Goal: Task Accomplishment & Management: Use online tool/utility

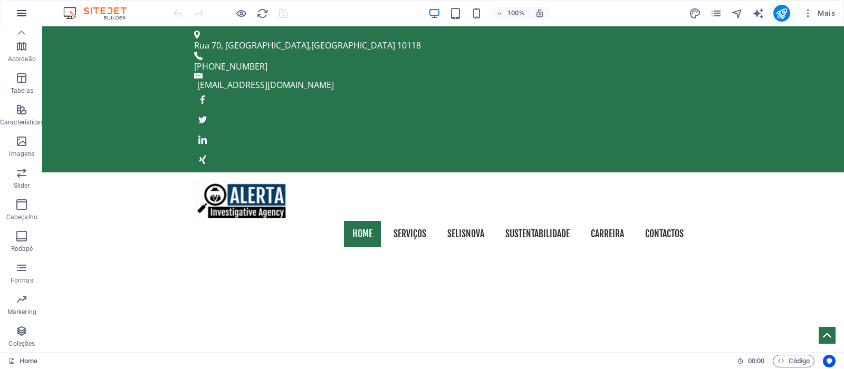
click at [21, 13] on icon "button" at bounding box center [21, 13] width 13 height 13
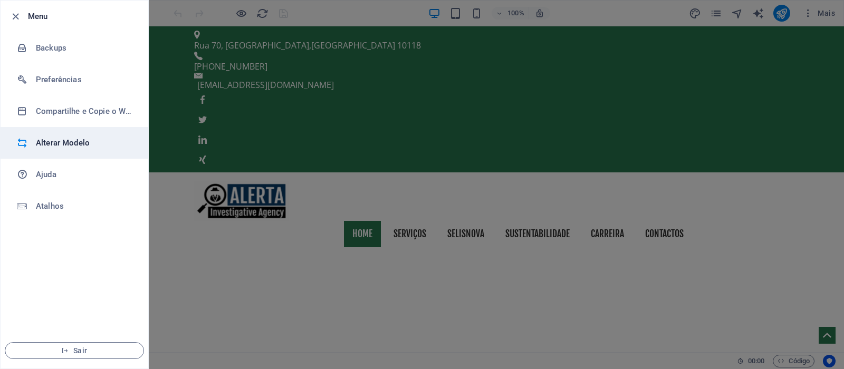
click at [71, 139] on h6 "Alterar Modelo" at bounding box center [85, 143] width 98 height 13
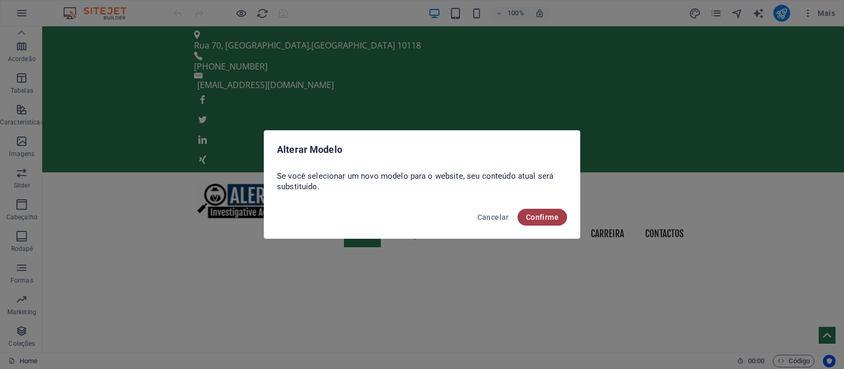
click at [552, 220] on span "Confirme" at bounding box center [542, 217] width 33 height 8
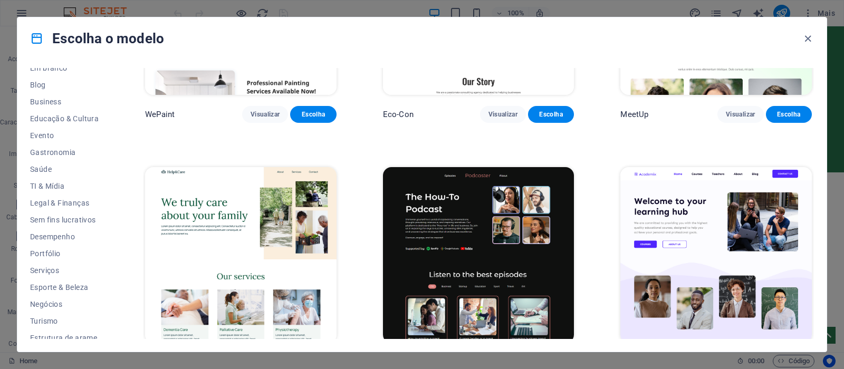
scroll to position [151, 0]
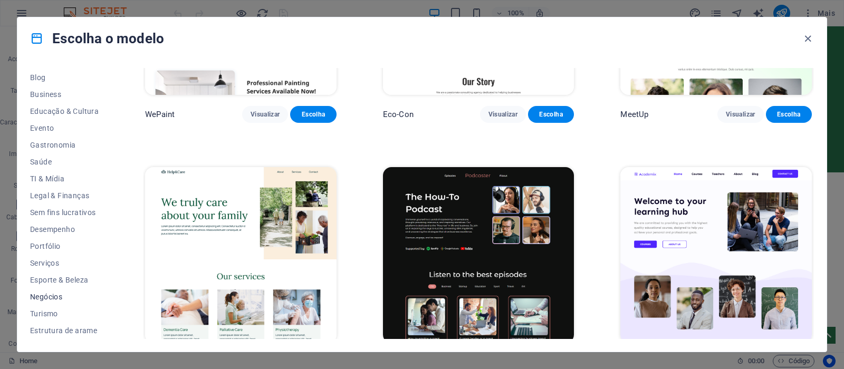
click at [47, 297] on span "Negócios" at bounding box center [64, 297] width 69 height 8
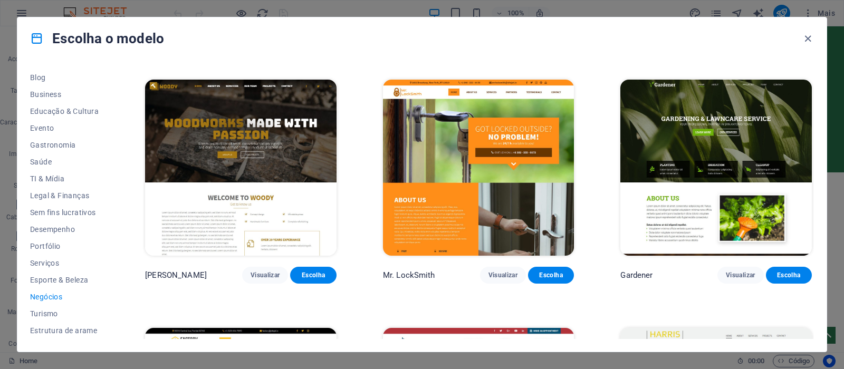
scroll to position [261, 0]
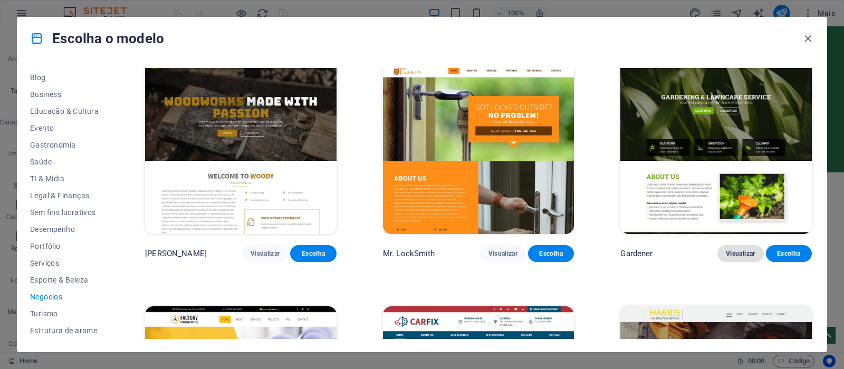
click at [746, 253] on span "Visualizar" at bounding box center [740, 253] width 29 height 8
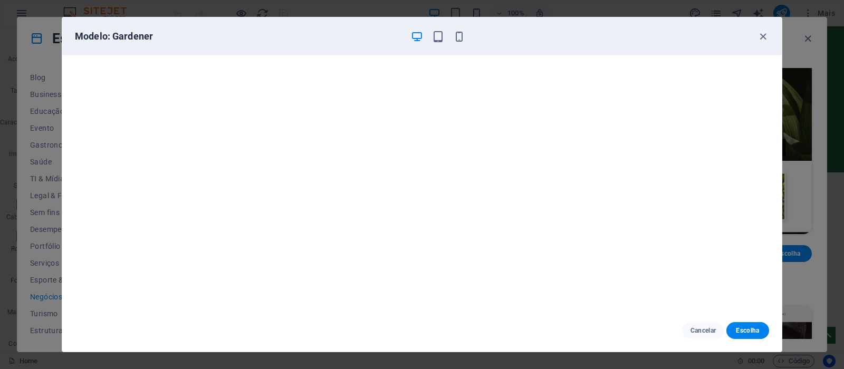
scroll to position [0, 0]
click at [436, 35] on icon "button" at bounding box center [438, 37] width 12 height 12
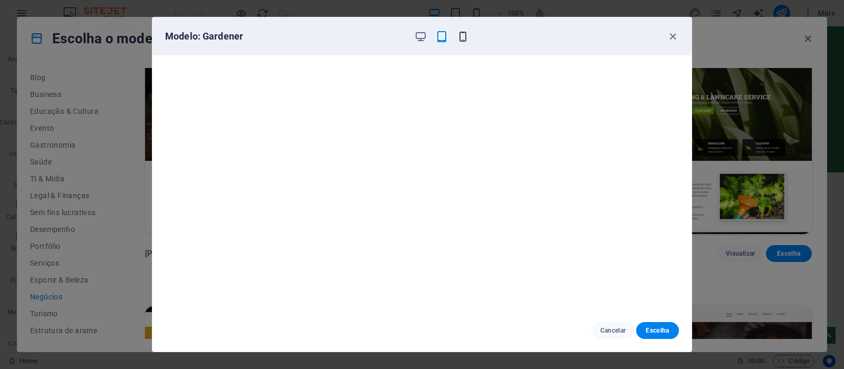
click at [467, 38] on icon "button" at bounding box center [463, 37] width 12 height 12
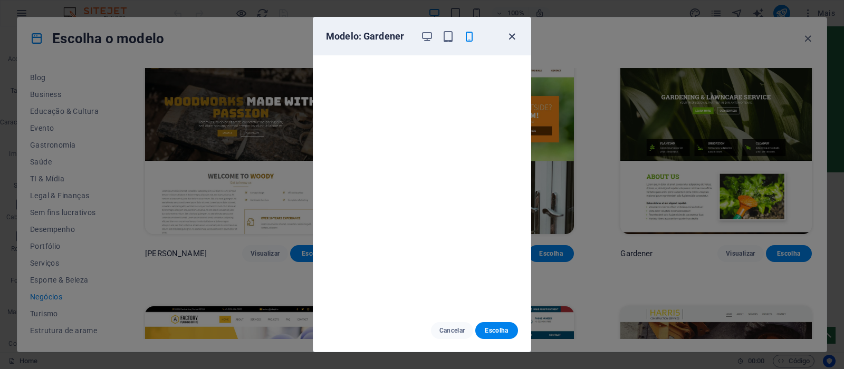
click at [512, 36] on icon "button" at bounding box center [512, 37] width 12 height 12
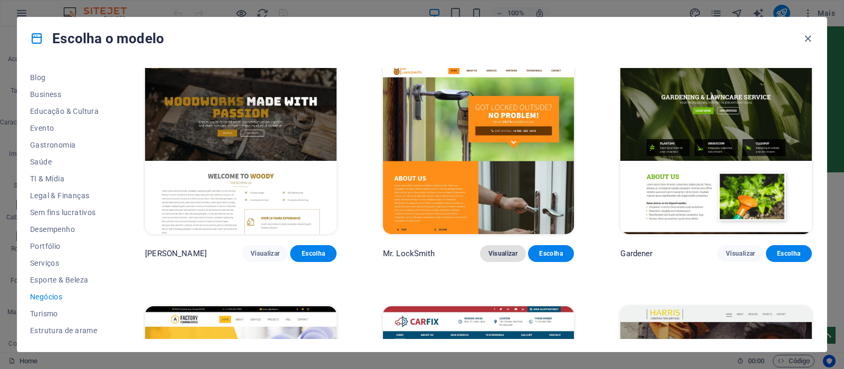
click at [499, 252] on span "Visualizar" at bounding box center [502, 253] width 29 height 8
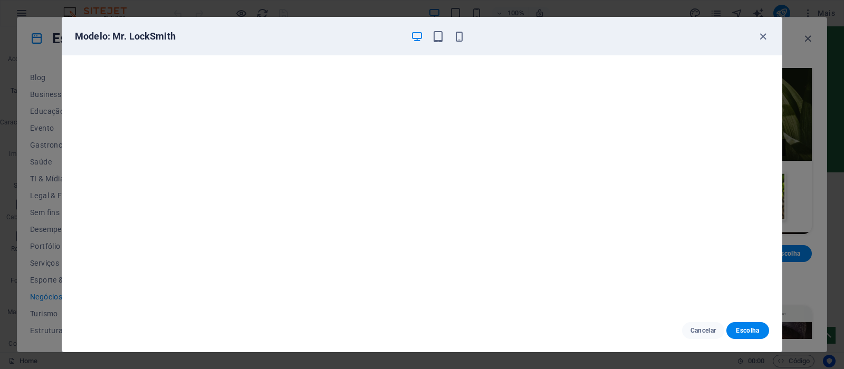
scroll to position [3, 0]
click at [761, 35] on icon "button" at bounding box center [763, 37] width 12 height 12
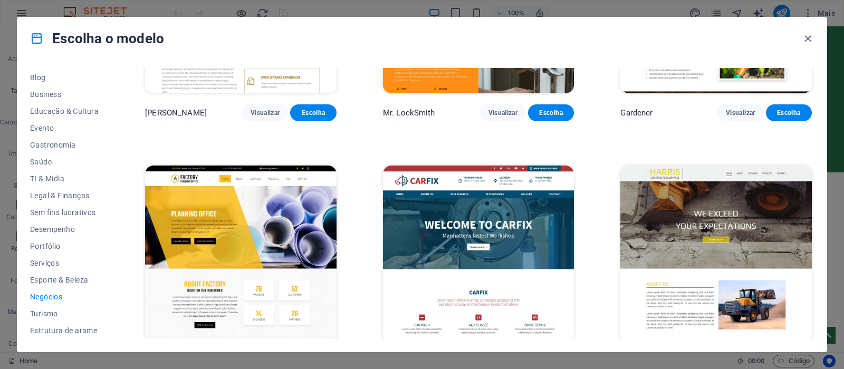
scroll to position [428, 0]
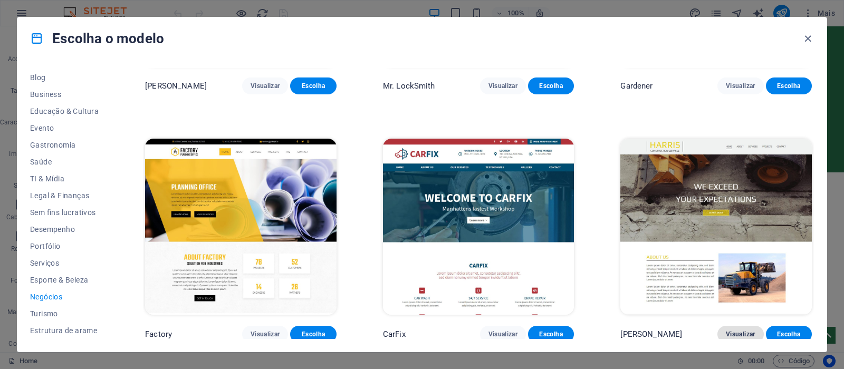
click at [748, 333] on span "Visualizar" at bounding box center [740, 334] width 29 height 8
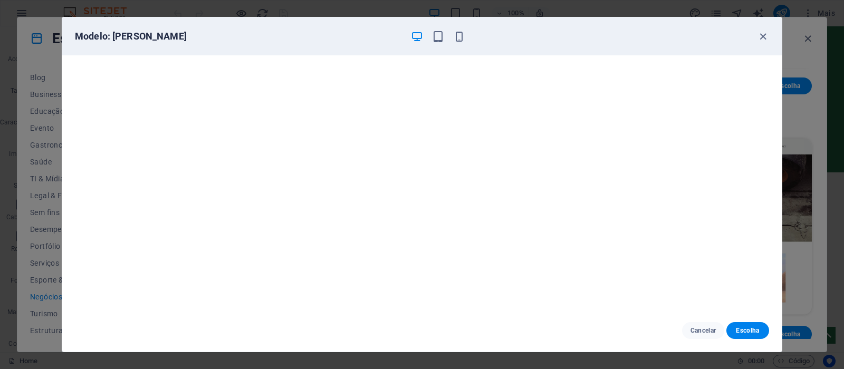
scroll to position [3, 0]
click at [698, 330] on span "Cancelar" at bounding box center [703, 331] width 26 height 8
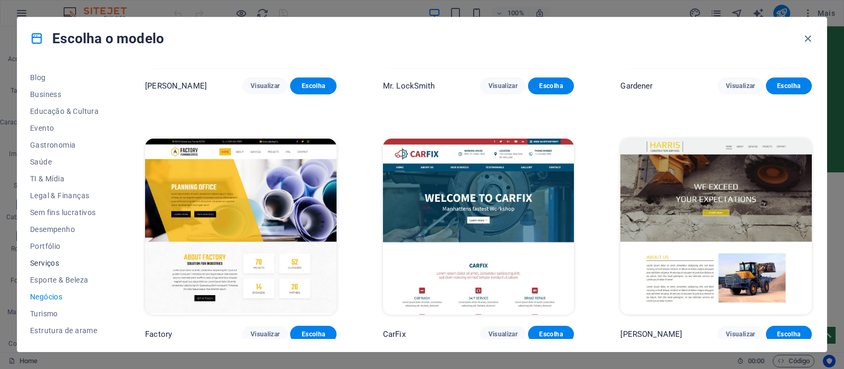
click at [47, 267] on span "Serviços" at bounding box center [64, 263] width 69 height 8
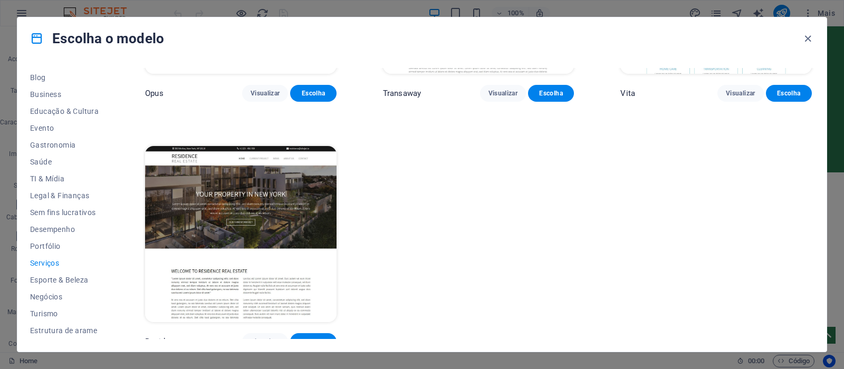
scroll to position [1665, 0]
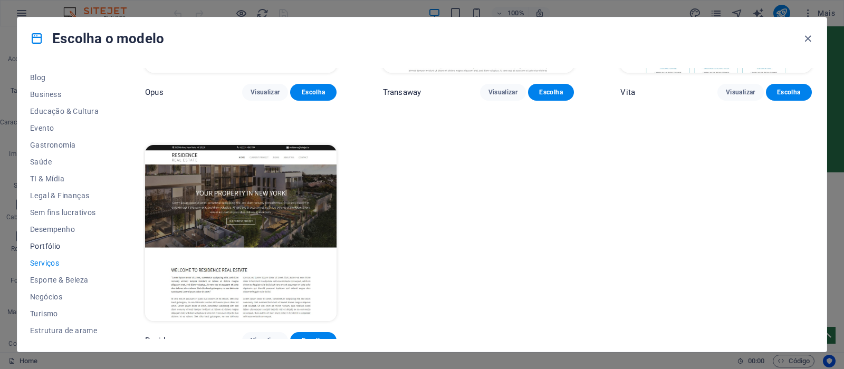
click at [40, 246] on span "Portfólio" at bounding box center [64, 246] width 69 height 8
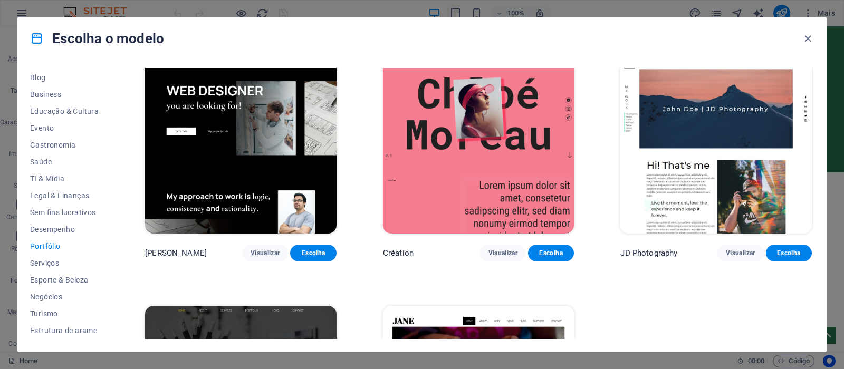
scroll to position [428, 0]
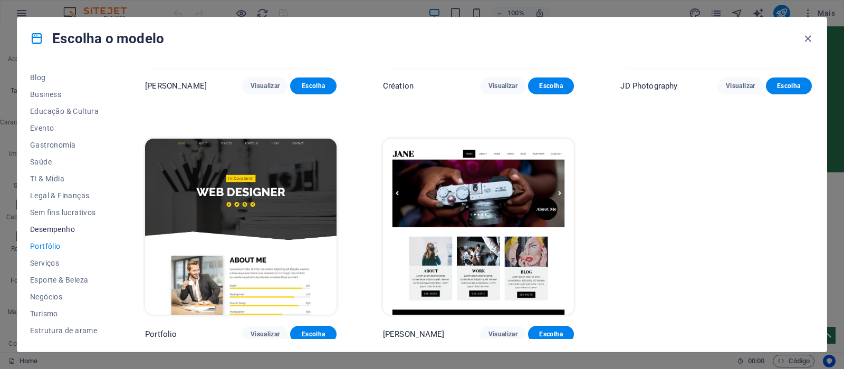
click at [52, 229] on span "Desempenho" at bounding box center [64, 229] width 69 height 8
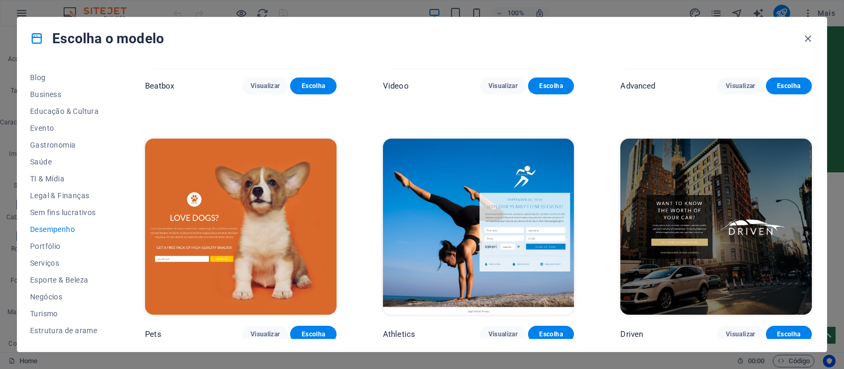
scroll to position [1170, 0]
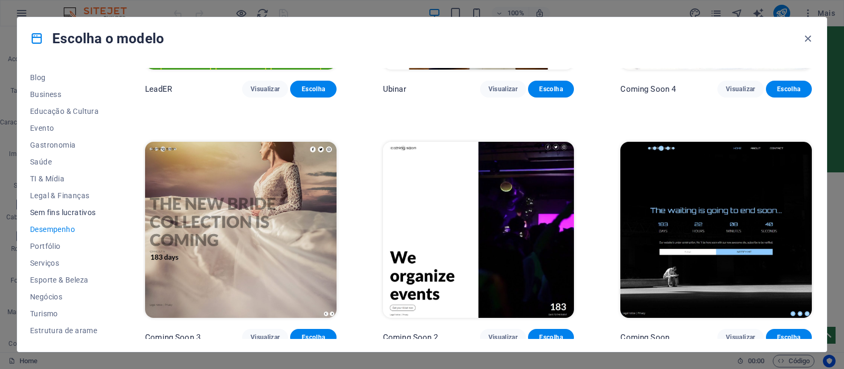
click at [78, 216] on span "Sem fins lucrativos" at bounding box center [64, 212] width 69 height 8
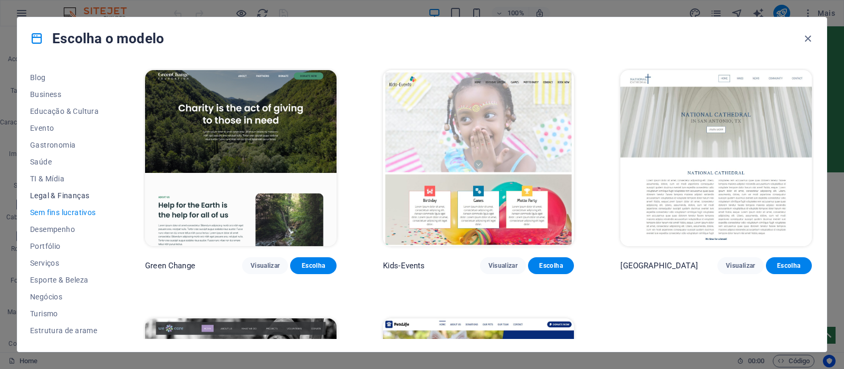
click at [71, 195] on span "Legal & Finanças" at bounding box center [64, 195] width 69 height 8
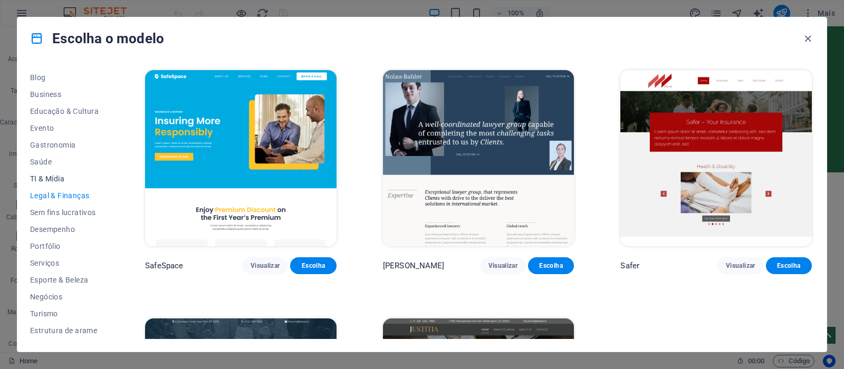
click at [39, 178] on span "TI & Mídia" at bounding box center [64, 179] width 69 height 8
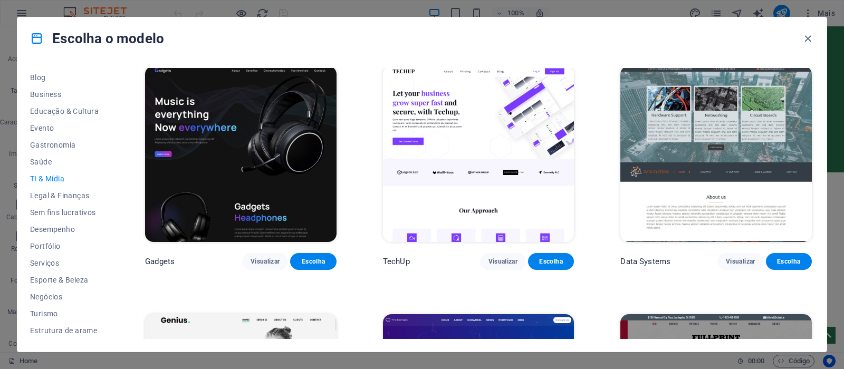
scroll to position [211, 0]
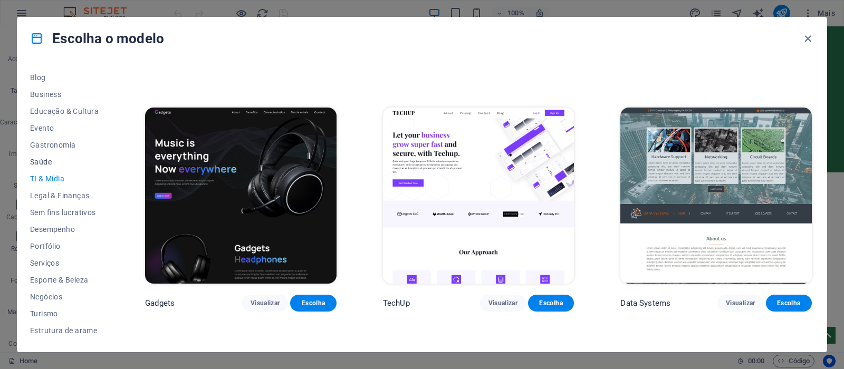
click at [46, 157] on button "Saúde" at bounding box center [64, 161] width 69 height 17
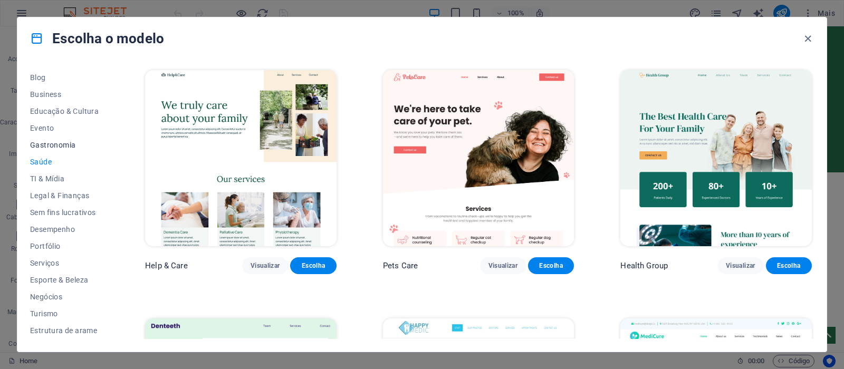
click at [57, 149] on button "Gastronomia" at bounding box center [64, 145] width 69 height 17
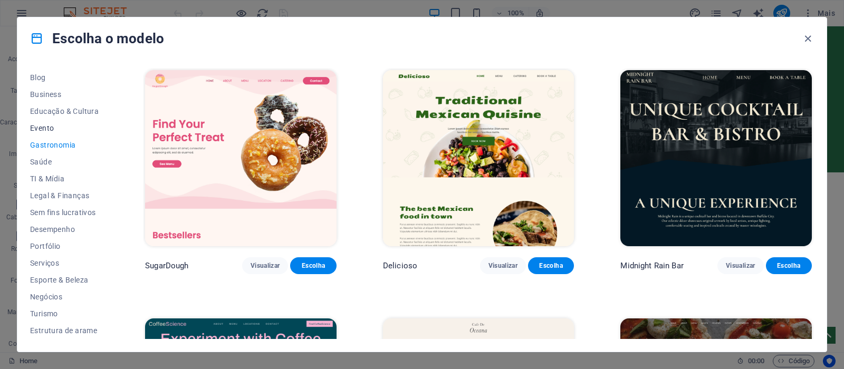
click at [49, 127] on span "Evento" at bounding box center [64, 128] width 69 height 8
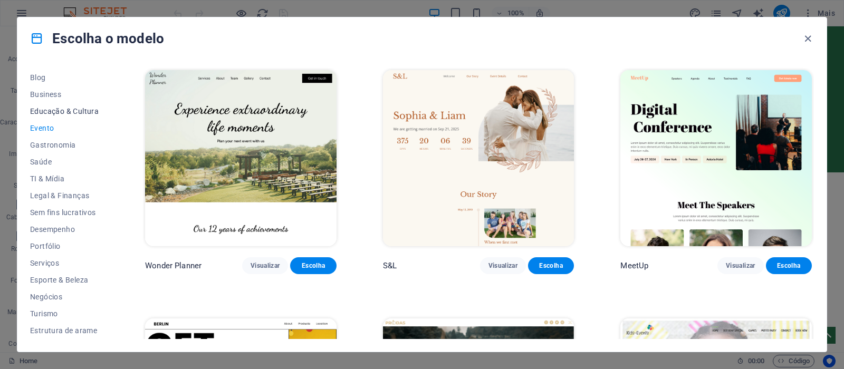
click at [55, 110] on span "Educação & Cultura" at bounding box center [64, 111] width 69 height 8
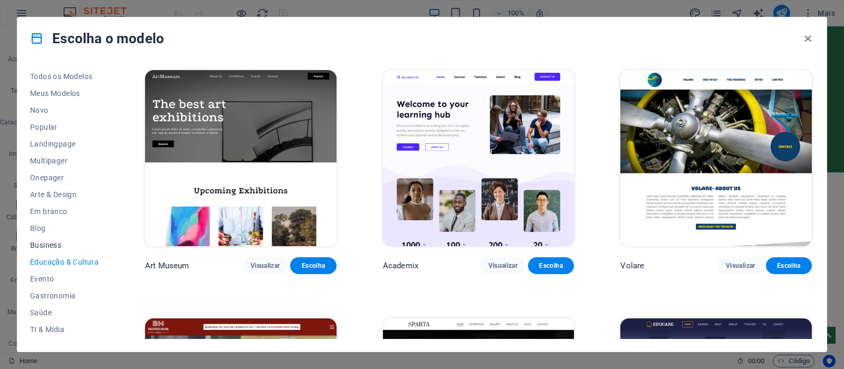
click at [57, 245] on span "Business" at bounding box center [64, 245] width 69 height 8
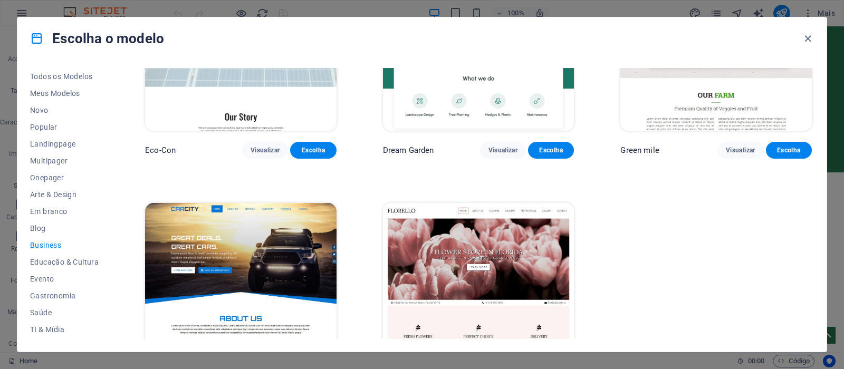
scroll to position [23, 0]
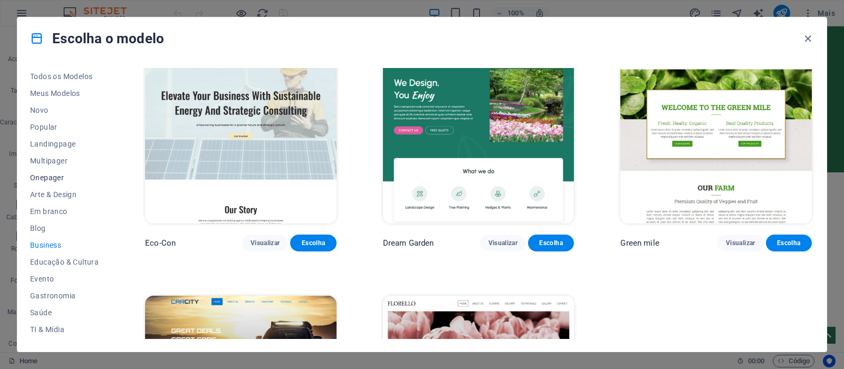
click at [56, 180] on span "Onepager" at bounding box center [64, 178] width 69 height 8
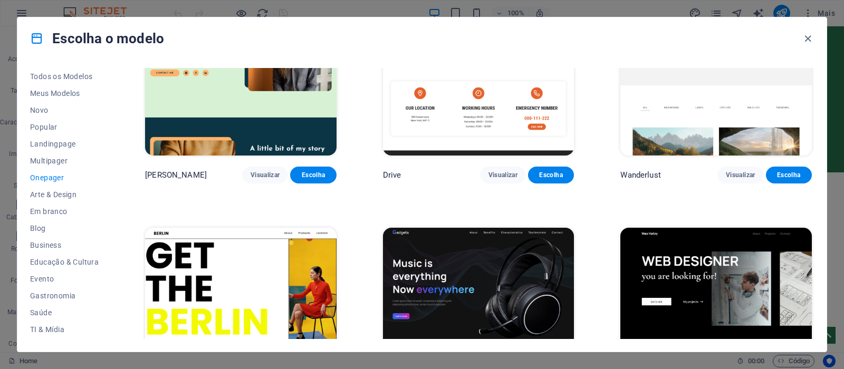
scroll to position [850, 0]
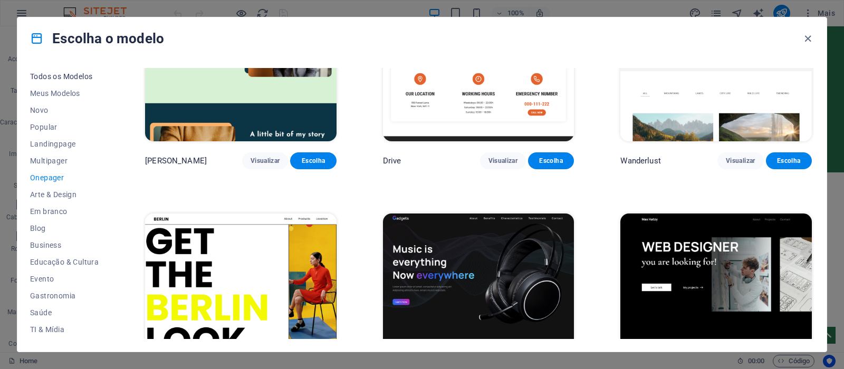
click at [81, 75] on span "Todos os Modelos" at bounding box center [64, 76] width 69 height 8
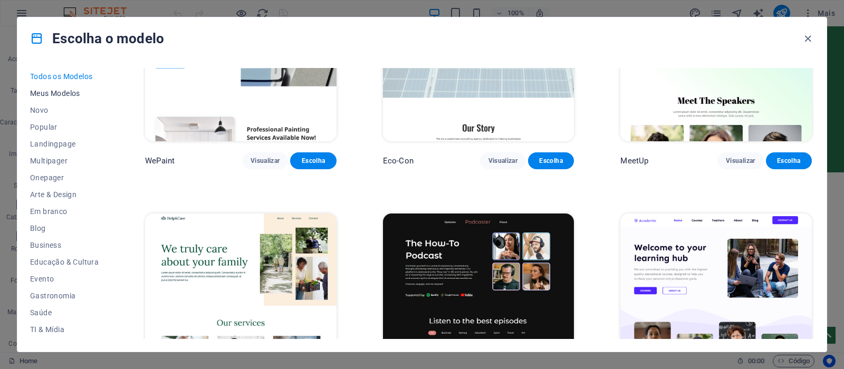
scroll to position [1839, 0]
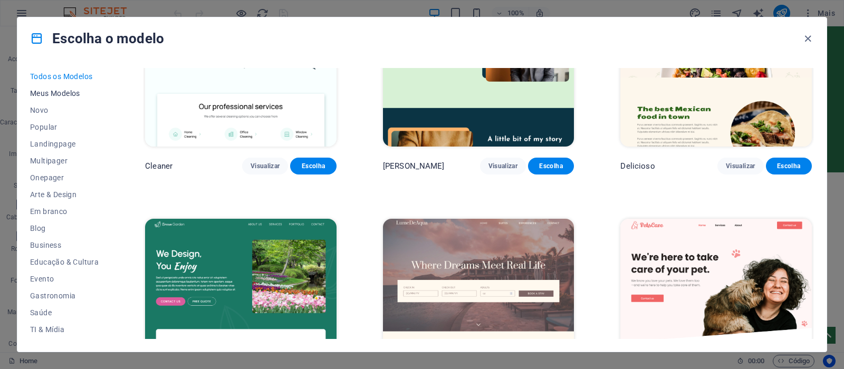
click at [53, 95] on span "Meus Modelos" at bounding box center [64, 93] width 69 height 8
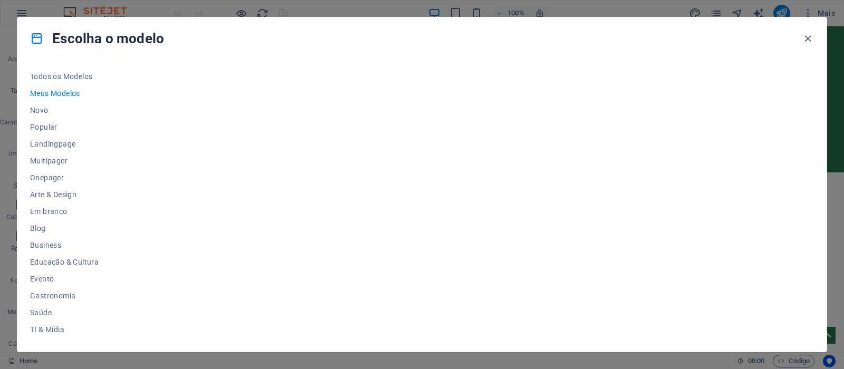
scroll to position [0, 0]
click at [64, 97] on span "Meus Modelos" at bounding box center [64, 93] width 69 height 8
click at [46, 108] on span "Novo" at bounding box center [64, 110] width 69 height 8
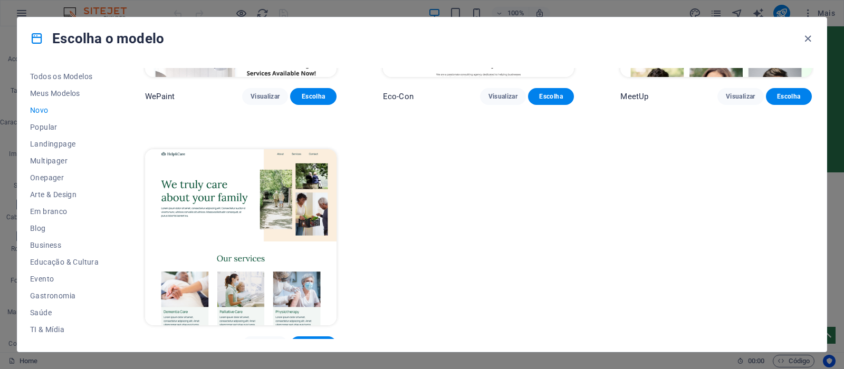
scroll to position [923, 0]
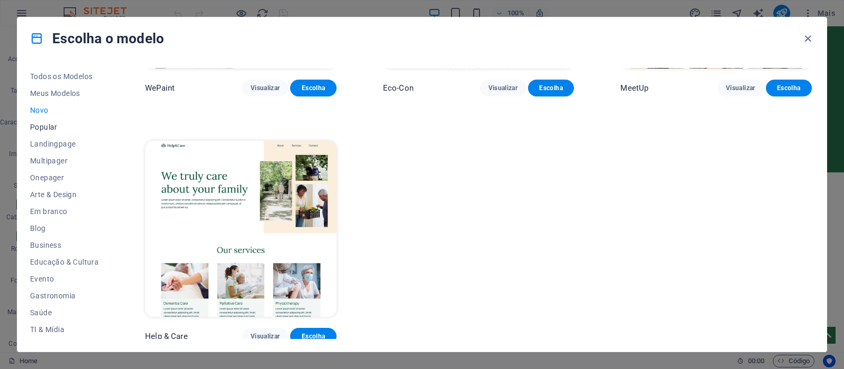
click at [35, 126] on span "Popular" at bounding box center [64, 127] width 69 height 8
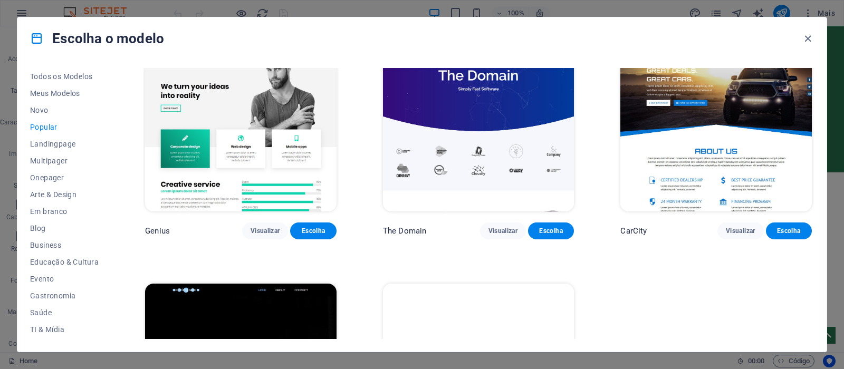
scroll to position [1045, 0]
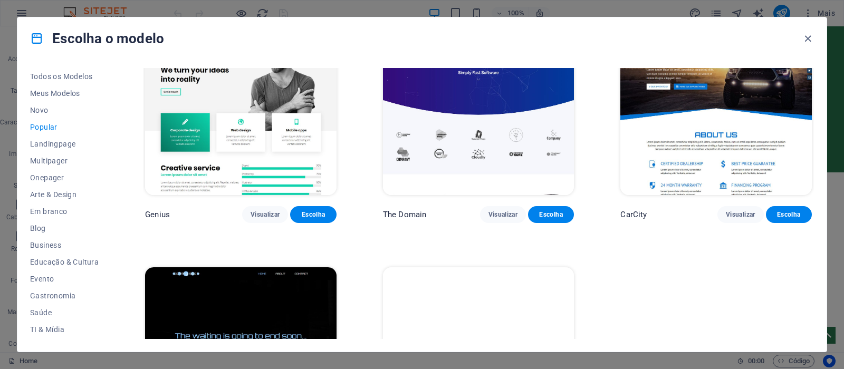
drag, startPoint x: 114, startPoint y: 222, endPoint x: 111, endPoint y: 316, distance: 94.5
click at [110, 322] on div "Todos os Modelos Meus Modelos Novo Popular Landingpage Multipager Onepager Arte…" at bounding box center [421, 206] width 809 height 292
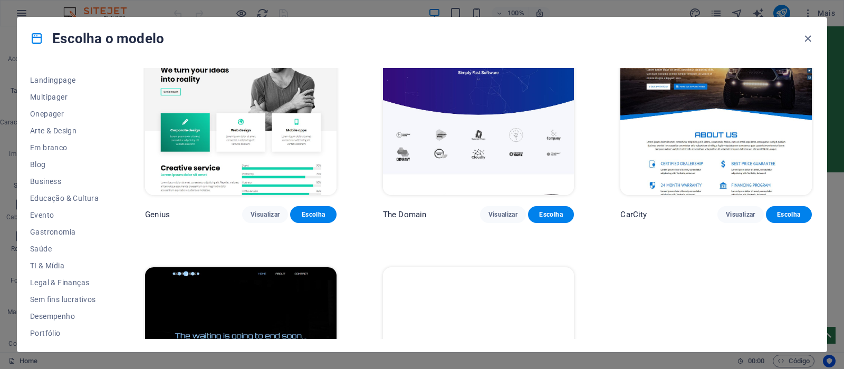
scroll to position [151, 0]
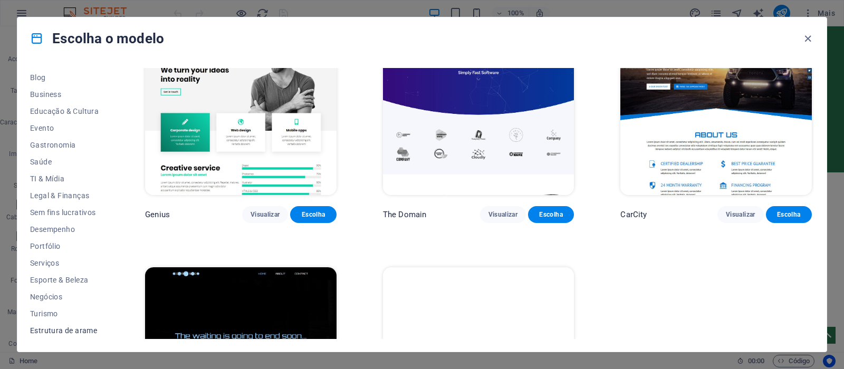
click at [54, 332] on span "Estrutura de arame" at bounding box center [64, 331] width 69 height 8
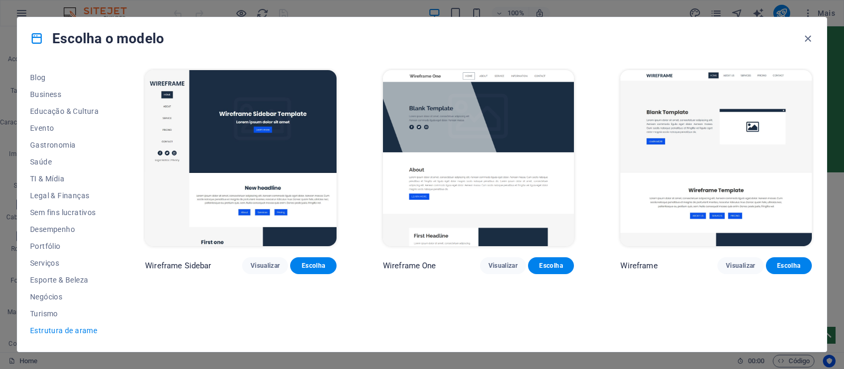
scroll to position [0, 0]
click at [36, 316] on span "Turismo" at bounding box center [64, 314] width 69 height 8
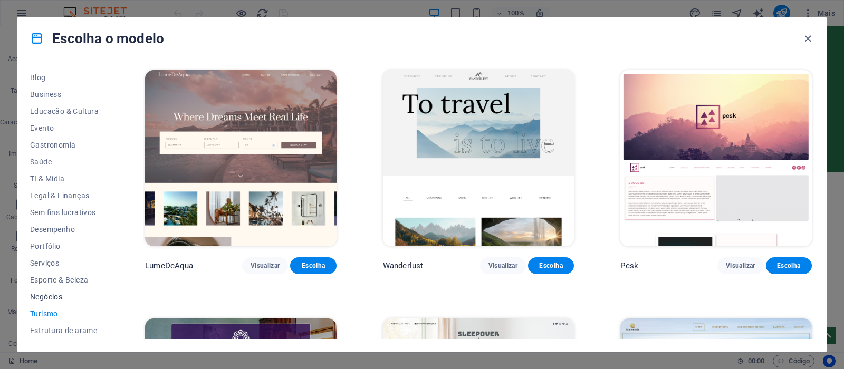
click at [42, 299] on span "Negócios" at bounding box center [64, 297] width 69 height 8
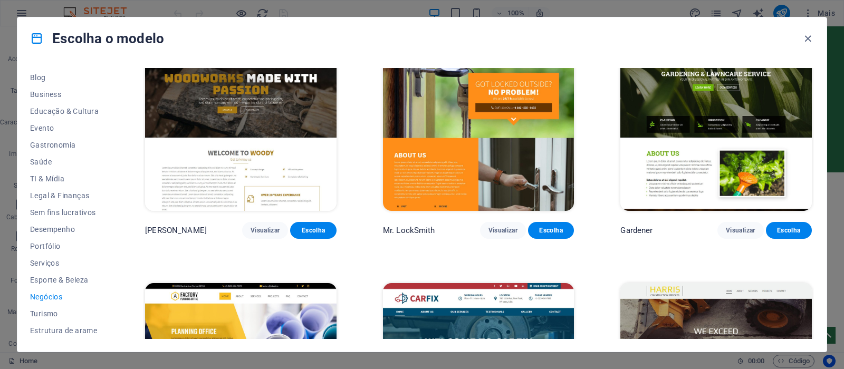
scroll to position [270, 0]
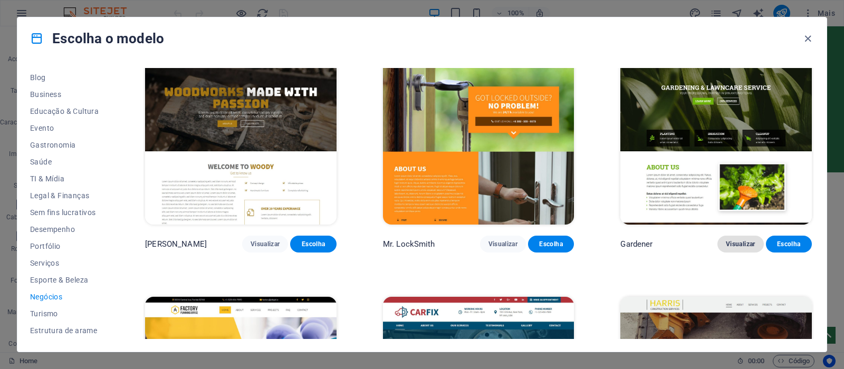
click at [735, 241] on span "Visualizar" at bounding box center [740, 244] width 29 height 8
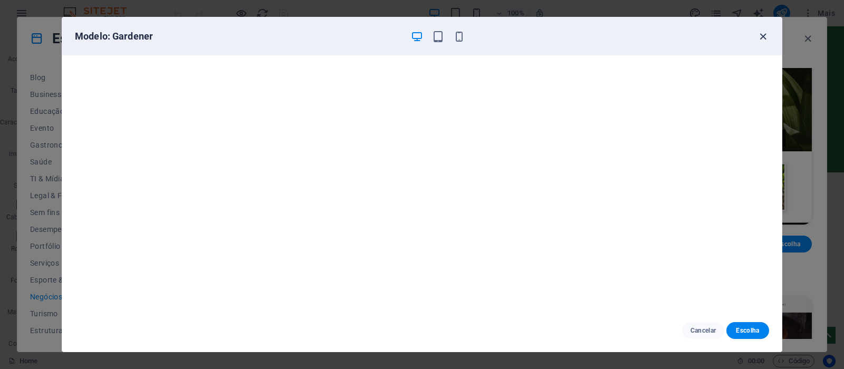
click at [762, 35] on icon "button" at bounding box center [763, 37] width 12 height 12
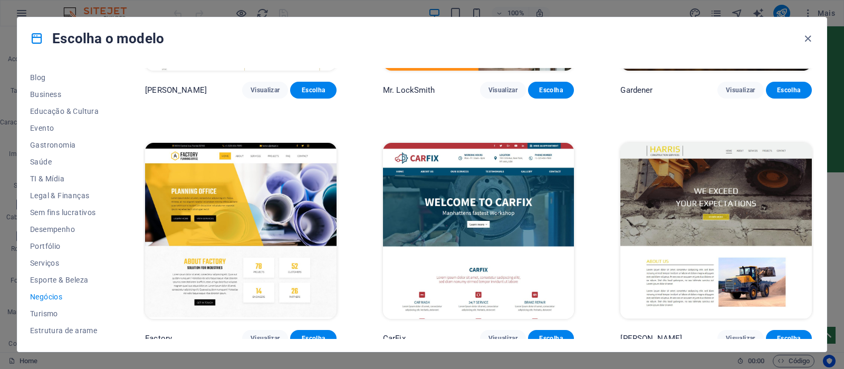
scroll to position [428, 0]
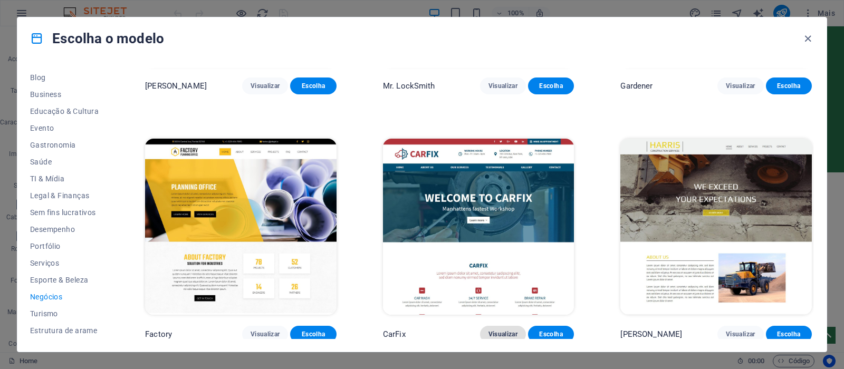
click at [494, 330] on span "Visualizar" at bounding box center [502, 334] width 29 height 8
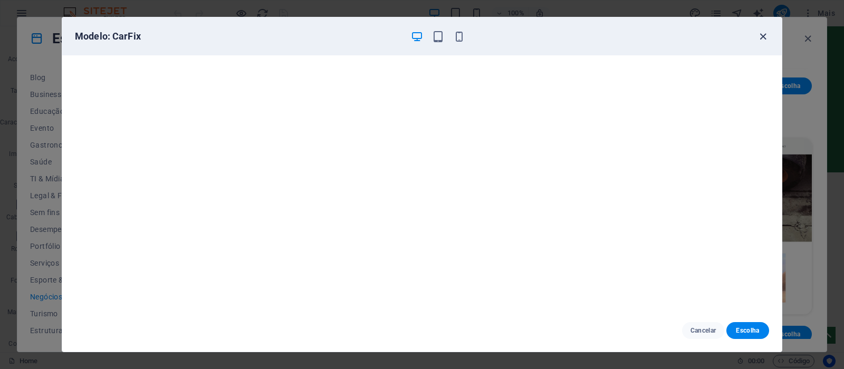
click at [760, 36] on icon "button" at bounding box center [763, 37] width 12 height 12
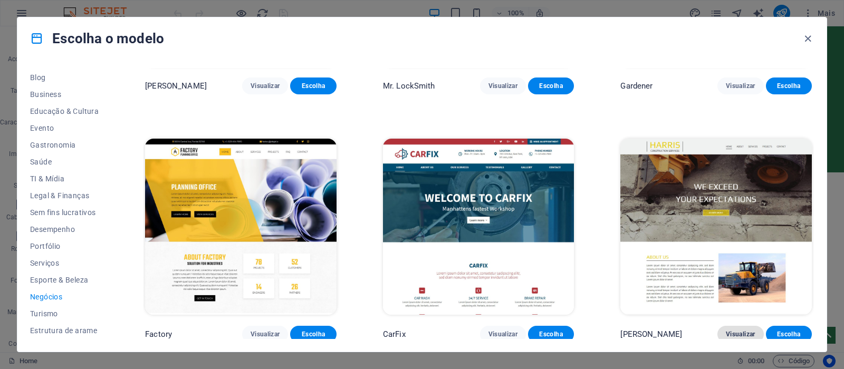
click at [748, 335] on span "Visualizar" at bounding box center [740, 334] width 29 height 8
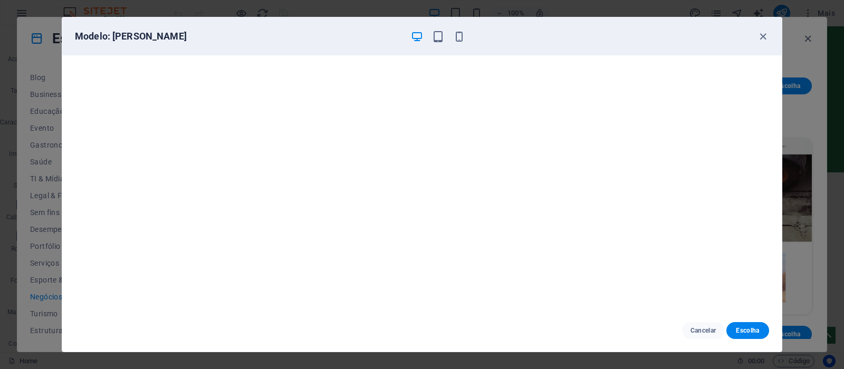
scroll to position [3, 0]
click at [767, 332] on button "Escolha" at bounding box center [747, 330] width 43 height 17
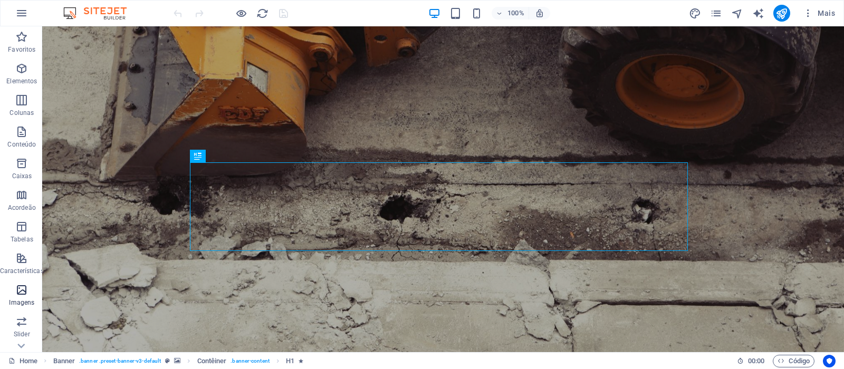
scroll to position [149, 0]
click at [20, 12] on icon "button" at bounding box center [21, 13] width 13 height 13
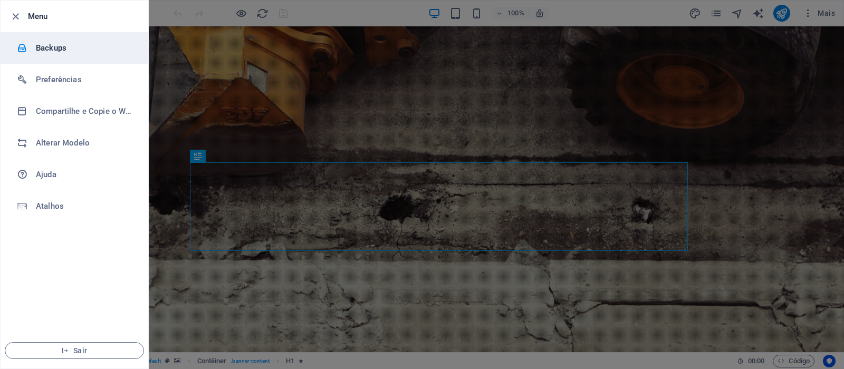
click at [50, 49] on h6 "Backups" at bounding box center [85, 48] width 98 height 13
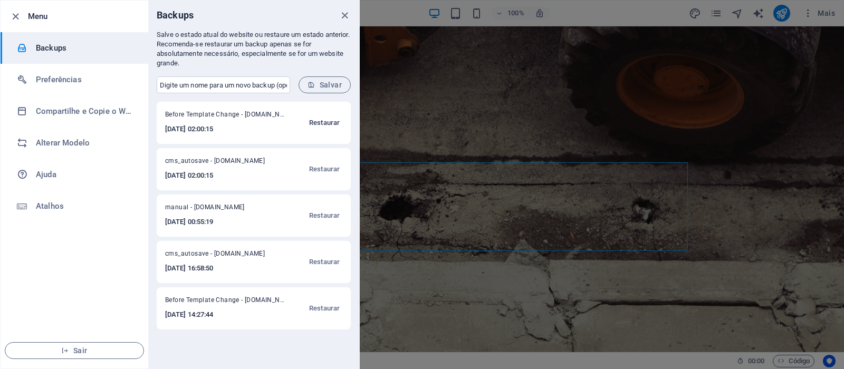
click at [322, 122] on span "Restaurar" at bounding box center [324, 123] width 31 height 13
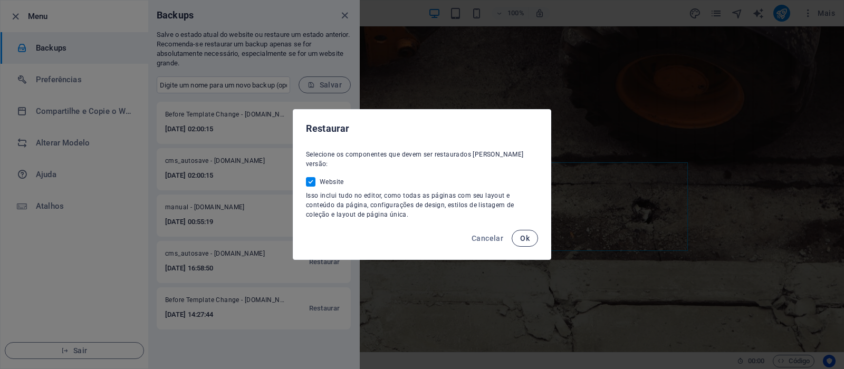
click at [525, 234] on span "Ok" at bounding box center [524, 238] width 9 height 8
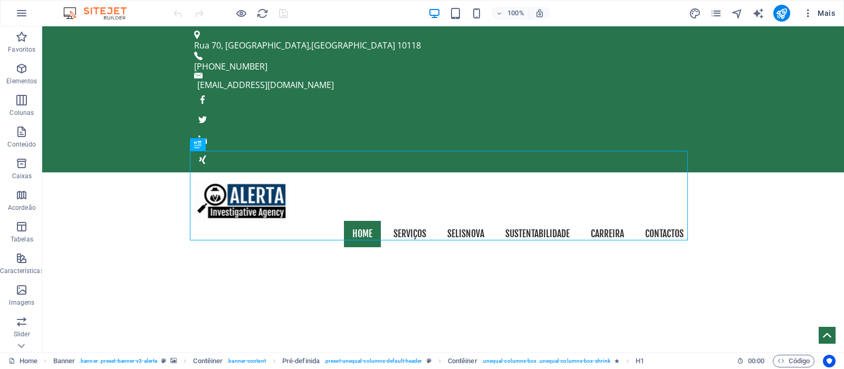
click at [823, 12] on span "Mais" at bounding box center [819, 13] width 32 height 11
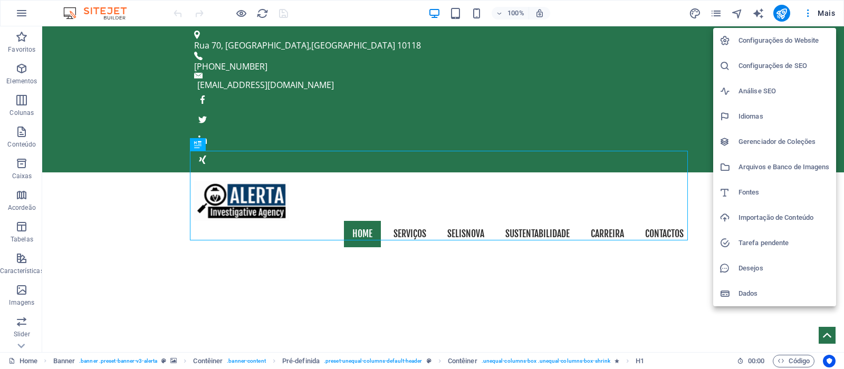
click at [244, 11] on div at bounding box center [422, 184] width 844 height 369
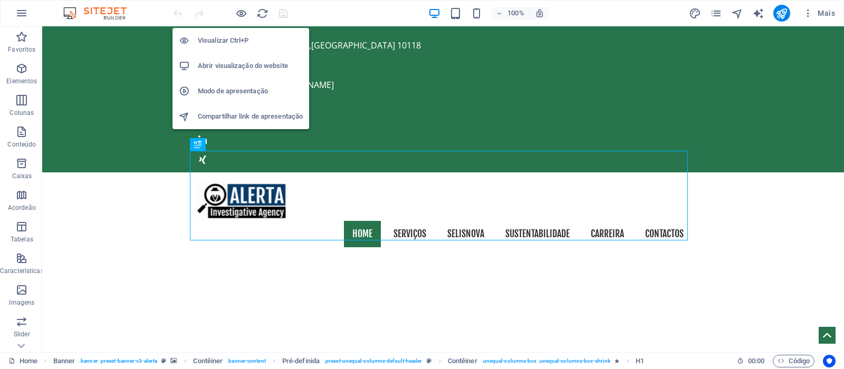
click at [227, 68] on h6 "Abrir visualização do website" at bounding box center [250, 66] width 105 height 13
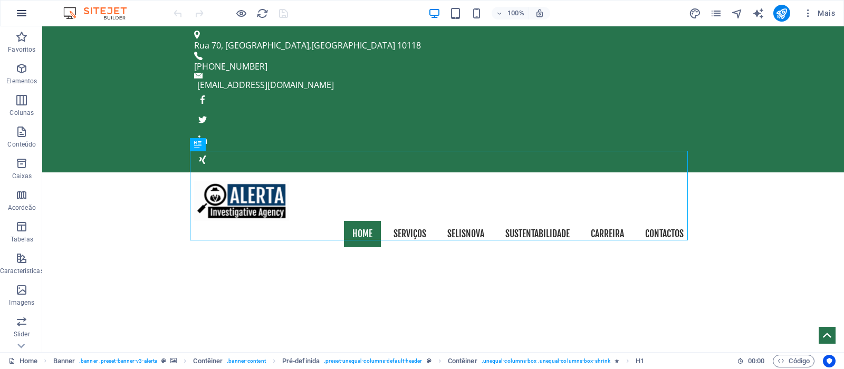
click at [22, 15] on icon "button" at bounding box center [21, 13] width 13 height 13
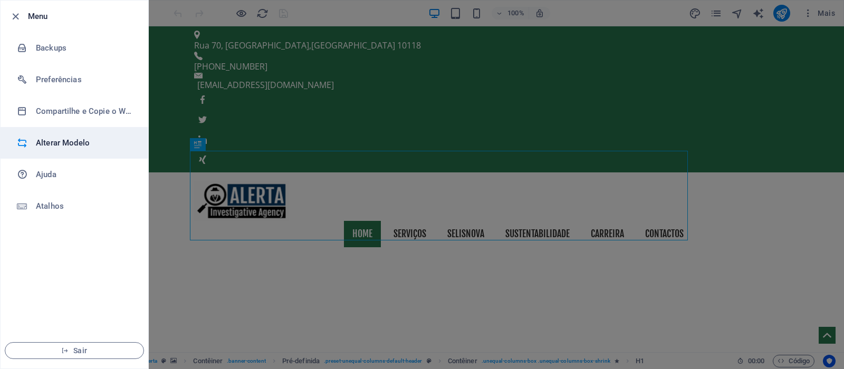
click at [56, 141] on h6 "Alterar Modelo" at bounding box center [85, 143] width 98 height 13
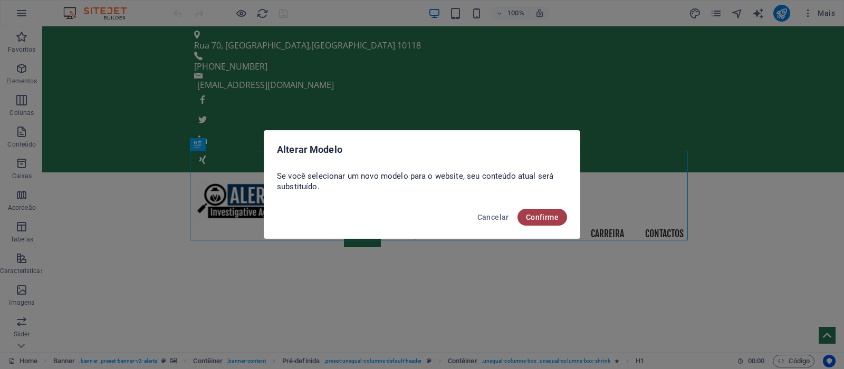
click at [541, 214] on span "Confirme" at bounding box center [542, 217] width 33 height 8
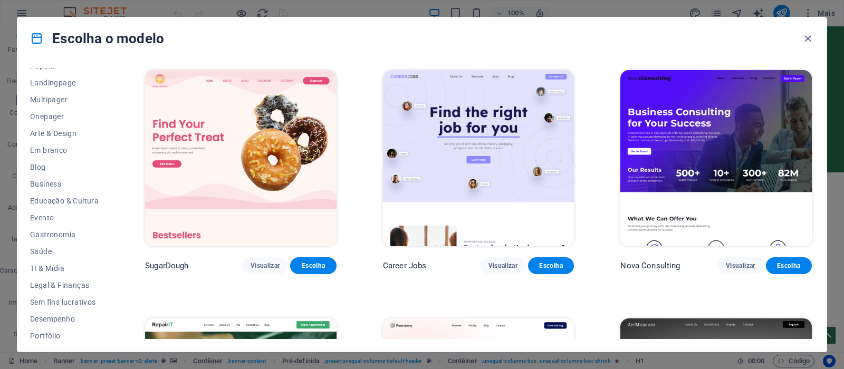
scroll to position [151, 0]
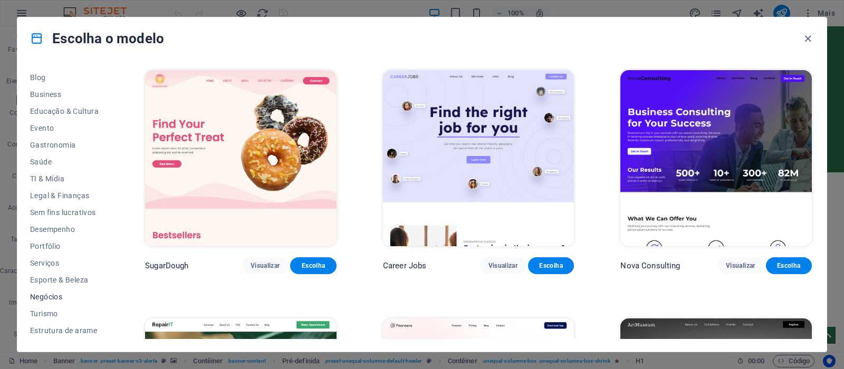
click at [45, 296] on span "Negócios" at bounding box center [64, 297] width 69 height 8
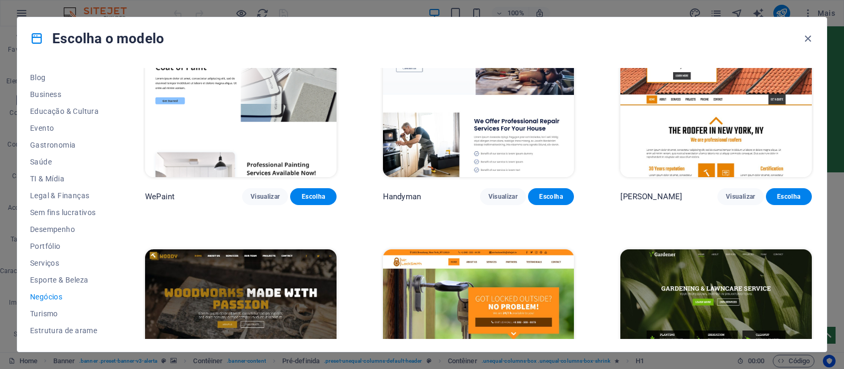
scroll to position [316, 0]
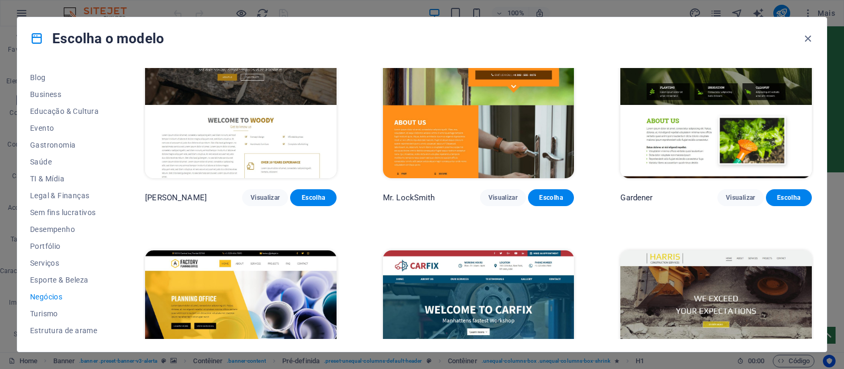
click at [690, 296] on img at bounding box center [715, 339] width 191 height 176
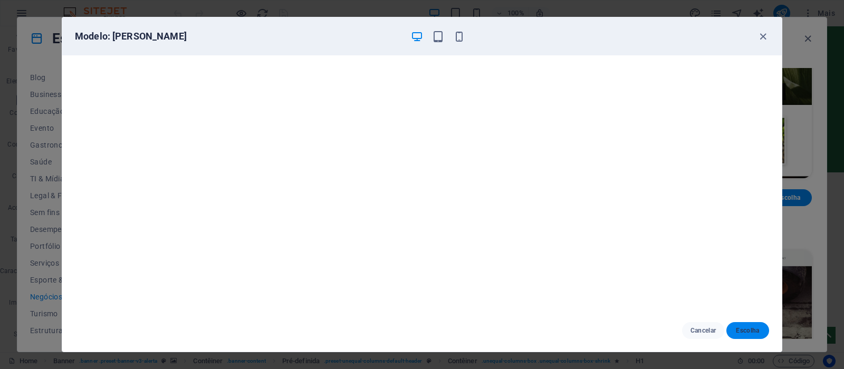
click at [751, 331] on span "Escolha" at bounding box center [748, 331] width 26 height 8
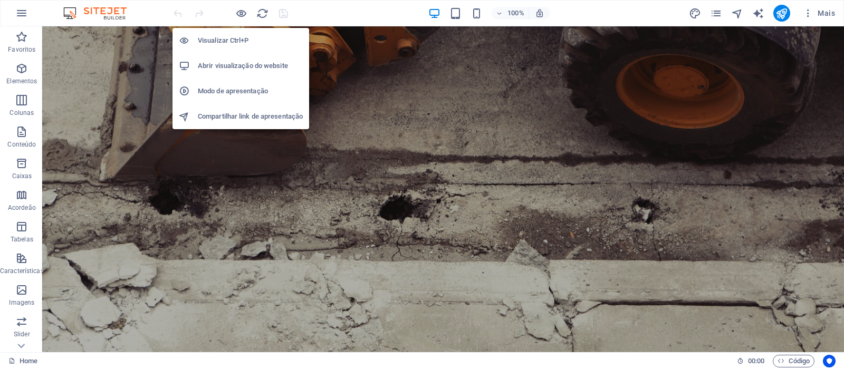
click at [248, 65] on h6 "Abrir visualização do website" at bounding box center [250, 66] width 105 height 13
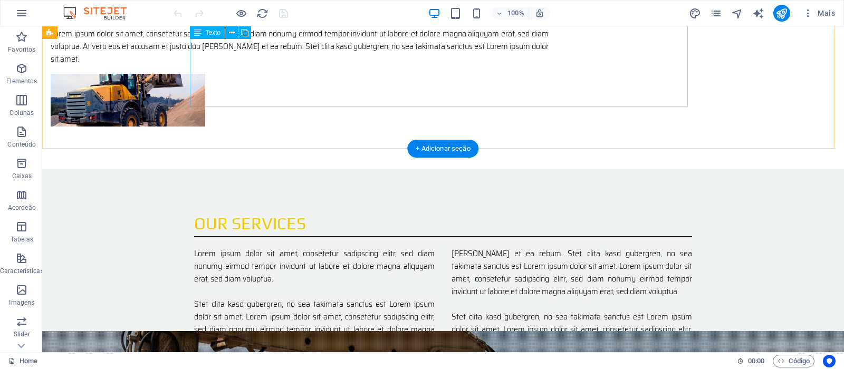
scroll to position [686, 0]
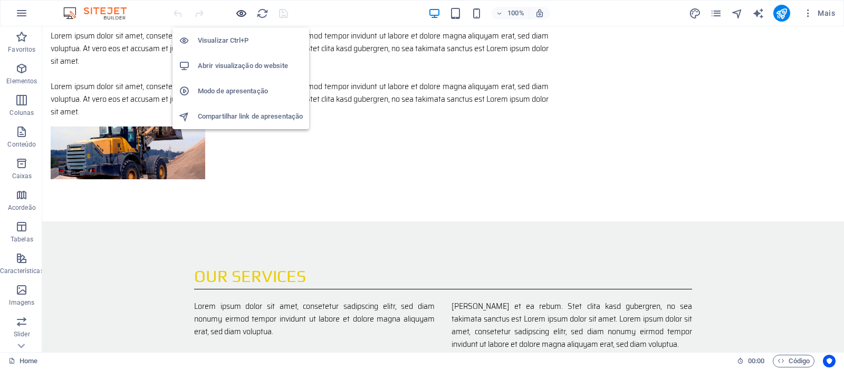
click at [242, 14] on icon "button" at bounding box center [241, 13] width 12 height 12
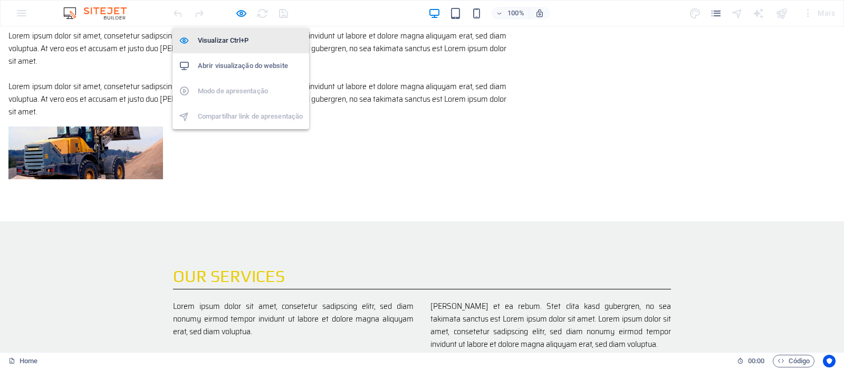
click at [226, 43] on h6 "Visualizar Ctrl+P" at bounding box center [250, 40] width 105 height 13
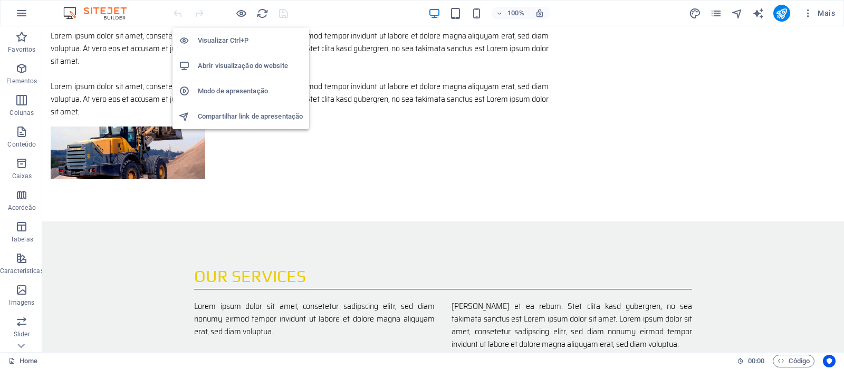
click at [235, 41] on h6 "Visualizar Ctrl+P" at bounding box center [250, 40] width 105 height 13
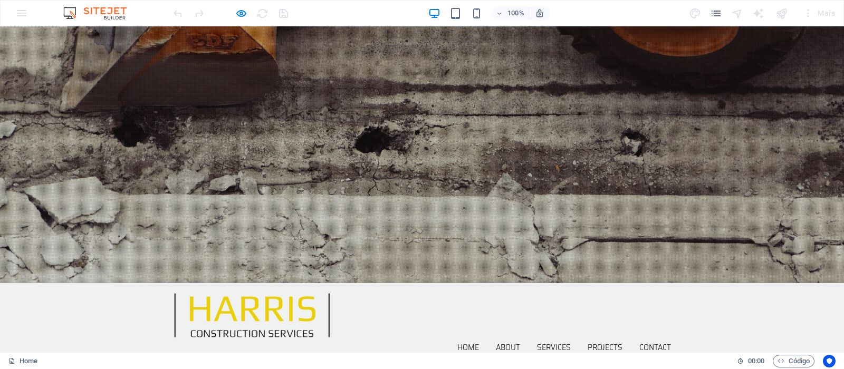
scroll to position [0, 0]
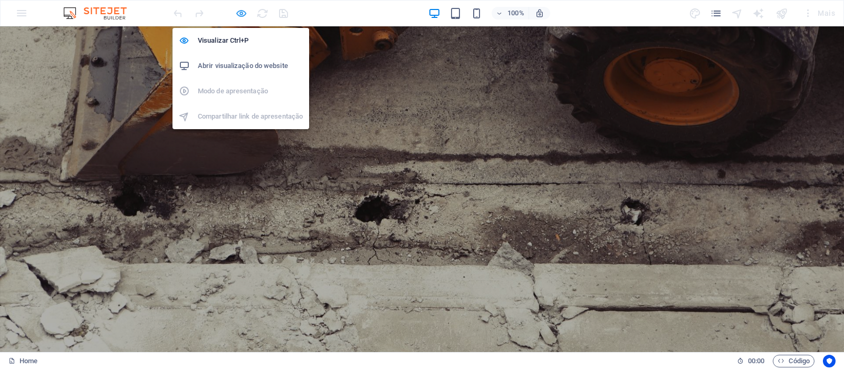
click at [246, 10] on icon "button" at bounding box center [241, 13] width 12 height 12
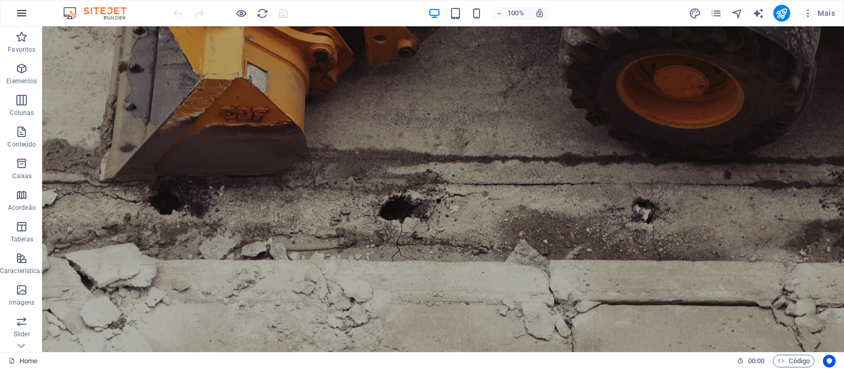
click at [17, 15] on icon "button" at bounding box center [21, 13] width 13 height 13
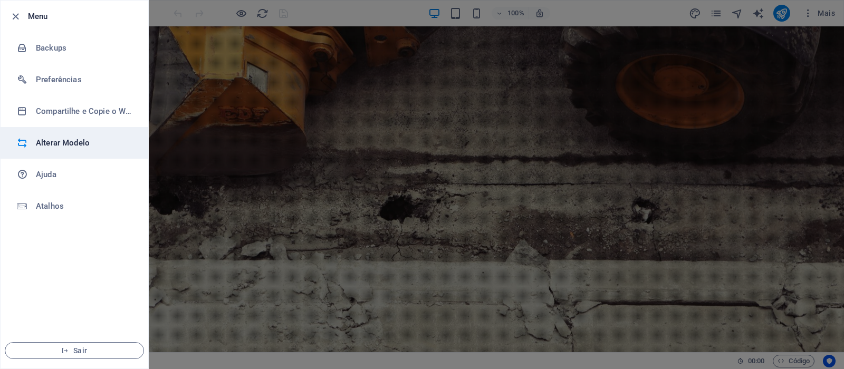
click at [48, 141] on h6 "Alterar Modelo" at bounding box center [85, 143] width 98 height 13
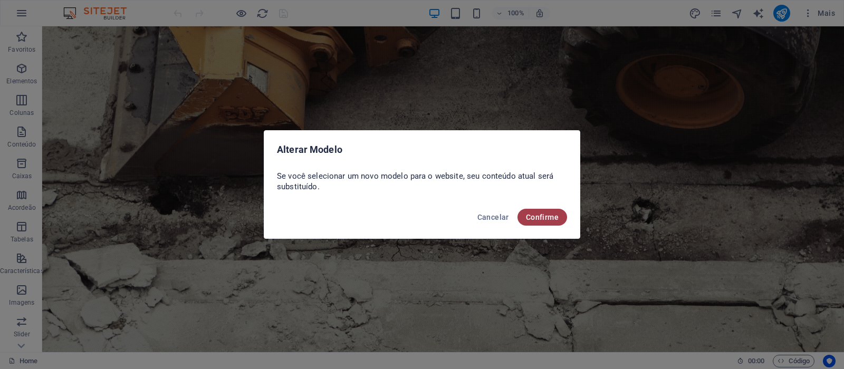
click at [555, 212] on button "Confirme" at bounding box center [542, 217] width 50 height 17
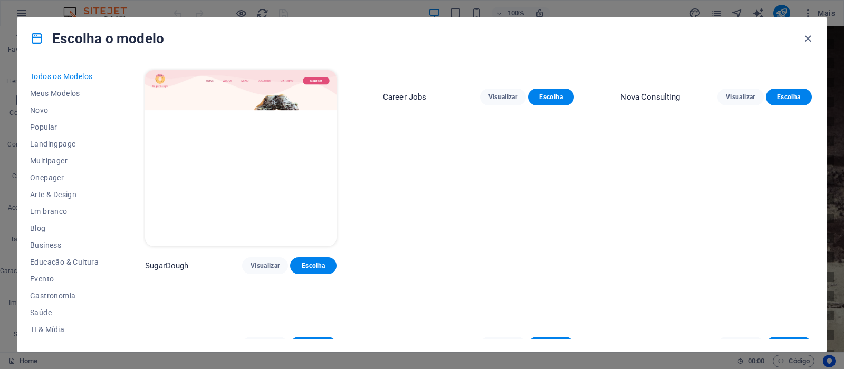
scroll to position [151, 0]
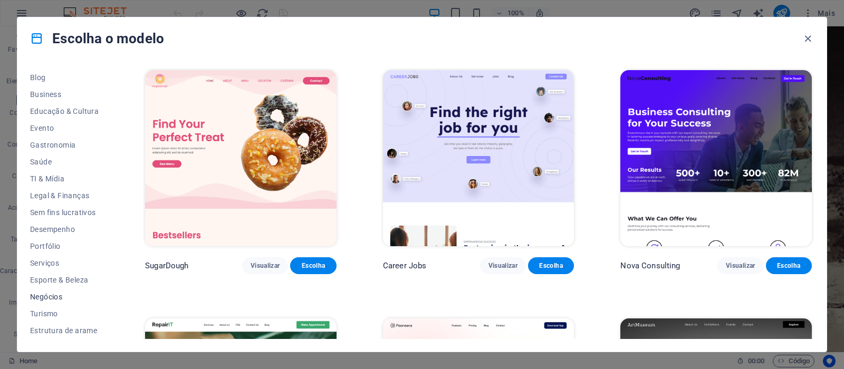
click at [50, 298] on span "Negócios" at bounding box center [64, 297] width 69 height 8
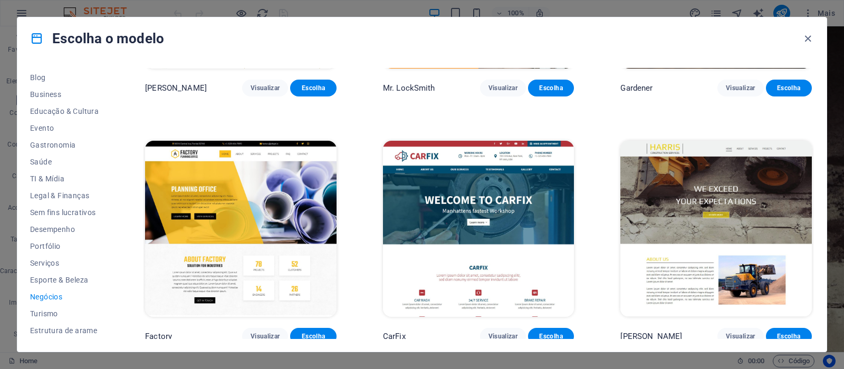
scroll to position [428, 0]
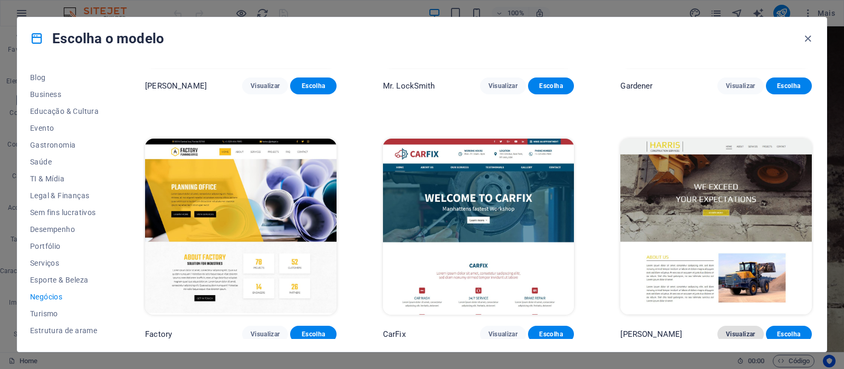
click at [741, 334] on span "Visualizar" at bounding box center [740, 334] width 29 height 8
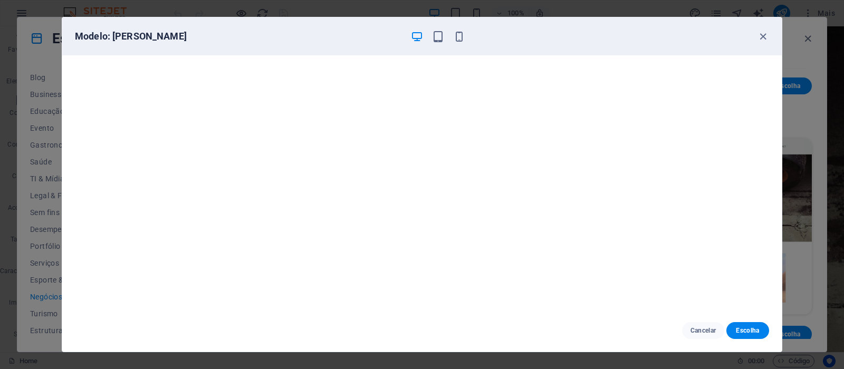
scroll to position [0, 0]
click at [761, 34] on icon "button" at bounding box center [763, 37] width 12 height 12
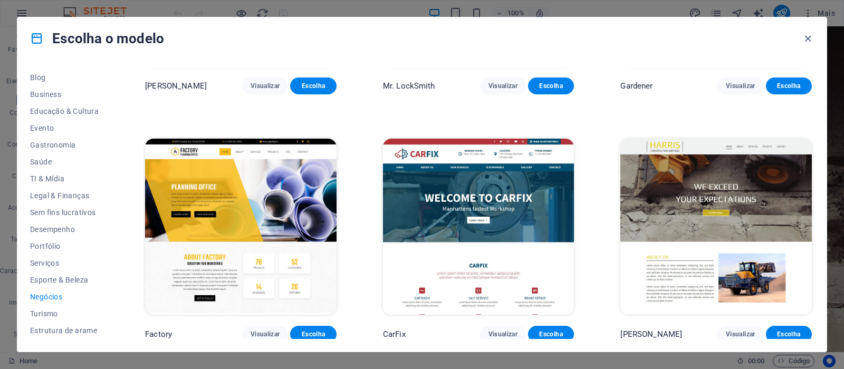
scroll to position [217, 0]
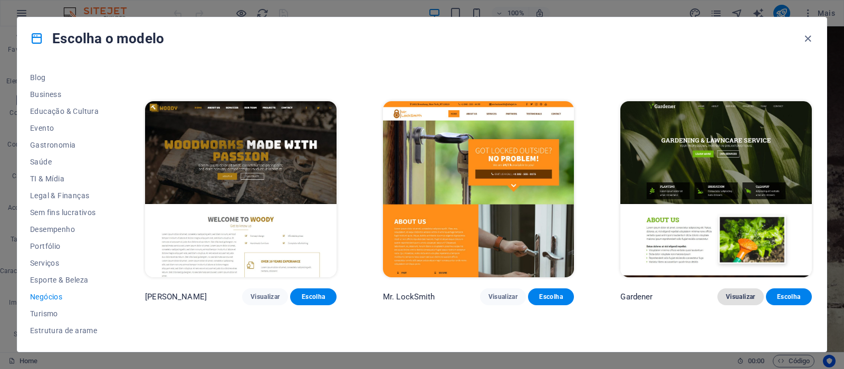
click at [732, 293] on span "Visualizar" at bounding box center [740, 297] width 29 height 8
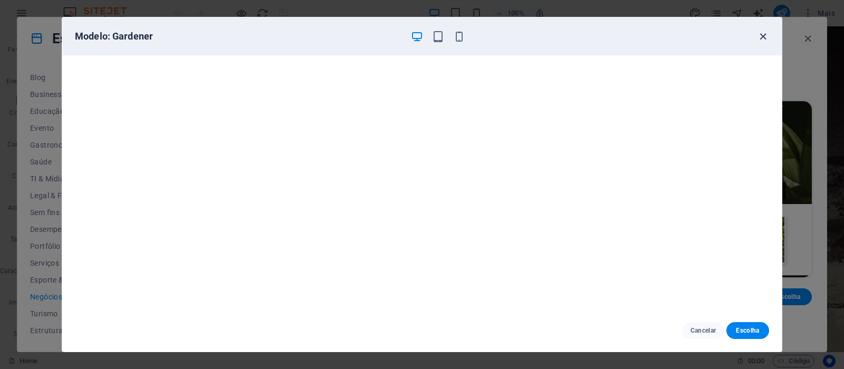
click at [761, 33] on icon "button" at bounding box center [763, 37] width 12 height 12
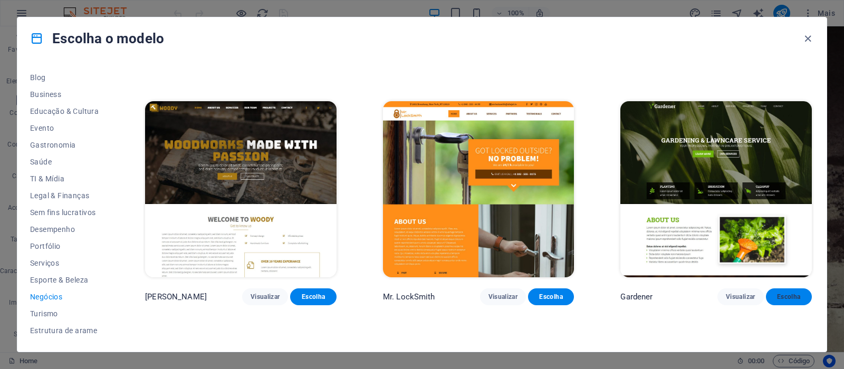
click at [791, 297] on span "Escolha" at bounding box center [788, 297] width 29 height 8
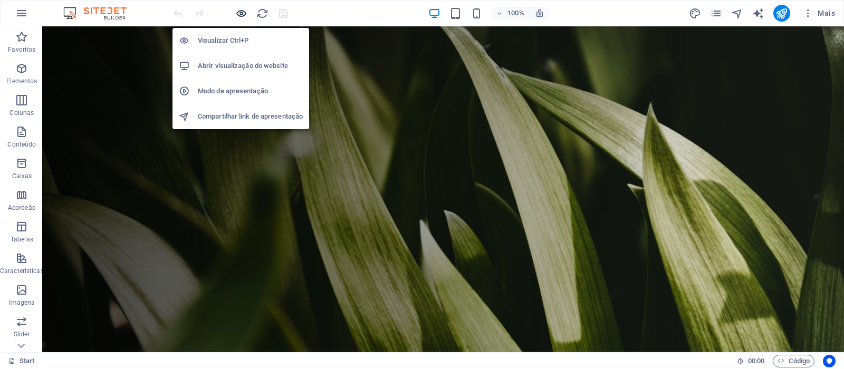
click at [241, 15] on icon "button" at bounding box center [241, 13] width 12 height 12
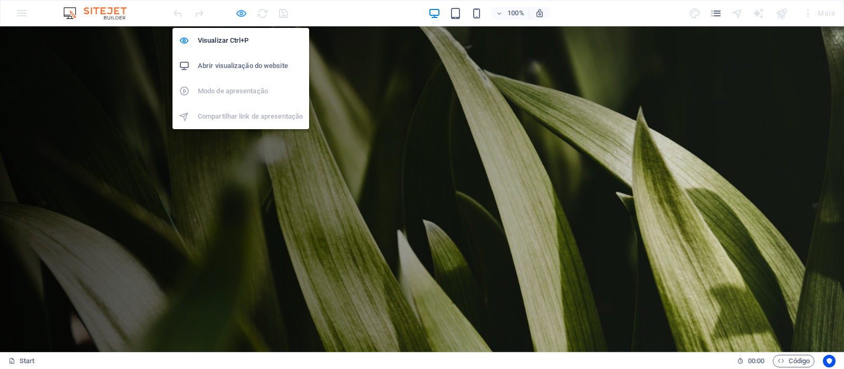
click at [245, 16] on icon "button" at bounding box center [241, 13] width 12 height 12
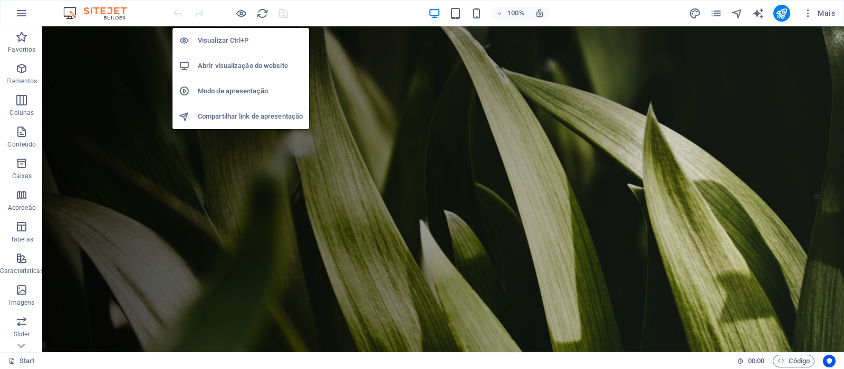
click at [243, 68] on h6 "Abrir visualização do website" at bounding box center [250, 66] width 105 height 13
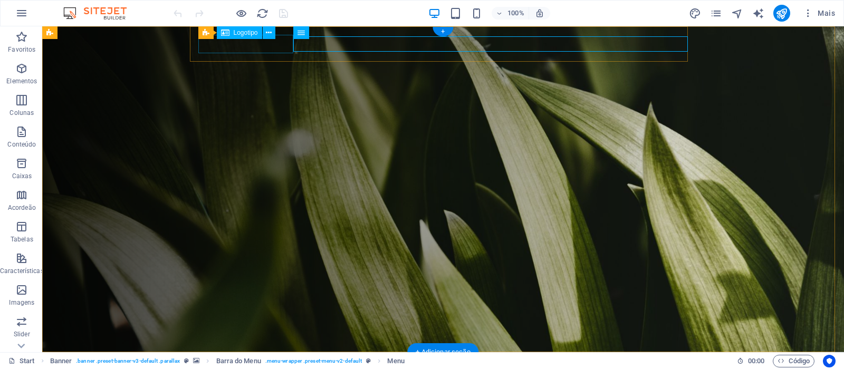
click at [242, 361] on div at bounding box center [447, 370] width 489 height 18
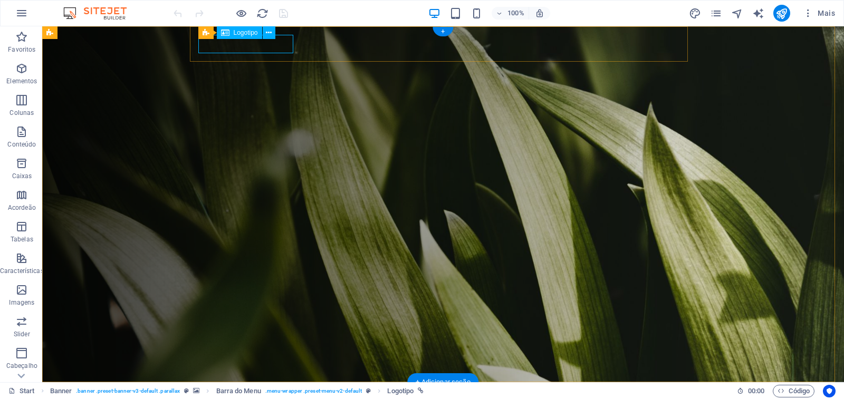
click at [234, 369] on div at bounding box center [447, 400] width 489 height 18
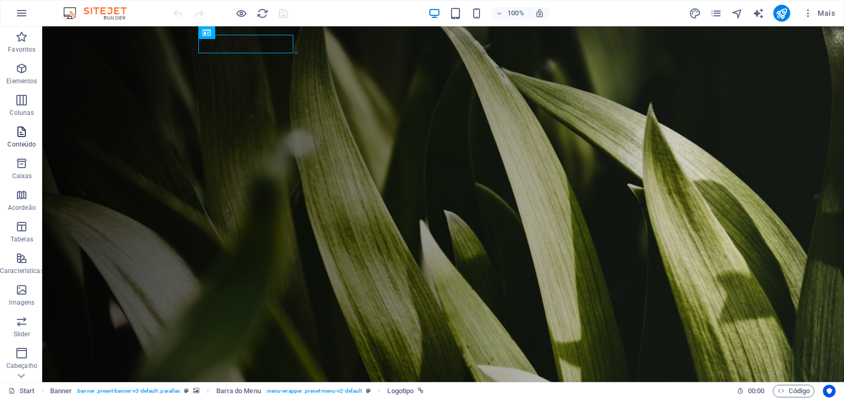
click at [18, 141] on p "Conteúdo" at bounding box center [21, 144] width 28 height 8
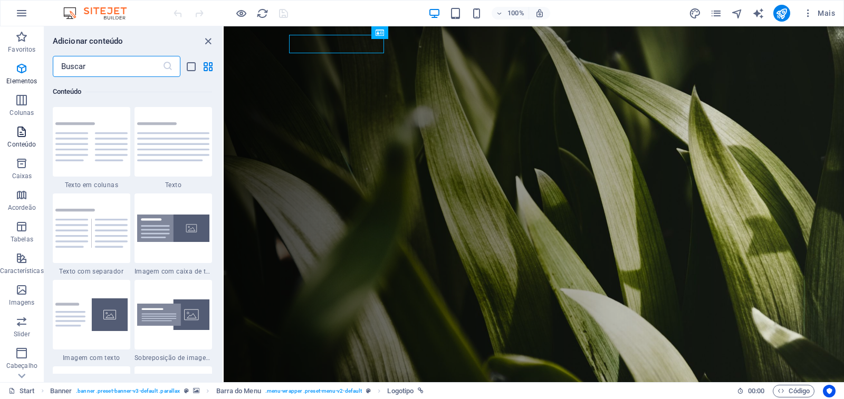
scroll to position [1846, 0]
click at [22, 108] on span "Colunas" at bounding box center [22, 106] width 44 height 25
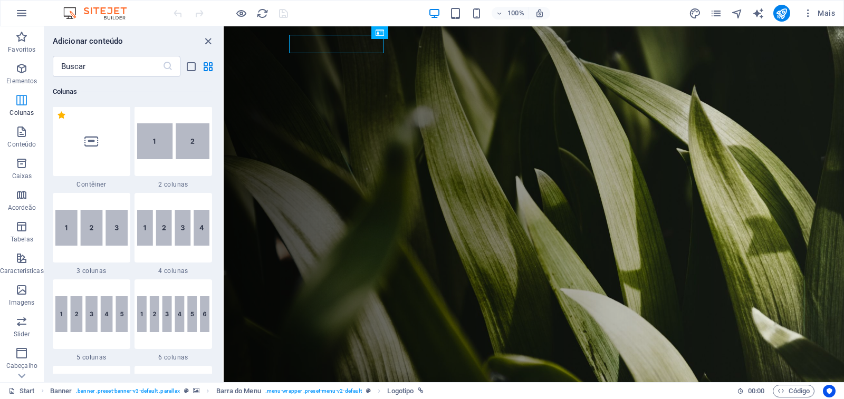
scroll to position [522, 0]
click at [22, 238] on p "Tabelas" at bounding box center [22, 239] width 23 height 8
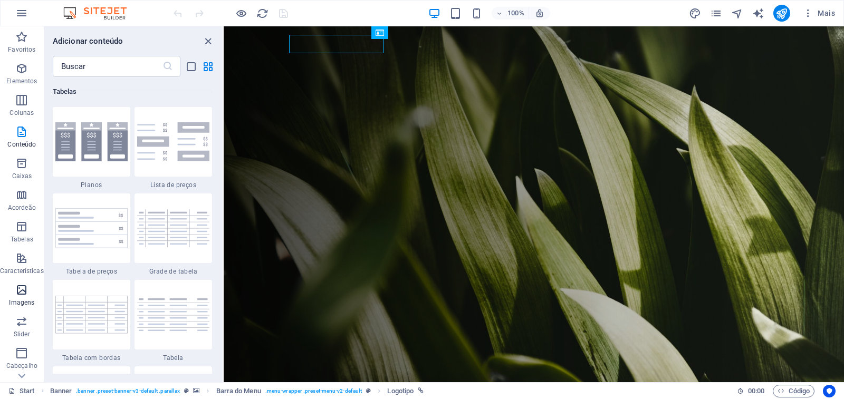
click at [16, 294] on icon "button" at bounding box center [21, 290] width 13 height 13
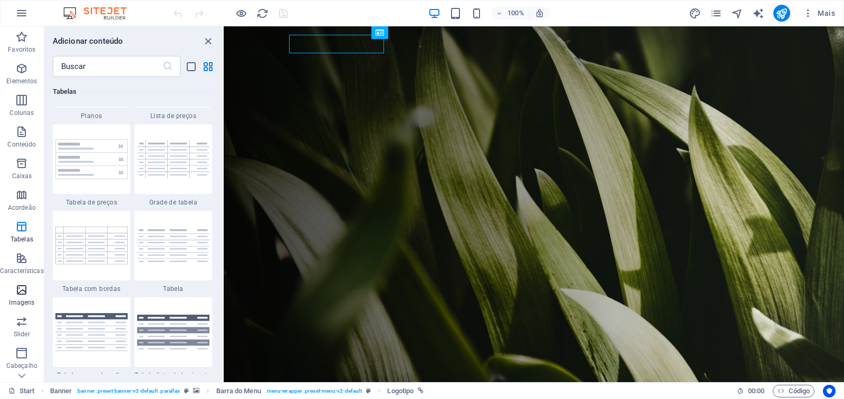
scroll to position [5349, 0]
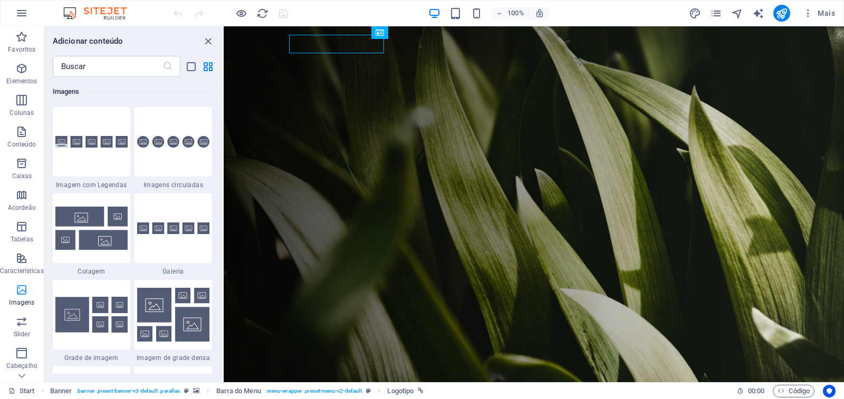
click at [21, 294] on icon "button" at bounding box center [21, 290] width 13 height 13
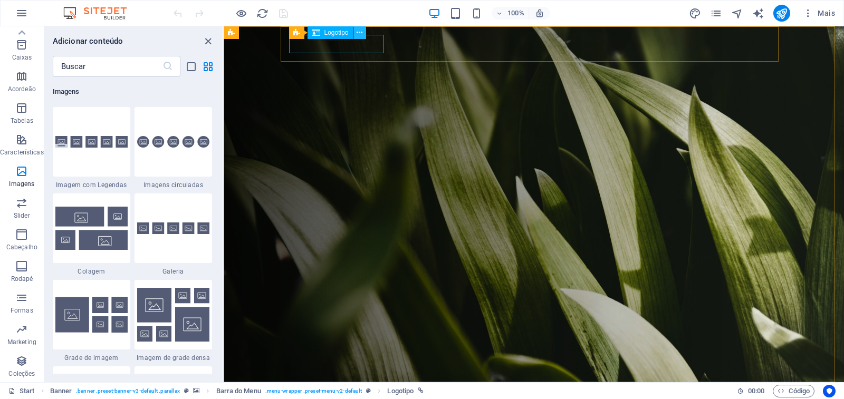
click at [361, 31] on icon at bounding box center [360, 32] width 6 height 11
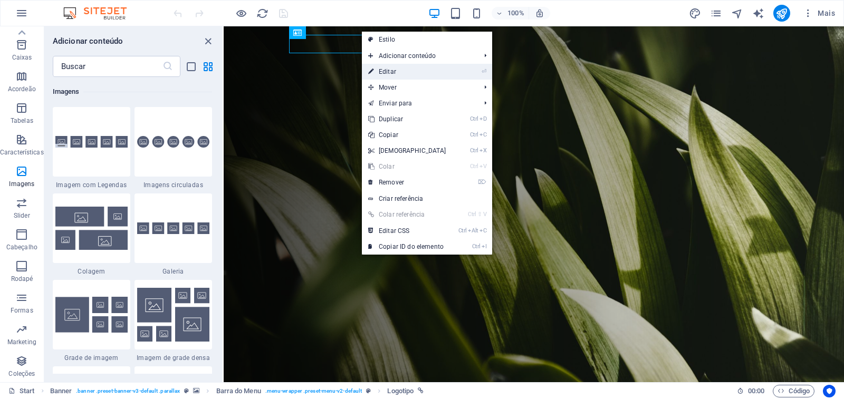
click at [388, 70] on link "⏎ Editar" at bounding box center [407, 72] width 91 height 16
select select "px"
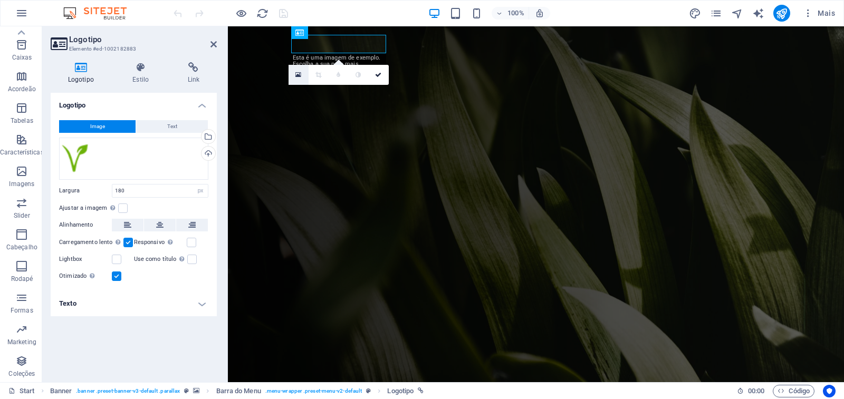
click at [297, 74] on icon at bounding box center [298, 74] width 6 height 7
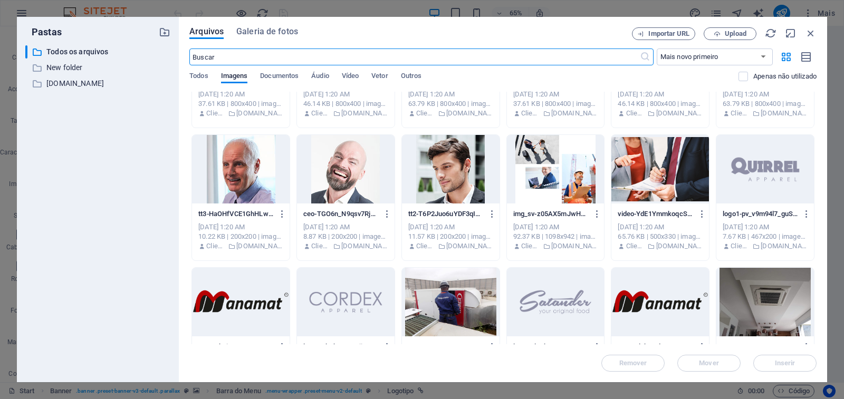
scroll to position [0, 0]
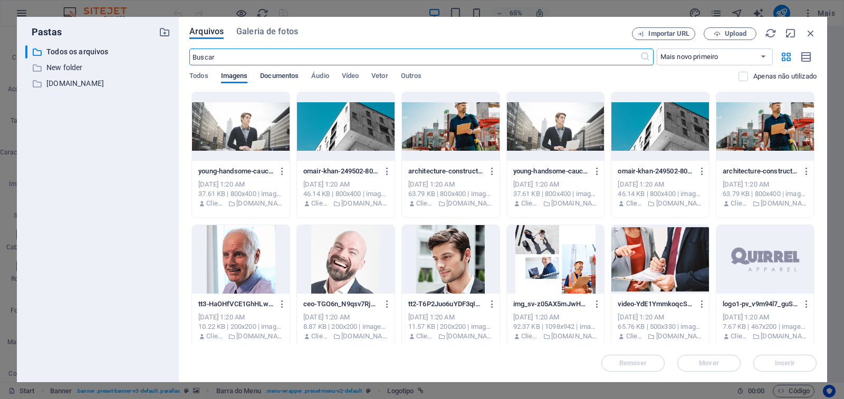
click at [273, 78] on span "Documentos" at bounding box center [279, 77] width 39 height 15
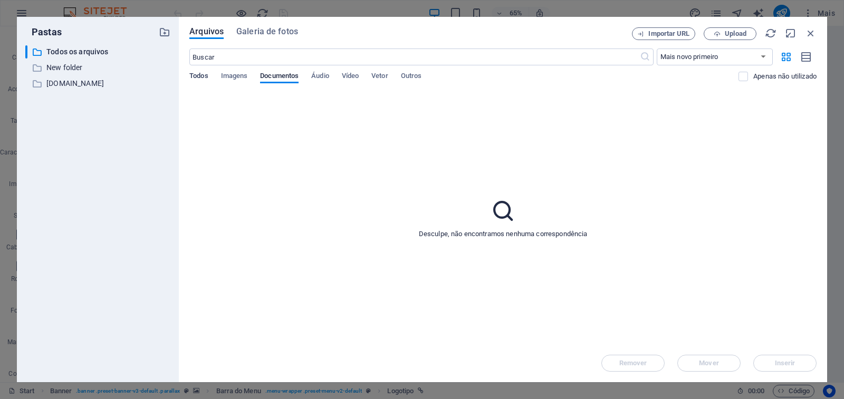
click at [207, 73] on span "Todos" at bounding box center [198, 77] width 18 height 15
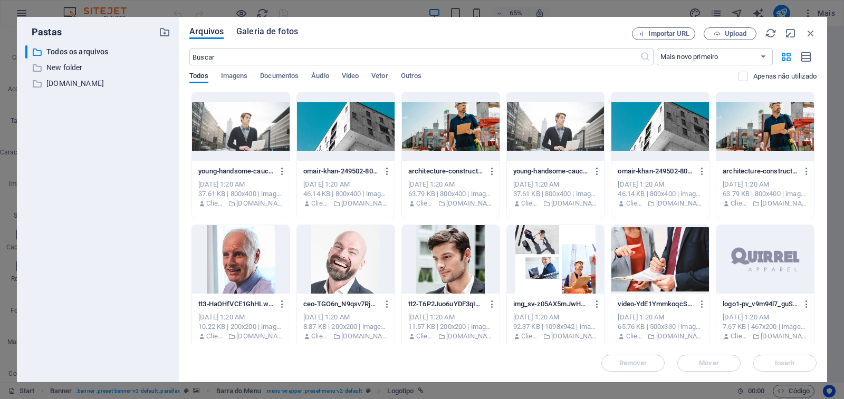
click at [267, 37] on button "Galeria de fotos" at bounding box center [267, 33] width 62 height 12
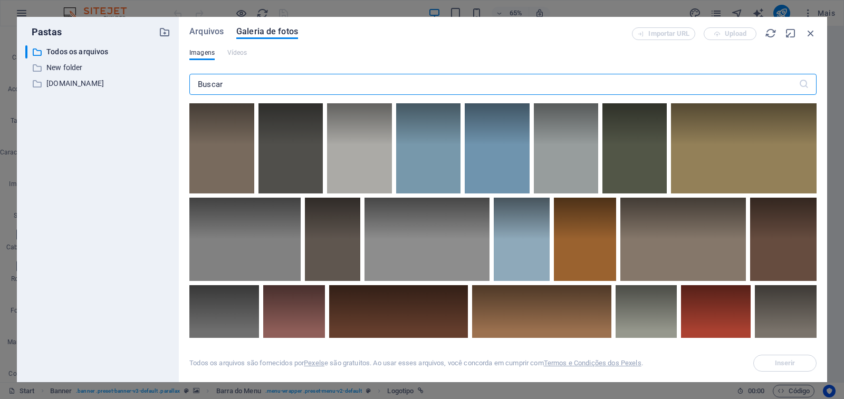
scroll to position [3851, 0]
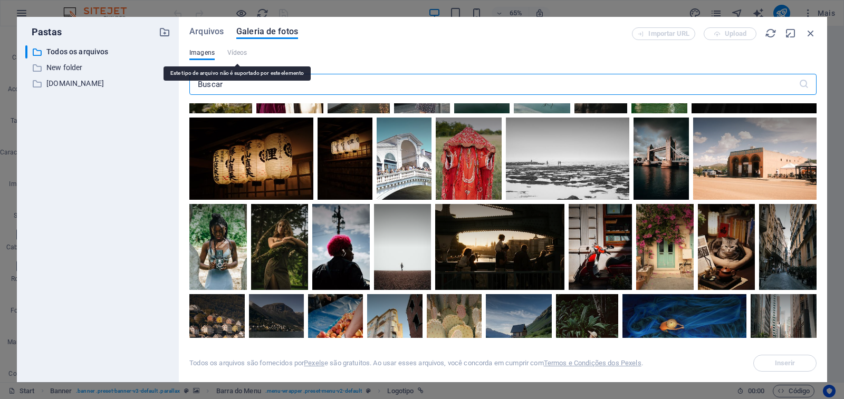
click at [240, 56] on span "Vídeos" at bounding box center [237, 52] width 20 height 13
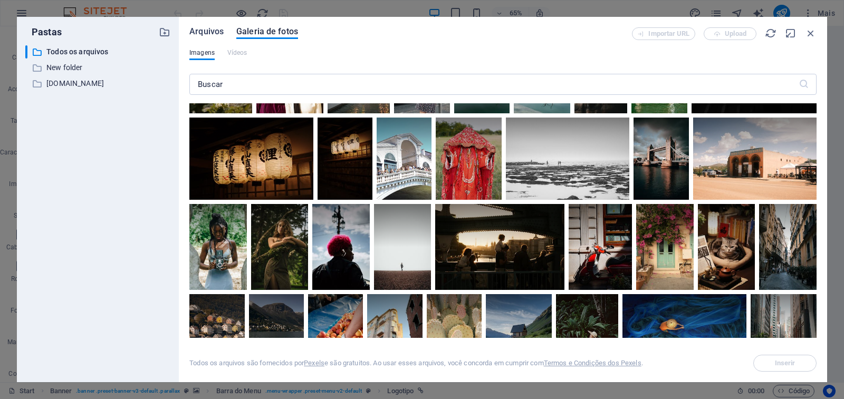
click at [213, 34] on span "Arquivos" at bounding box center [206, 31] width 34 height 13
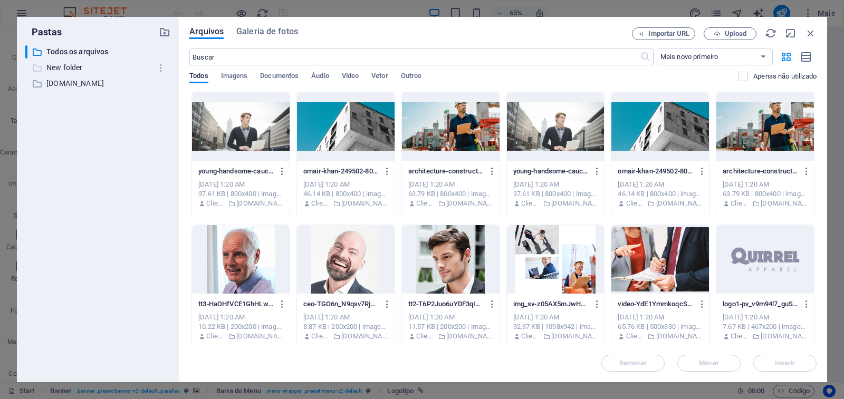
click at [56, 70] on p "New folder" at bounding box center [98, 68] width 104 height 12
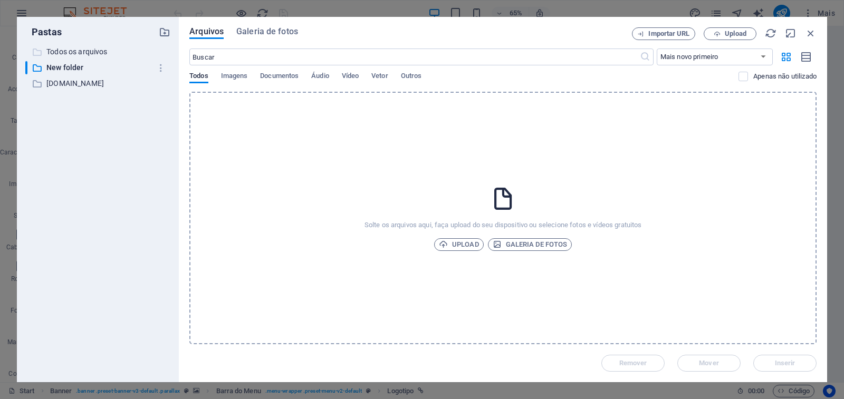
click at [73, 52] on p "Todos os arquivos" at bounding box center [98, 52] width 104 height 12
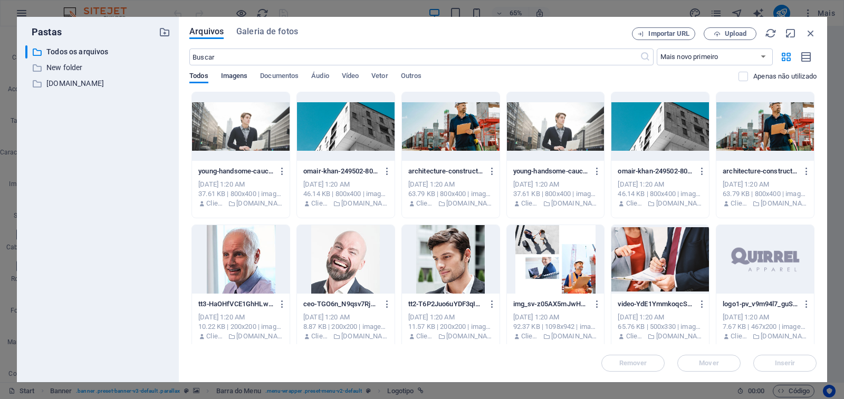
click at [224, 76] on span "Imagens" at bounding box center [234, 77] width 27 height 15
click at [268, 76] on span "Documentos" at bounding box center [279, 77] width 39 height 15
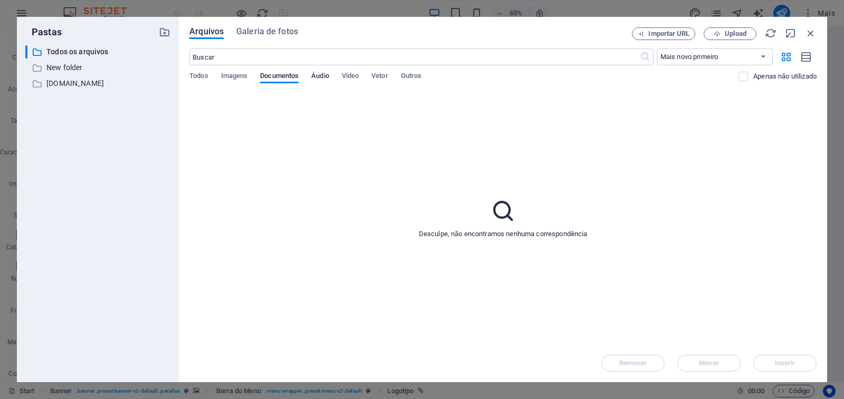
click at [325, 75] on span "Áudio" at bounding box center [319, 77] width 17 height 15
click at [355, 75] on span "Vídeo" at bounding box center [350, 77] width 17 height 15
click at [376, 75] on span "Vetor" at bounding box center [379, 77] width 16 height 15
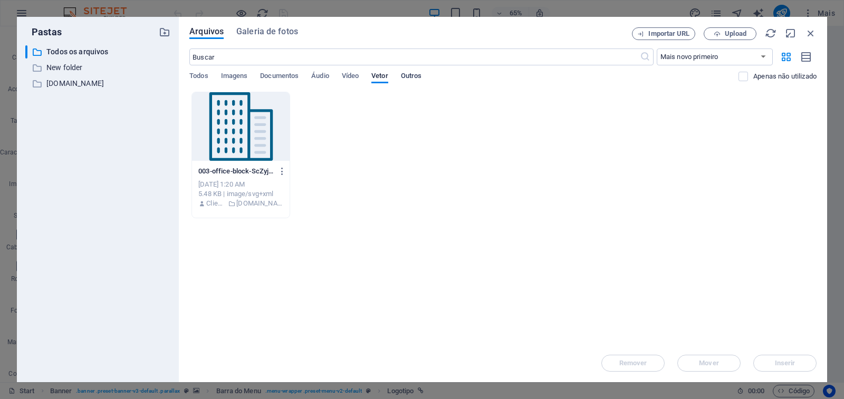
click at [412, 75] on span "Outros" at bounding box center [411, 77] width 21 height 15
click at [203, 76] on span "Todos" at bounding box center [198, 77] width 18 height 15
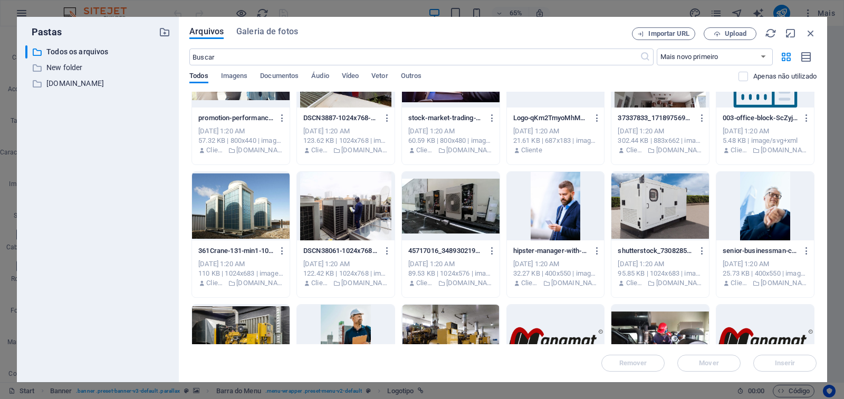
scroll to position [1291, 0]
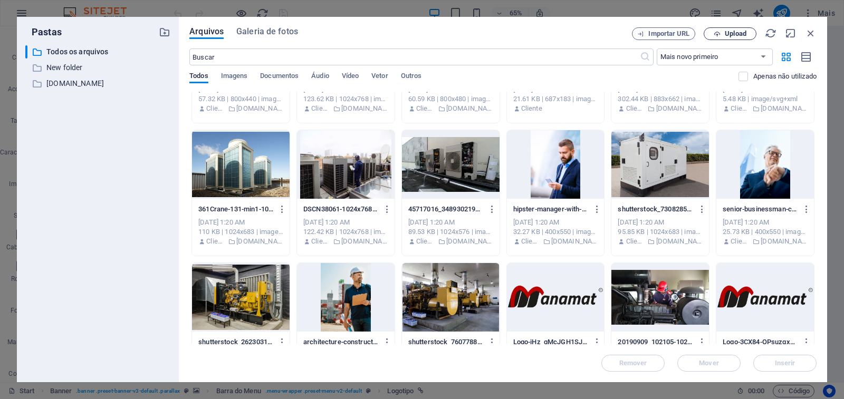
click at [731, 34] on span "Upload" at bounding box center [736, 34] width 22 height 6
click at [811, 35] on icon "button" at bounding box center [811, 33] width 12 height 12
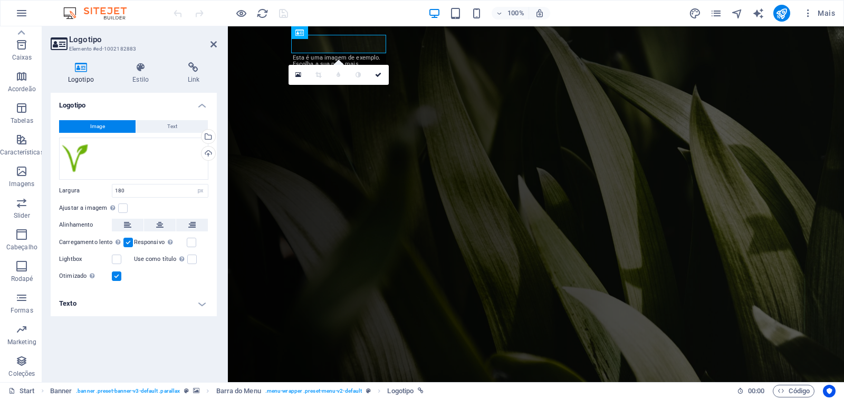
click at [244, 82] on figure at bounding box center [536, 204] width 616 height 356
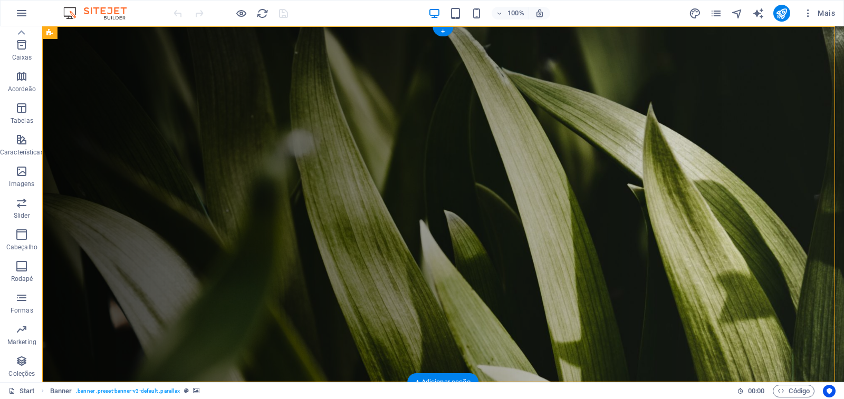
drag, startPoint x: 776, startPoint y: 131, endPoint x: 761, endPoint y: 132, distance: 15.3
click at [775, 131] on figure at bounding box center [443, 204] width 802 height 356
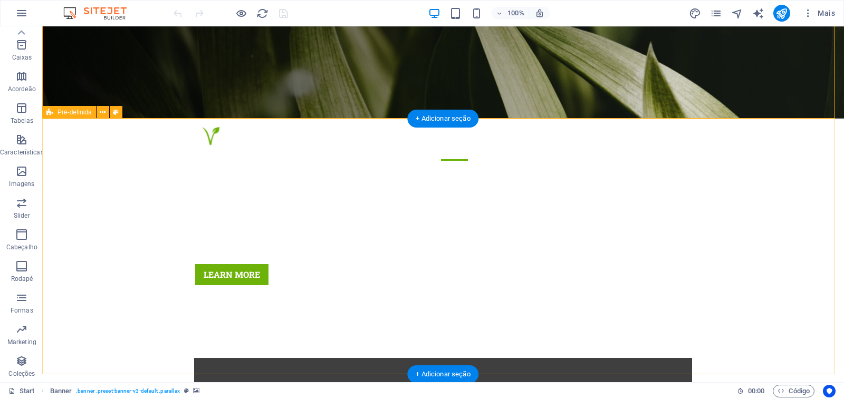
scroll to position [211, 0]
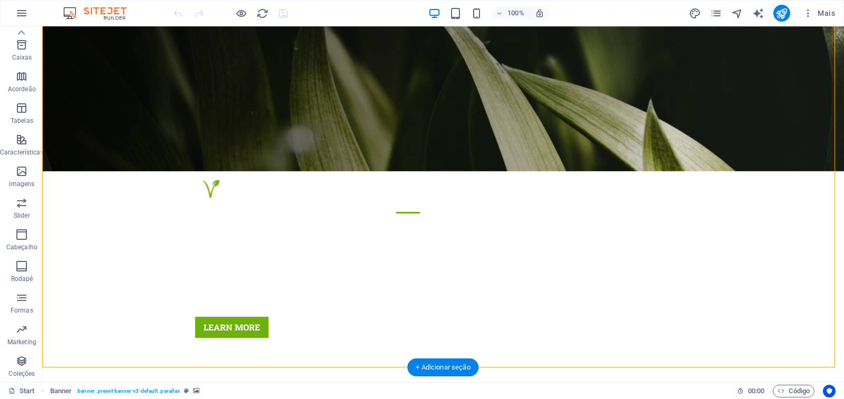
scroll to position [0, 0]
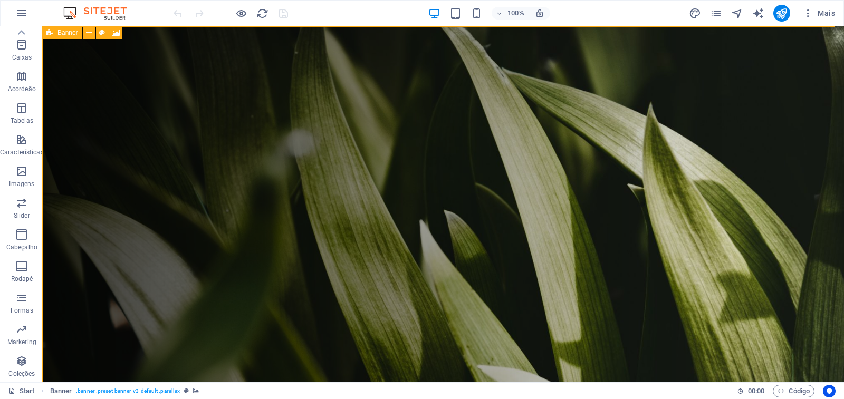
click at [52, 33] on icon at bounding box center [49, 32] width 7 height 13
click at [89, 33] on icon at bounding box center [89, 32] width 6 height 11
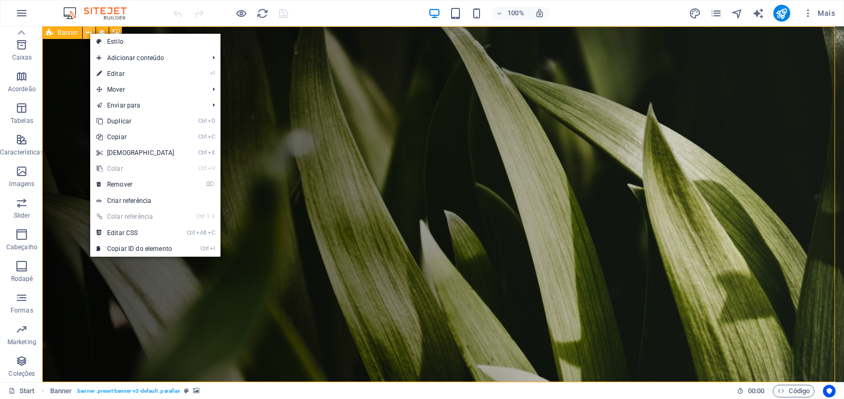
click at [87, 33] on icon at bounding box center [89, 32] width 6 height 11
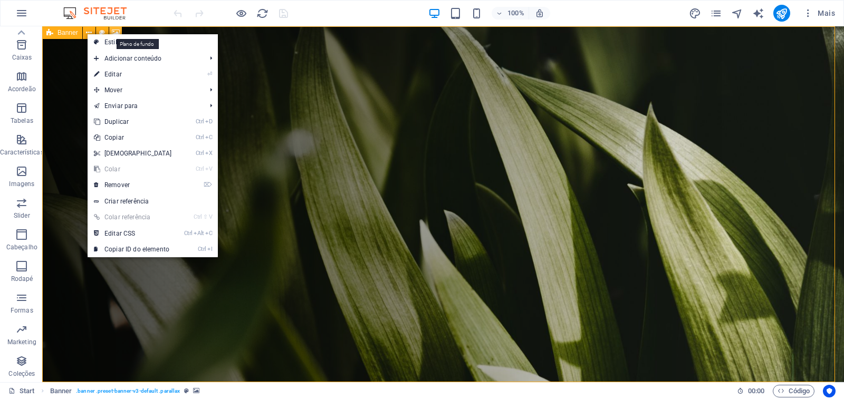
click at [114, 31] on icon at bounding box center [116, 32] width 8 height 11
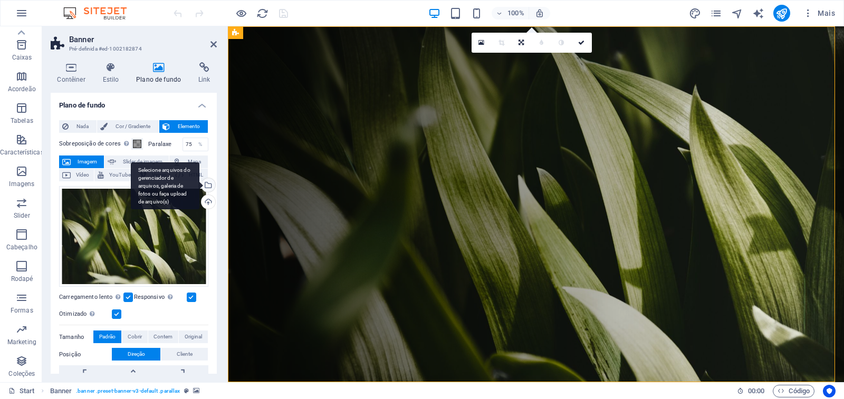
click at [207, 185] on div "Selecione arquivos do gerenciador de arquivos, galeria de fotos ou faça upload …" at bounding box center [207, 186] width 16 height 16
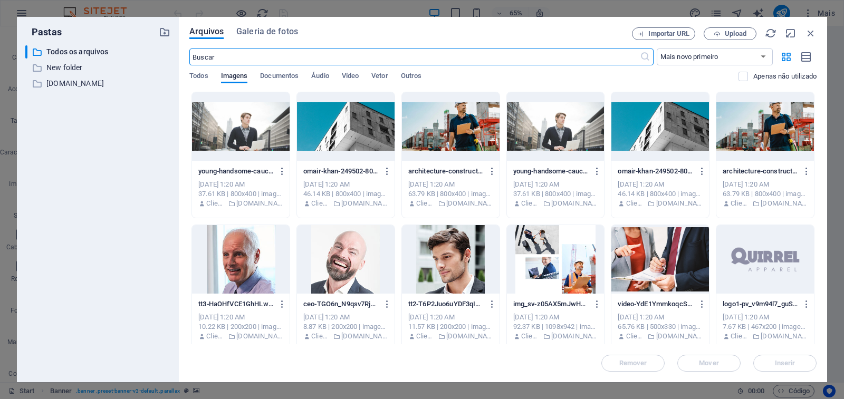
click at [266, 129] on div at bounding box center [241, 126] width 98 height 69
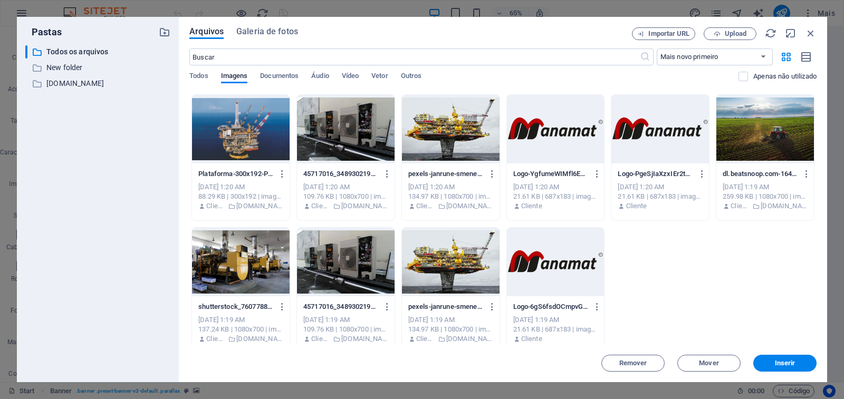
scroll to position [1735, 0]
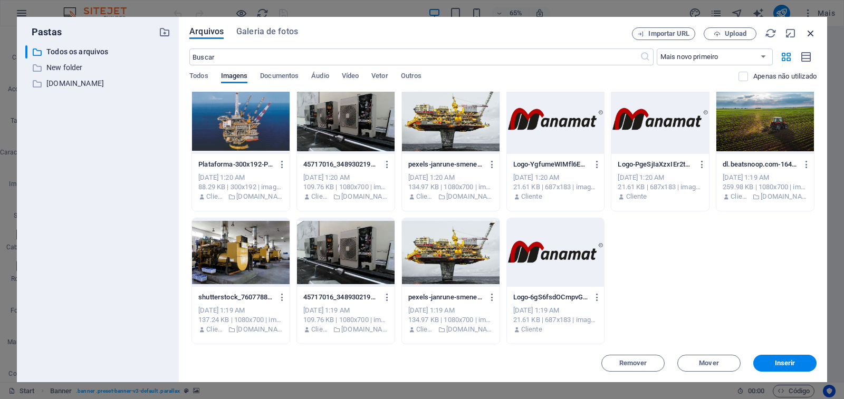
click at [813, 33] on icon "button" at bounding box center [811, 33] width 12 height 12
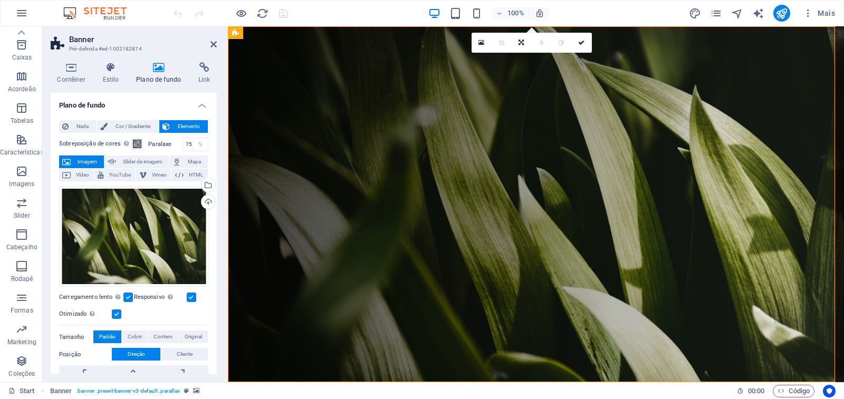
click at [245, 80] on figure at bounding box center [536, 204] width 616 height 356
click at [212, 45] on icon at bounding box center [213, 44] width 6 height 8
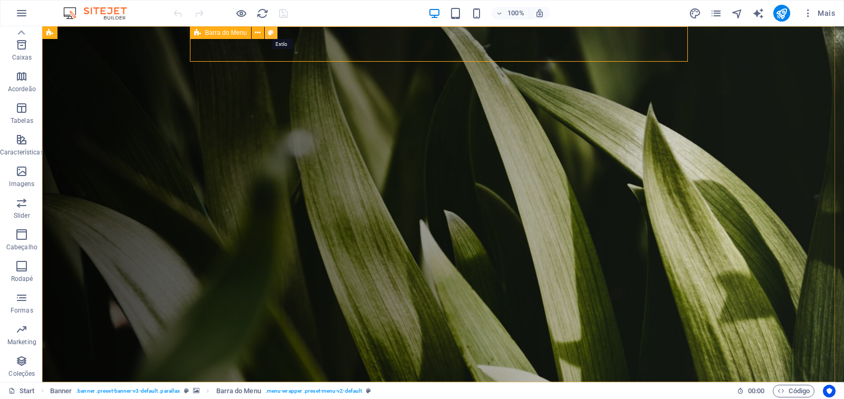
click at [274, 35] on button at bounding box center [271, 32] width 13 height 13
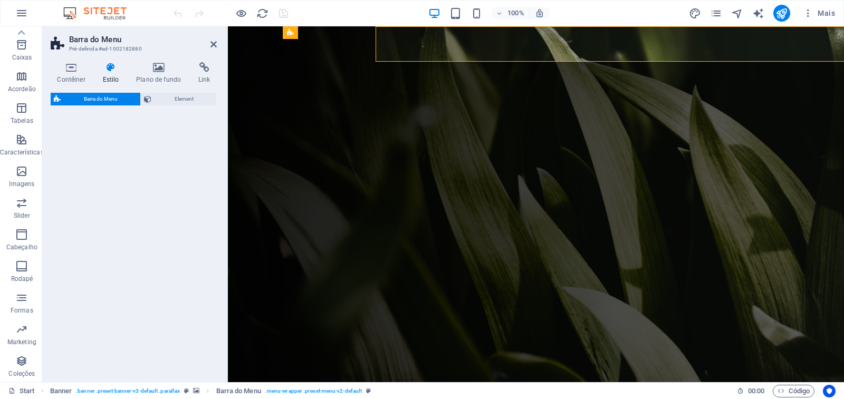
select select "rem"
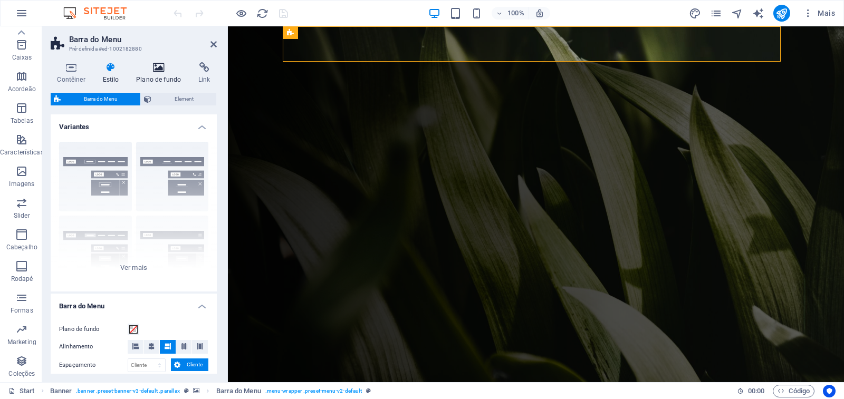
click at [153, 74] on h4 "Plano de fundo" at bounding box center [161, 73] width 62 height 22
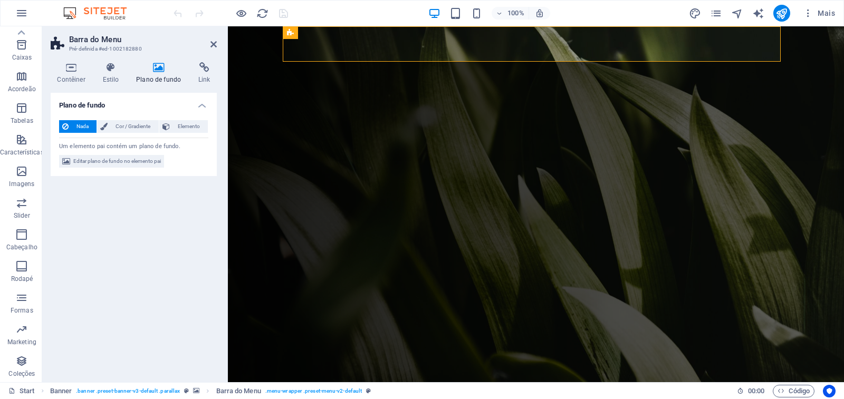
click at [250, 84] on figure at bounding box center [536, 204] width 616 height 356
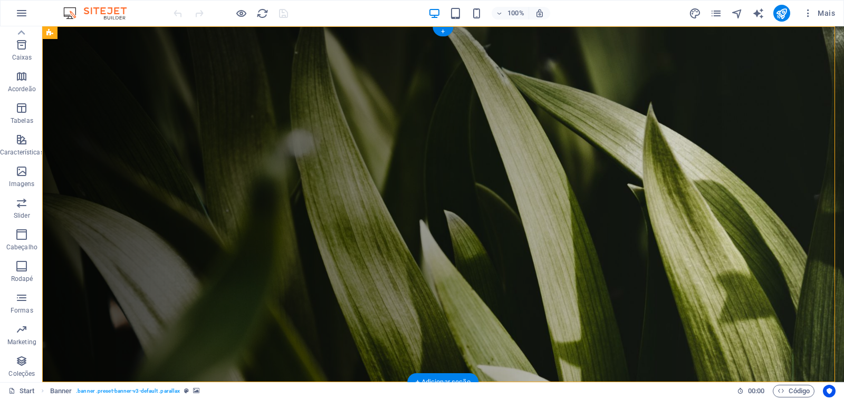
click at [752, 74] on figure at bounding box center [443, 204] width 802 height 356
click at [113, 65] on figure at bounding box center [443, 204] width 802 height 356
click at [118, 103] on figure at bounding box center [443, 204] width 802 height 356
click at [148, 47] on figure at bounding box center [443, 204] width 802 height 356
click at [776, 61] on figure at bounding box center [443, 204] width 802 height 356
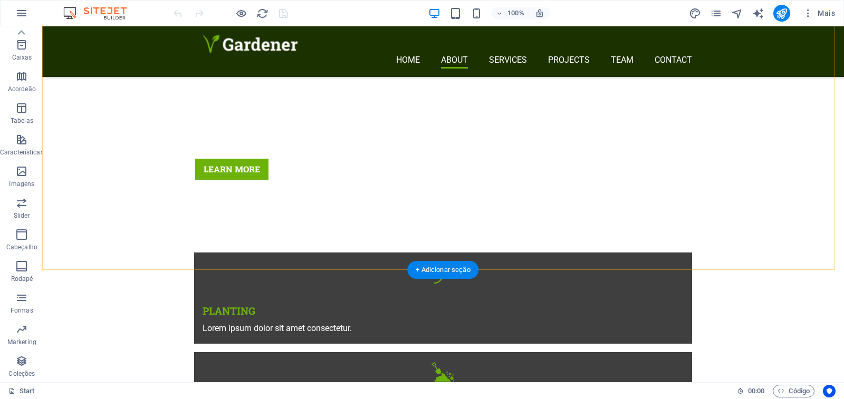
scroll to position [369, 0]
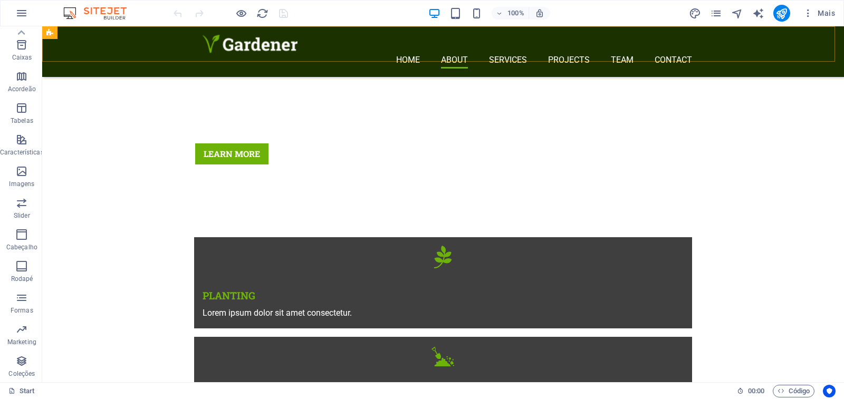
click at [89, 44] on div "Menu Home About Services Projects Team Contact" at bounding box center [443, 51] width 802 height 51
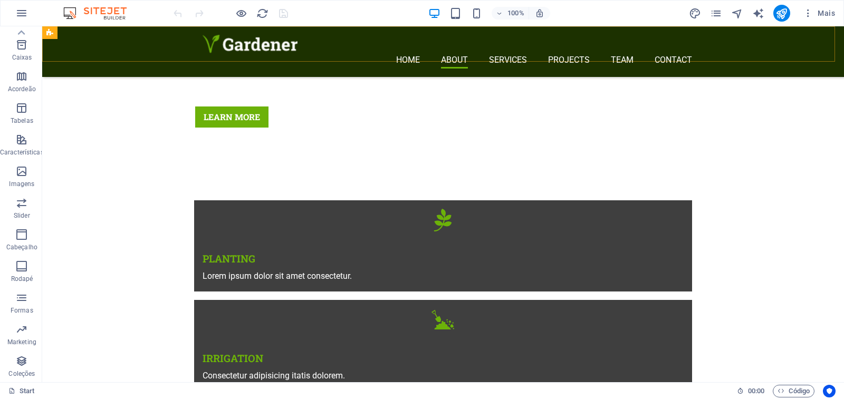
scroll to position [422, 0]
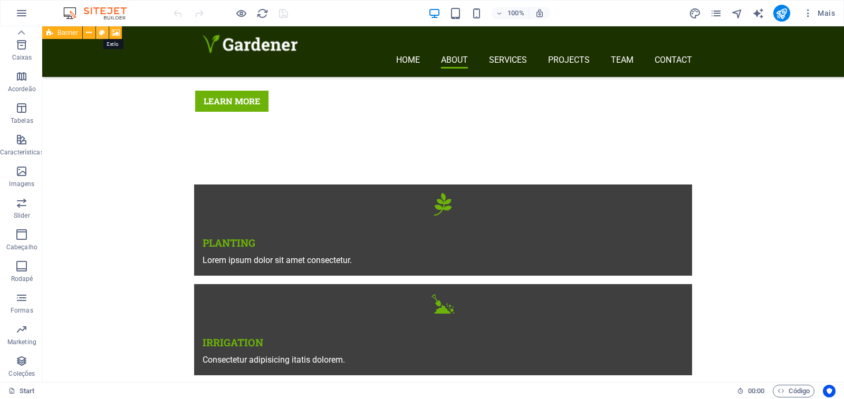
click at [101, 32] on icon at bounding box center [102, 32] width 6 height 11
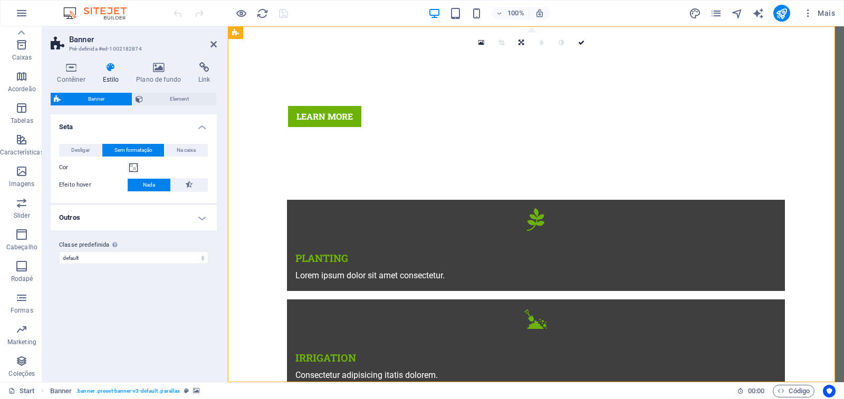
scroll to position [0, 0]
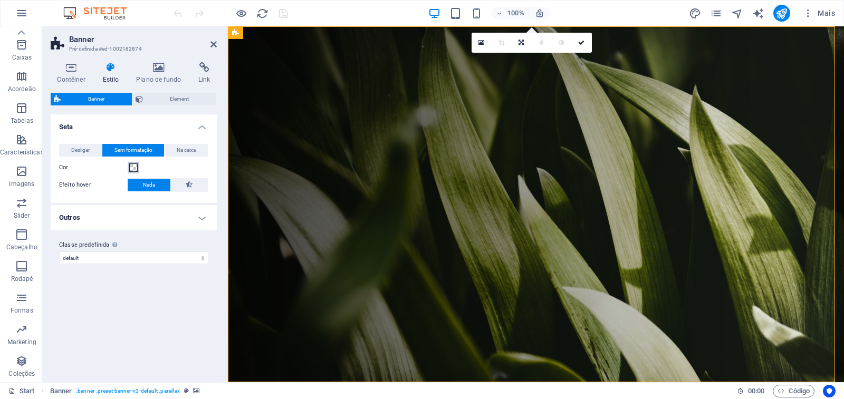
click at [134, 168] on span at bounding box center [133, 168] width 8 height 8
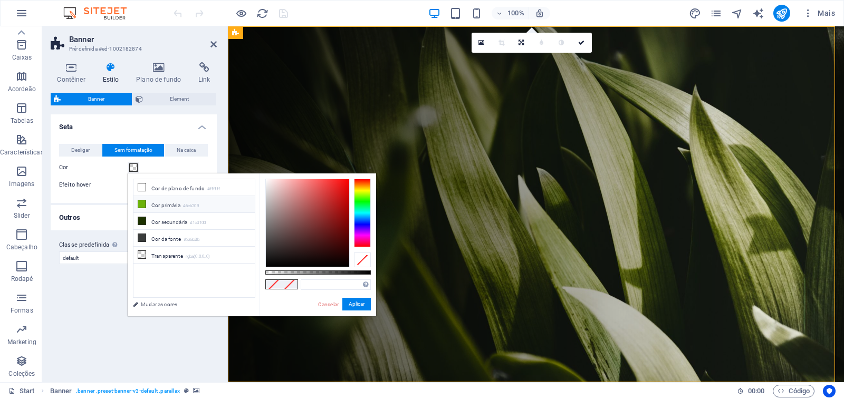
click at [140, 204] on icon at bounding box center [141, 203] width 7 height 7
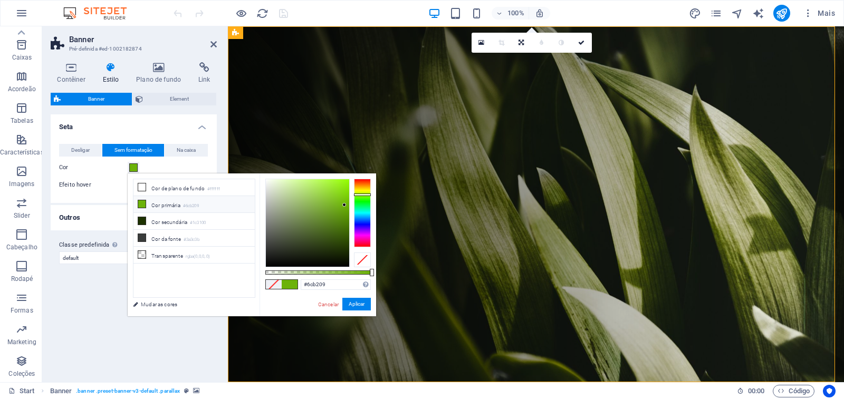
click at [140, 204] on icon at bounding box center [141, 203] width 7 height 7
click at [292, 287] on span at bounding box center [290, 284] width 16 height 9
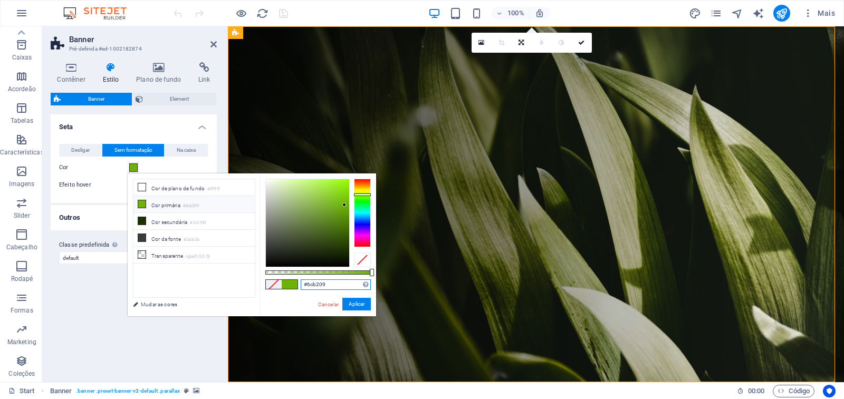
click at [316, 287] on input "#6cb209" at bounding box center [336, 285] width 70 height 11
click at [291, 287] on span at bounding box center [290, 284] width 16 height 9
click at [291, 286] on span at bounding box center [290, 284] width 16 height 9
click at [347, 209] on div at bounding box center [346, 209] width 4 height 4
type input "rgba(99, 167, 4, 0.89)"
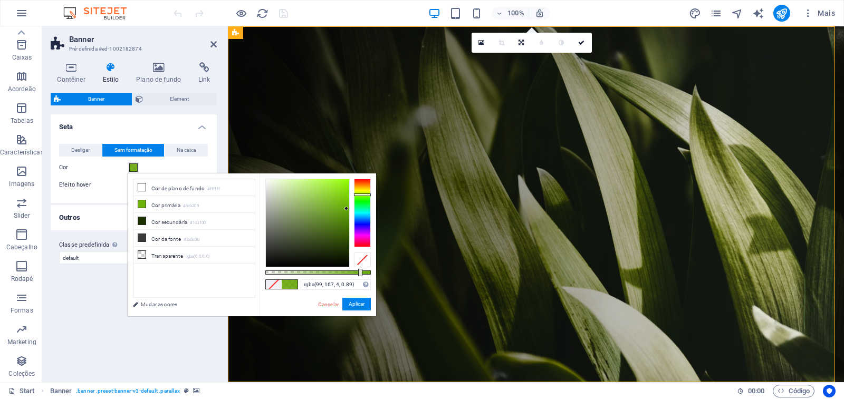
drag, startPoint x: 372, startPoint y: 272, endPoint x: 359, endPoint y: 275, distance: 13.6
click at [359, 275] on div at bounding box center [360, 272] width 4 height 7
click at [358, 305] on button "Aplicar" at bounding box center [356, 304] width 28 height 13
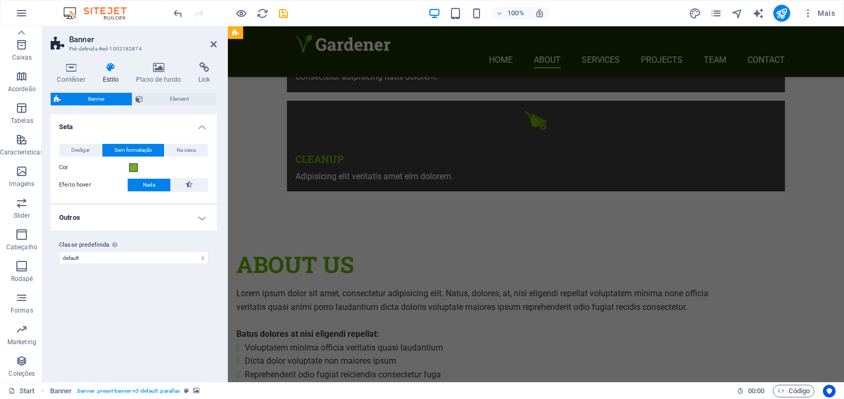
scroll to position [738, 0]
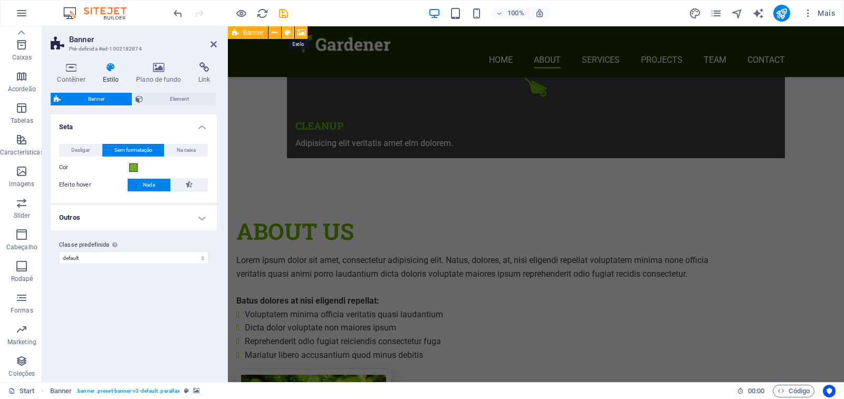
click at [289, 32] on icon at bounding box center [288, 32] width 6 height 11
click at [164, 73] on h4 "Plano de fundo" at bounding box center [161, 73] width 62 height 22
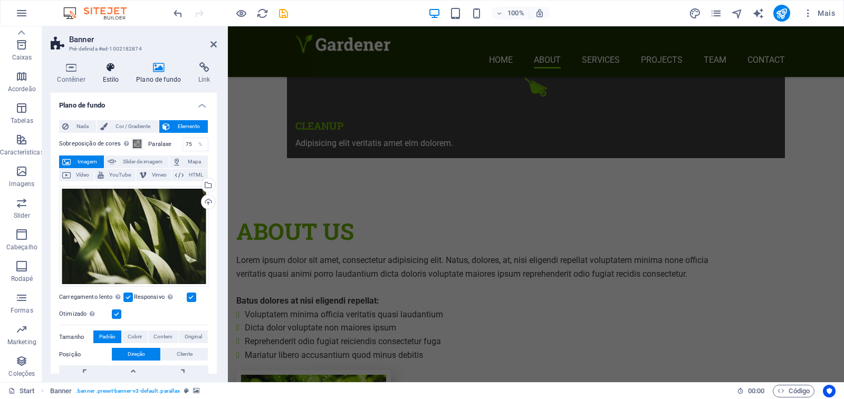
click at [111, 73] on h4 "Estilo" at bounding box center [113, 73] width 34 height 22
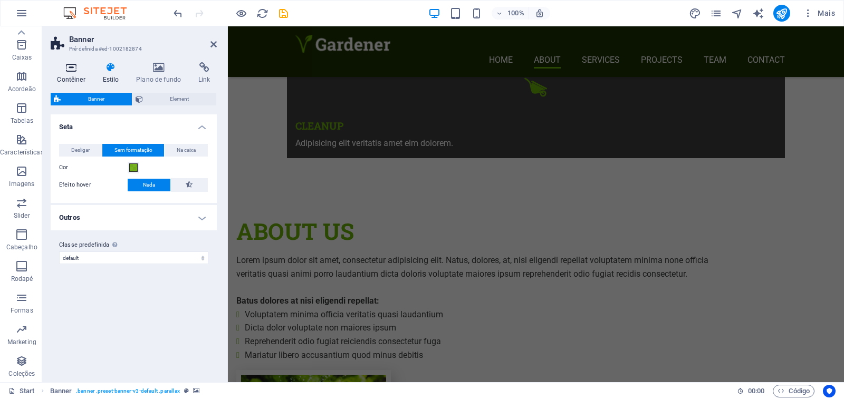
click at [71, 72] on icon at bounding box center [71, 67] width 41 height 11
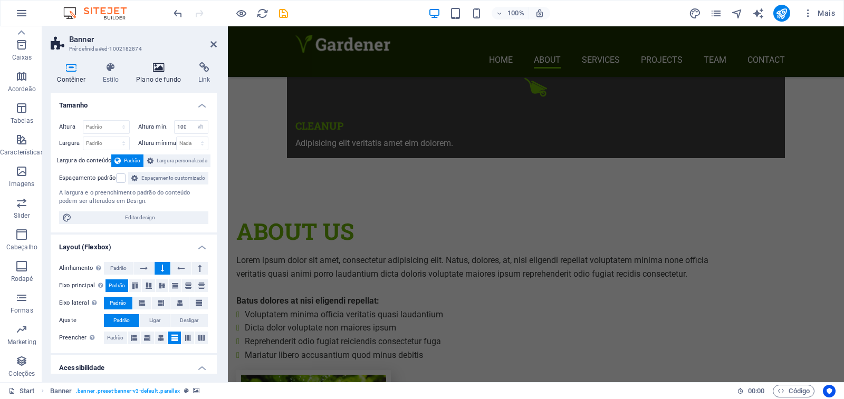
click at [165, 71] on icon at bounding box center [159, 67] width 58 height 11
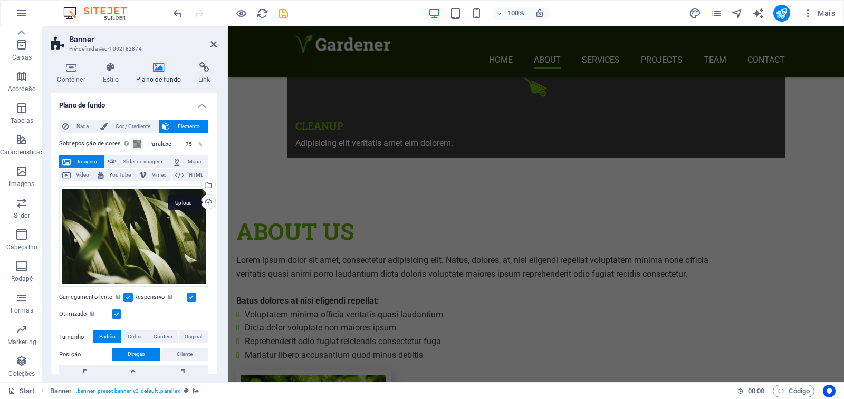
click at [205, 204] on div "Upload" at bounding box center [207, 203] width 16 height 16
click at [199, 187] on div "Selecione arquivos do gerenciador de arquivos, galeria de fotos ou faça upload …" at bounding box center [165, 185] width 69 height 47
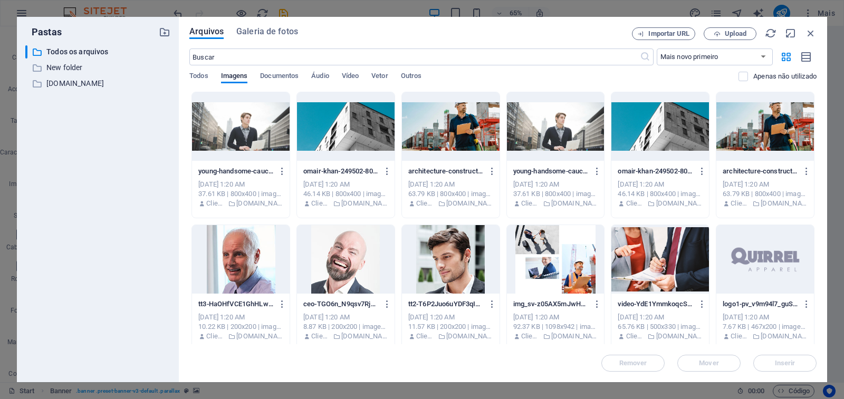
click at [252, 129] on div at bounding box center [241, 126] width 98 height 69
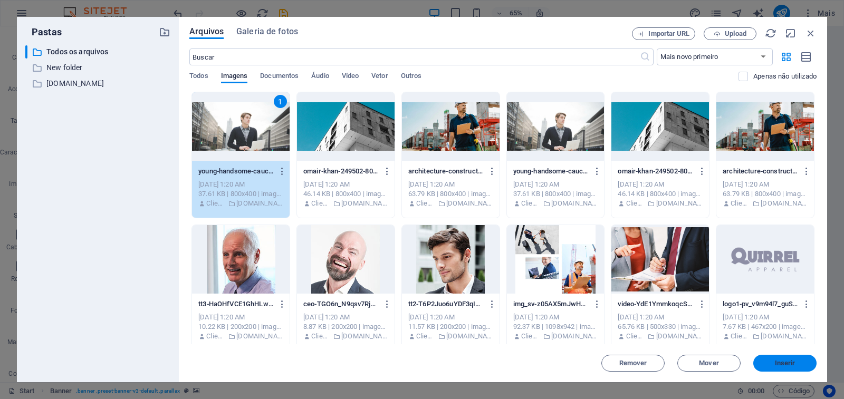
click at [785, 363] on span "Inserir" at bounding box center [785, 363] width 21 height 6
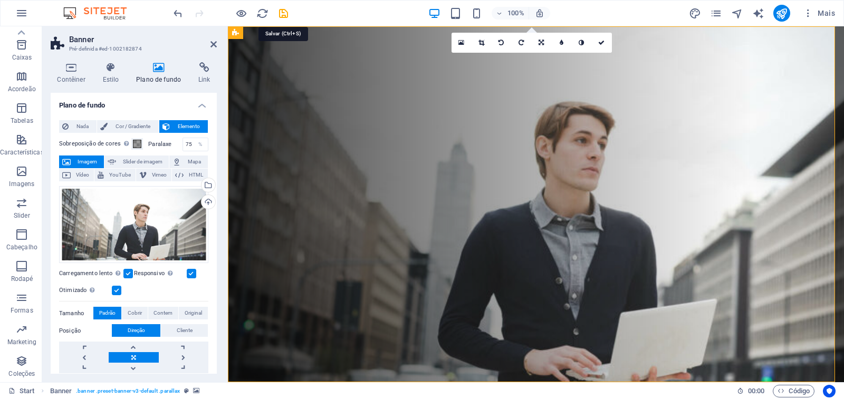
click at [283, 10] on icon "save" at bounding box center [283, 13] width 12 height 12
checkbox input "false"
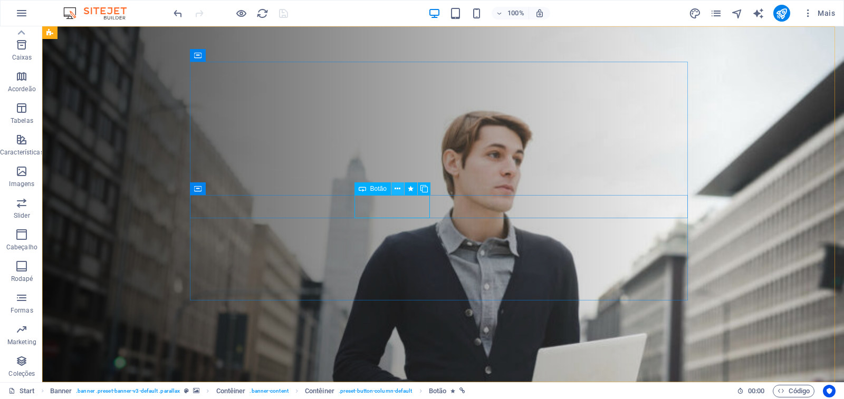
click at [399, 189] on icon at bounding box center [398, 189] width 6 height 11
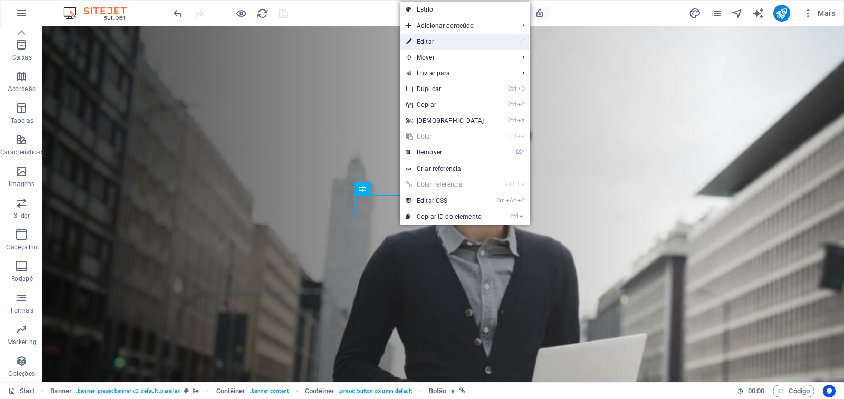
click at [449, 43] on link "⏎ Editar" at bounding box center [445, 42] width 91 height 16
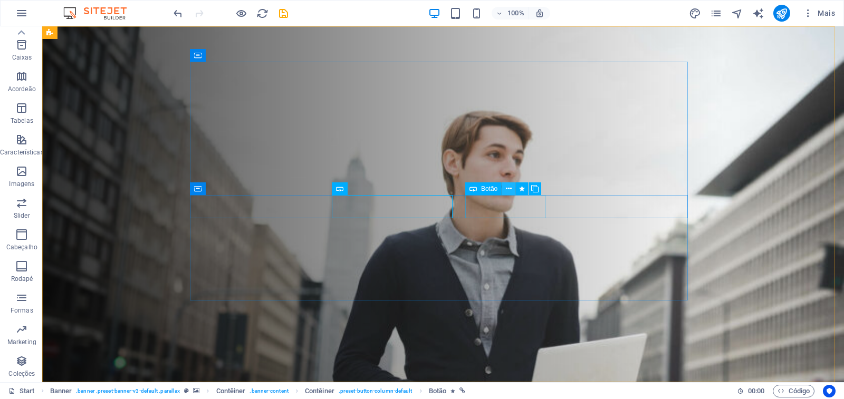
click at [508, 188] on icon at bounding box center [509, 189] width 6 height 11
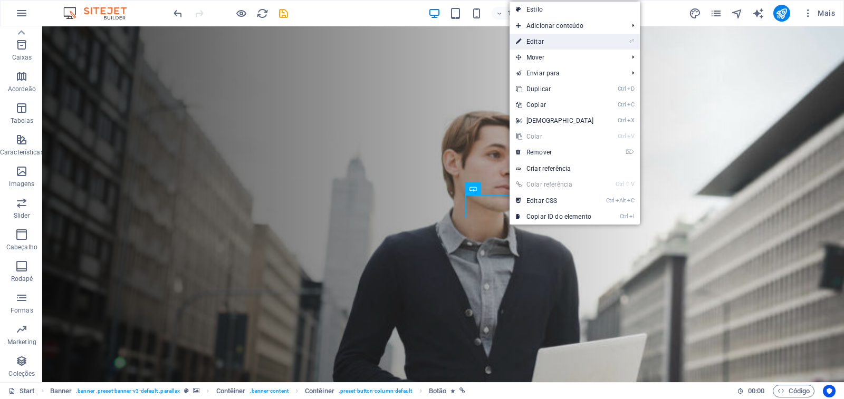
click at [547, 42] on link "⏎ Editar" at bounding box center [555, 42] width 91 height 16
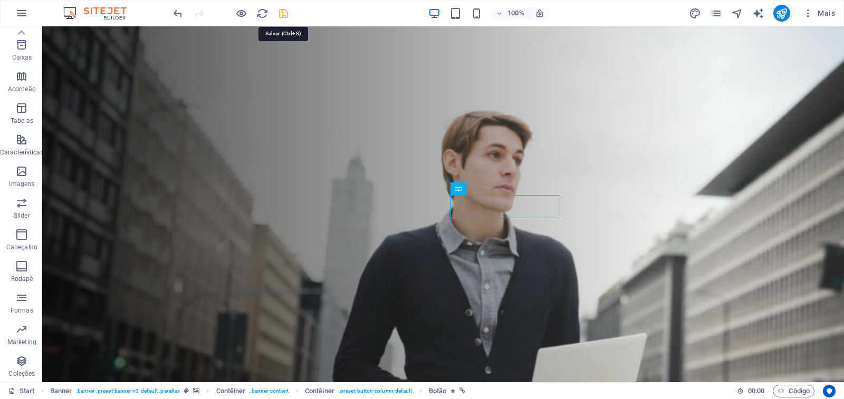
click at [283, 13] on icon "save" at bounding box center [283, 13] width 12 height 12
checkbox input "false"
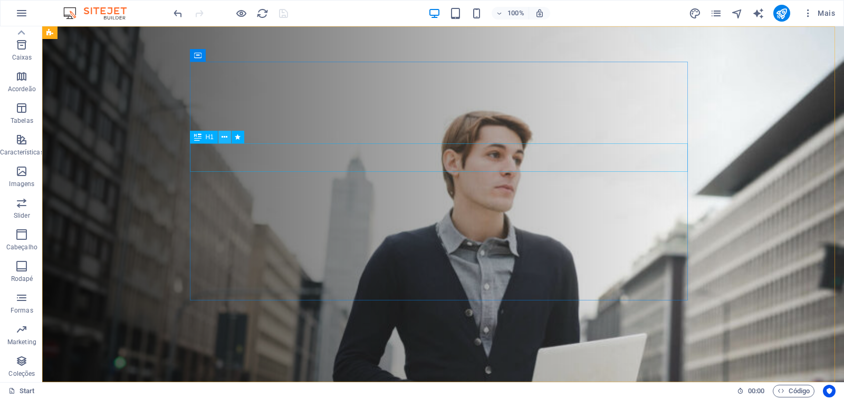
click at [225, 138] on icon at bounding box center [225, 137] width 6 height 11
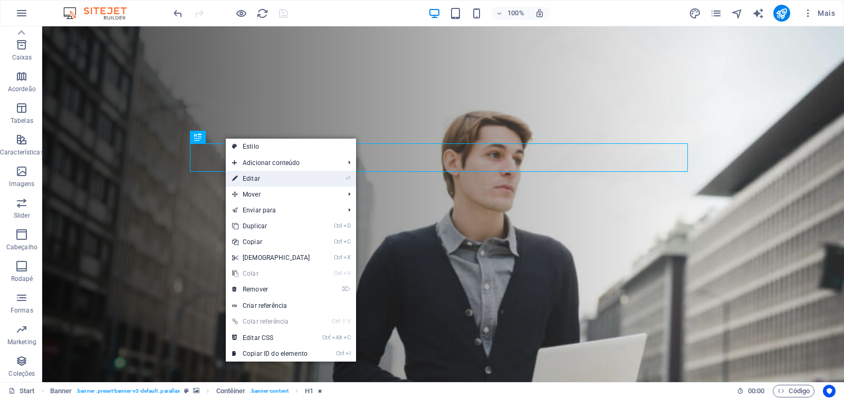
click at [249, 181] on link "⏎ Editar" at bounding box center [271, 179] width 91 height 16
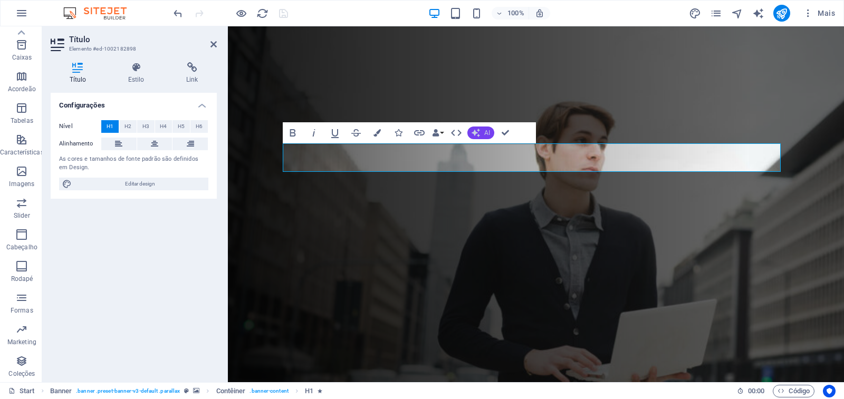
click at [487, 135] on span "AI" at bounding box center [487, 133] width 6 height 6
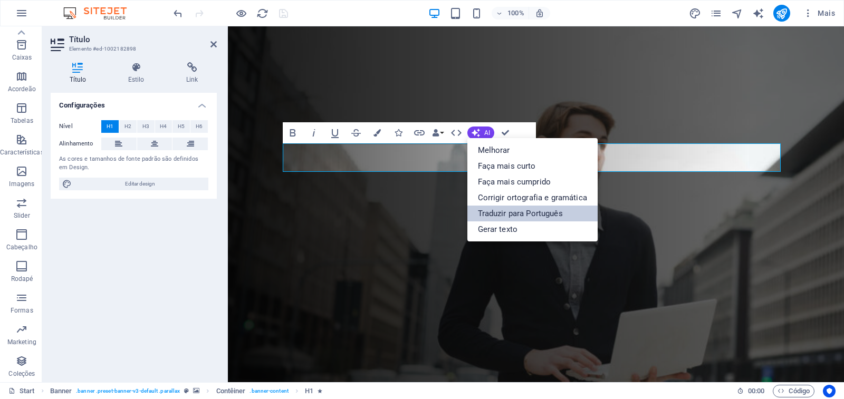
click at [497, 212] on link "Traduzir para Português" at bounding box center [532, 214] width 130 height 16
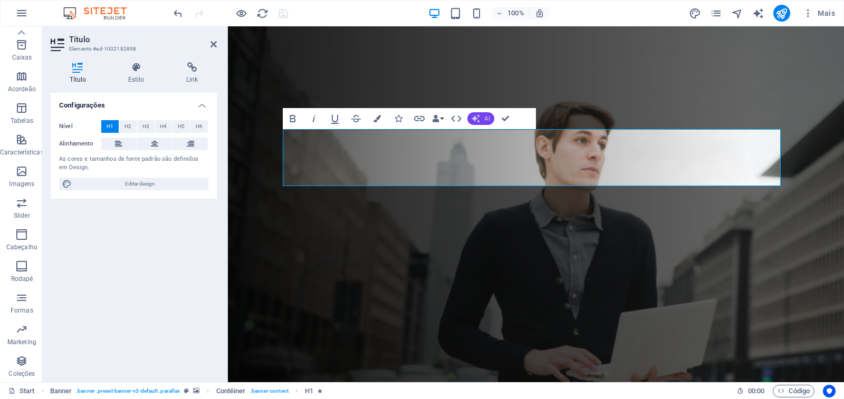
click at [488, 117] on span "AI" at bounding box center [487, 119] width 6 height 6
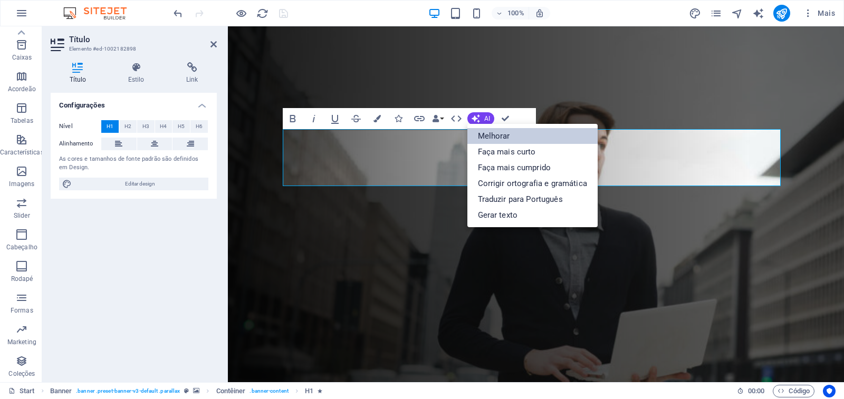
click at [496, 133] on link "Melhorar" at bounding box center [532, 136] width 130 height 16
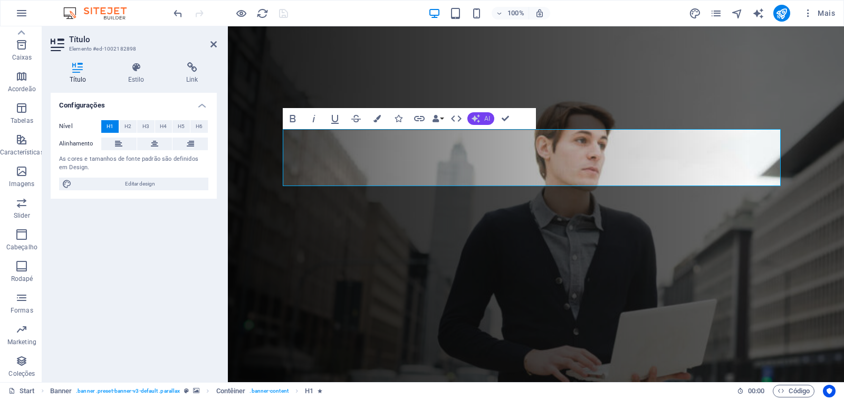
click at [486, 117] on span "AI" at bounding box center [487, 119] width 6 height 6
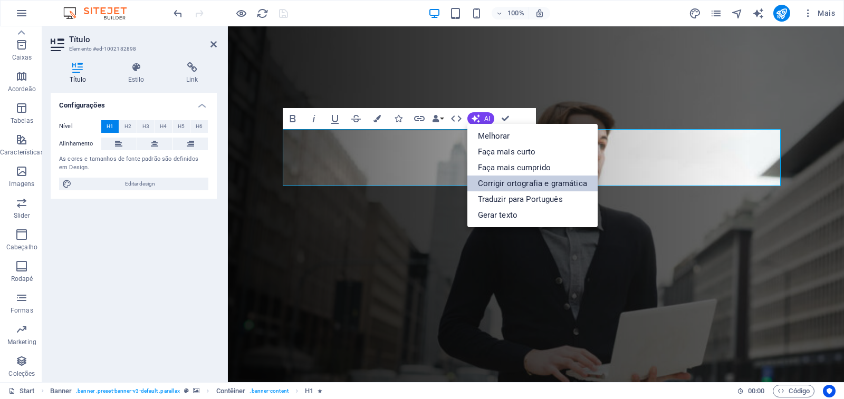
click at [510, 183] on link "Corrigir ortografia e gramática" at bounding box center [532, 184] width 130 height 16
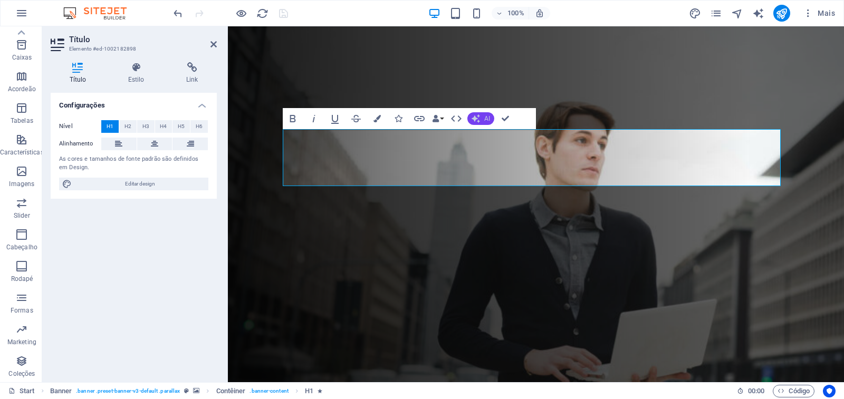
click at [486, 120] on span "AI" at bounding box center [487, 119] width 6 height 6
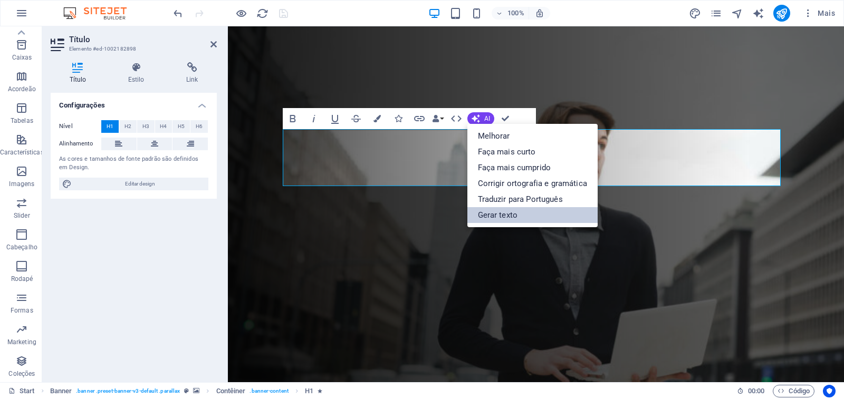
click at [496, 217] on link "Gerar texto" at bounding box center [532, 215] width 130 height 16
select select "English"
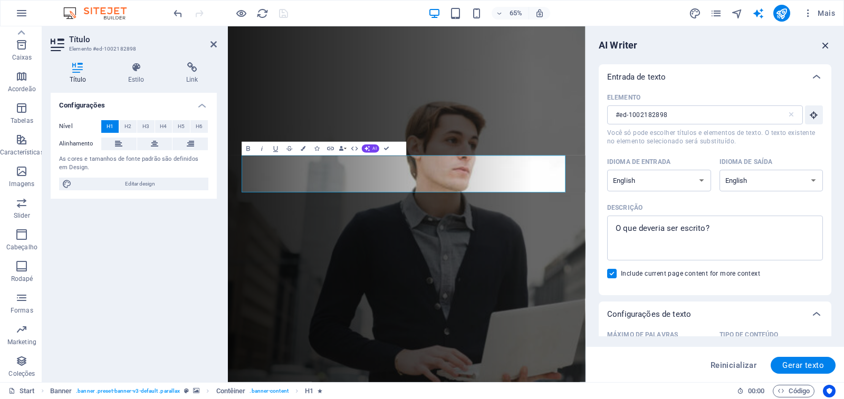
click at [825, 42] on icon "button" at bounding box center [826, 46] width 12 height 12
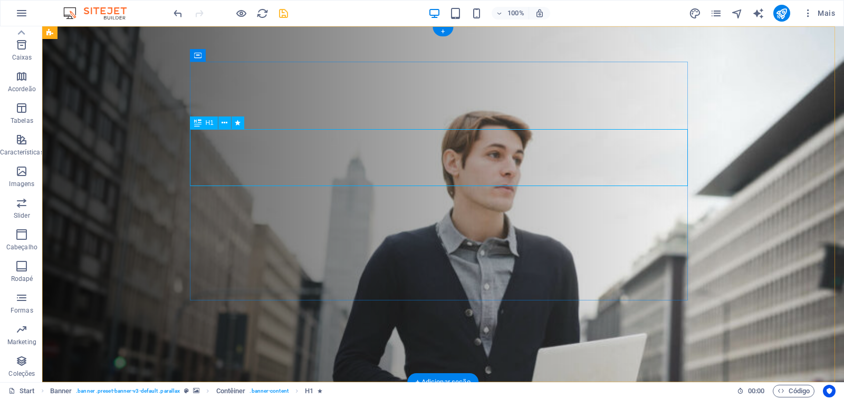
click at [222, 121] on icon at bounding box center [225, 123] width 6 height 11
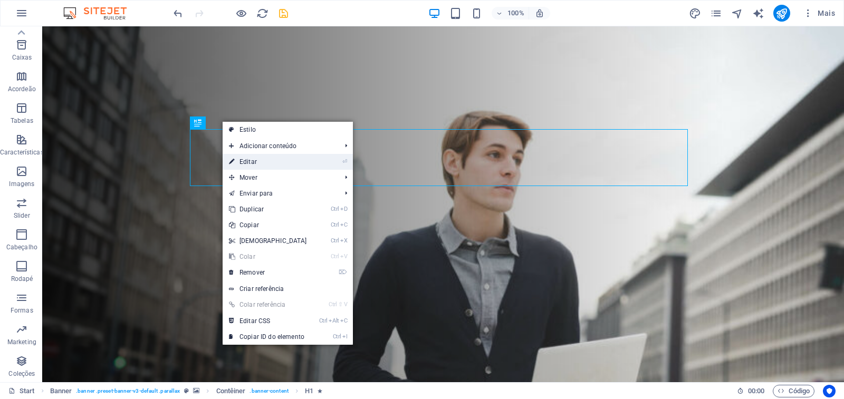
click at [247, 161] on link "⏎ Editar" at bounding box center [268, 162] width 91 height 16
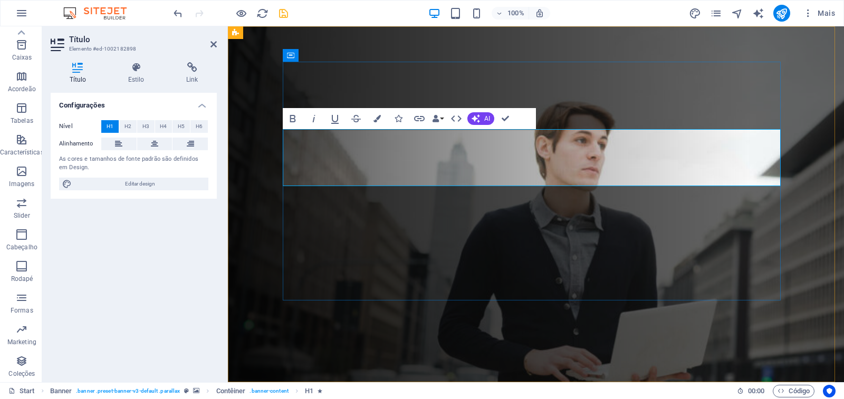
click at [131, 75] on h4 "Estilo" at bounding box center [138, 73] width 58 height 22
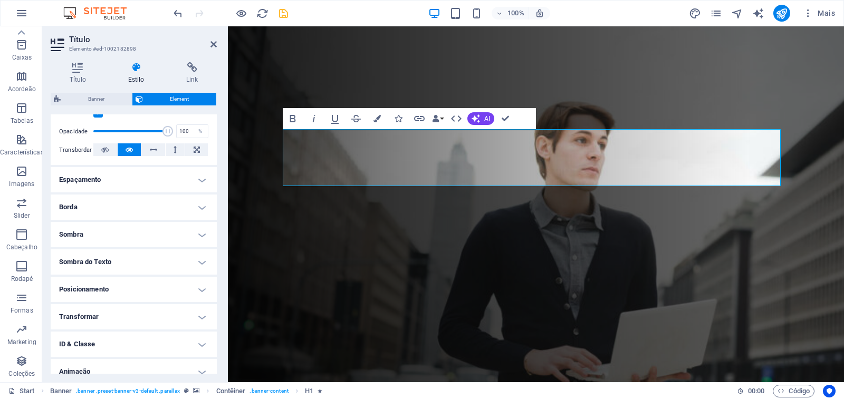
scroll to position [133, 0]
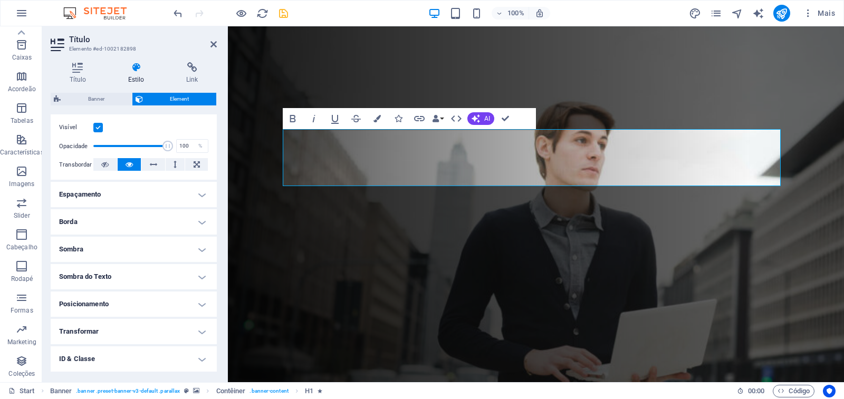
click at [127, 277] on h4 "Sombra do Texto" at bounding box center [134, 276] width 166 height 25
click at [127, 279] on h4 "Sombra do Texto" at bounding box center [134, 273] width 166 height 19
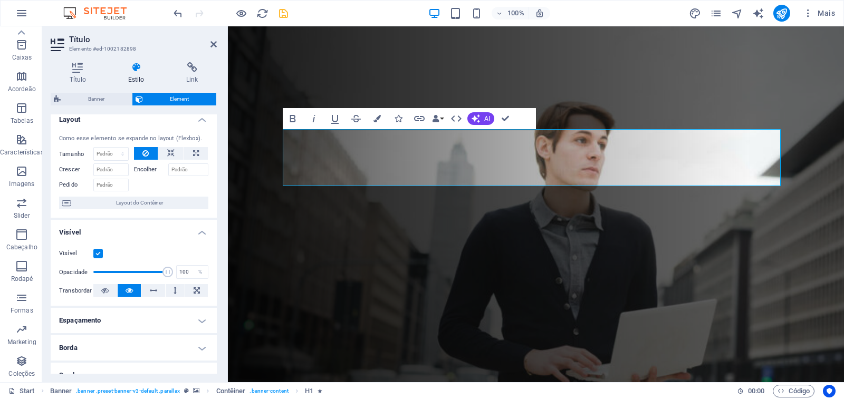
scroll to position [0, 0]
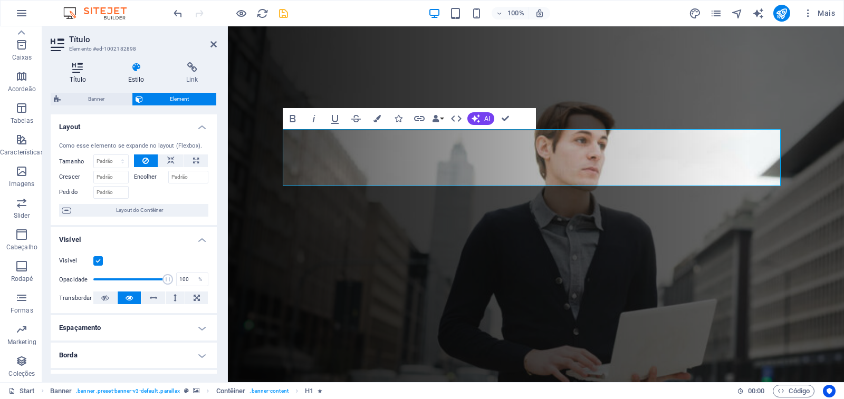
click at [73, 71] on icon at bounding box center [78, 67] width 54 height 11
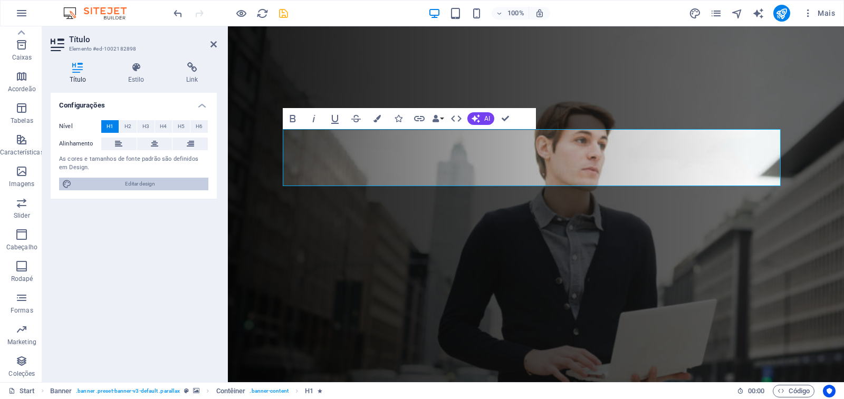
click at [141, 184] on span "Editar design" at bounding box center [140, 184] width 130 height 13
select select "px"
select select "300"
select select "px"
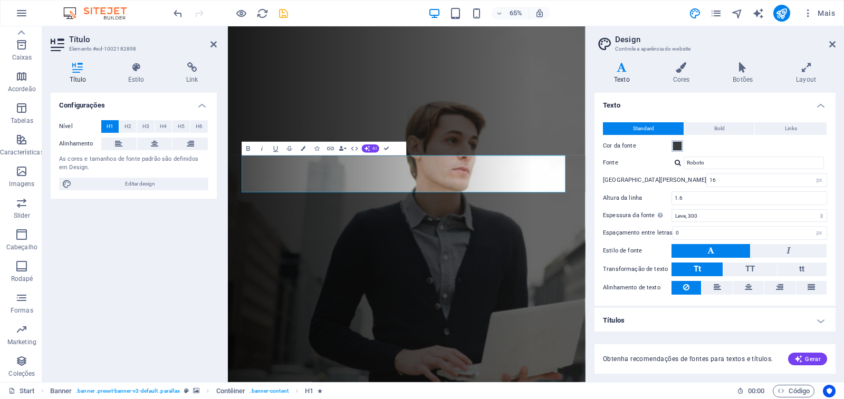
click at [678, 149] on span at bounding box center [677, 146] width 8 height 8
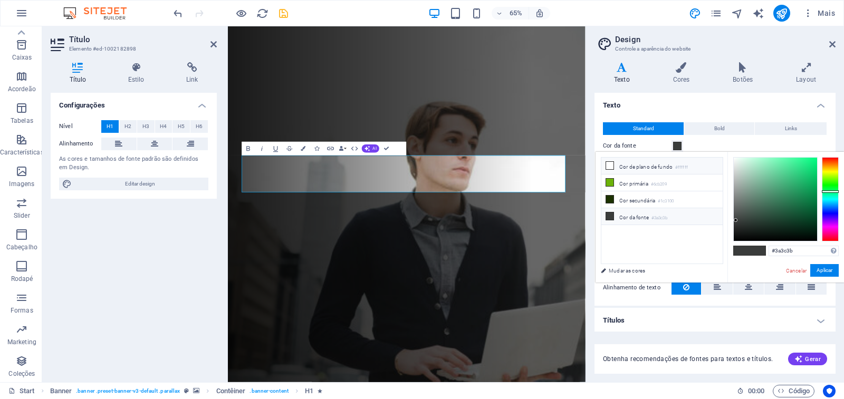
click at [610, 166] on icon at bounding box center [609, 165] width 7 height 7
type input "#ffffff"
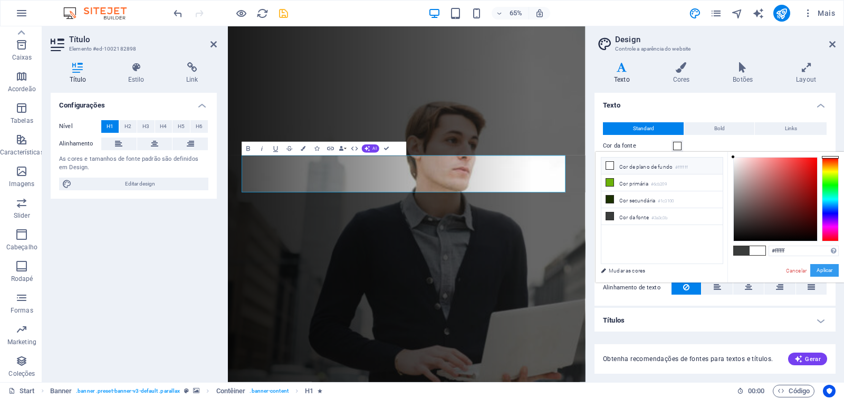
click at [833, 270] on button "Aplicar" at bounding box center [824, 270] width 28 height 13
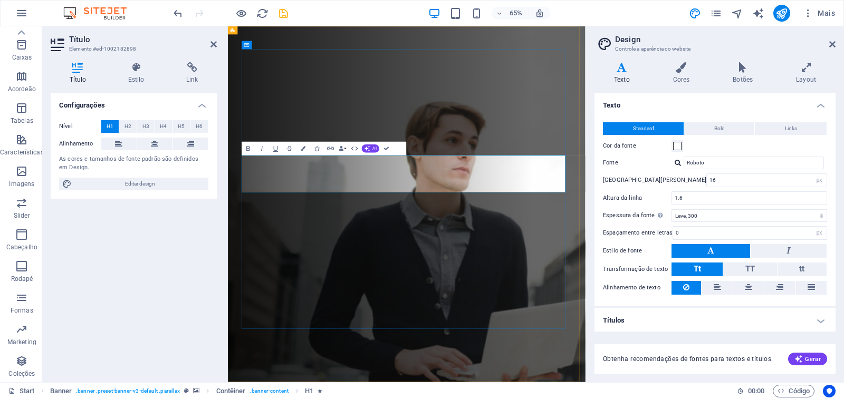
click at [681, 73] on h4 "Cores" at bounding box center [684, 73] width 60 height 22
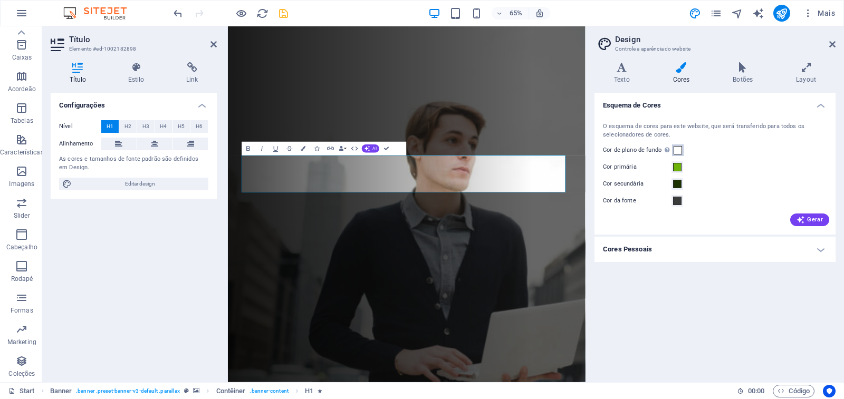
click at [678, 151] on span at bounding box center [678, 150] width 8 height 8
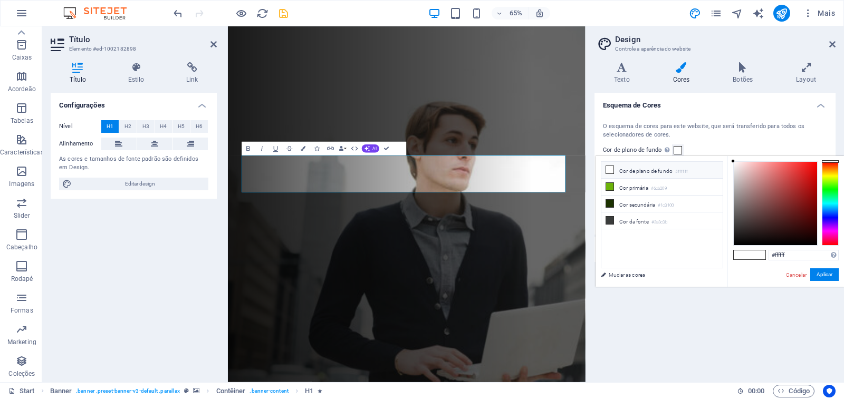
click at [607, 170] on icon at bounding box center [609, 169] width 7 height 7
click at [613, 171] on icon at bounding box center [609, 169] width 7 height 7
click at [628, 186] on li "Cor primária #6cb209" at bounding box center [661, 187] width 121 height 17
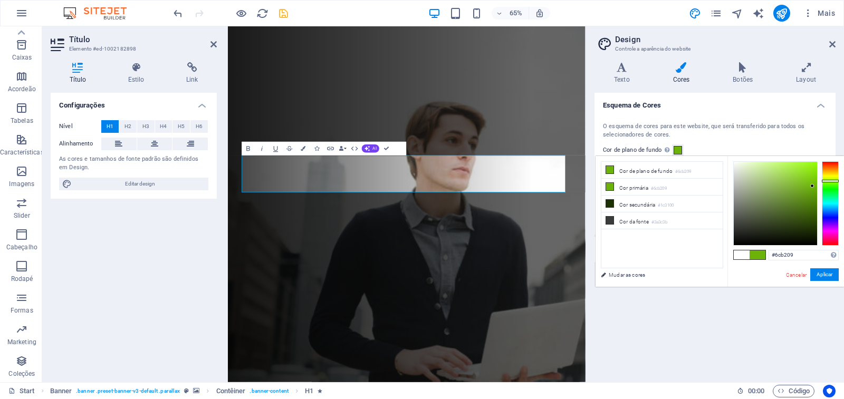
click at [612, 187] on icon at bounding box center [609, 186] width 7 height 7
click at [611, 187] on icon at bounding box center [609, 186] width 7 height 7
click at [739, 254] on span at bounding box center [742, 255] width 16 height 9
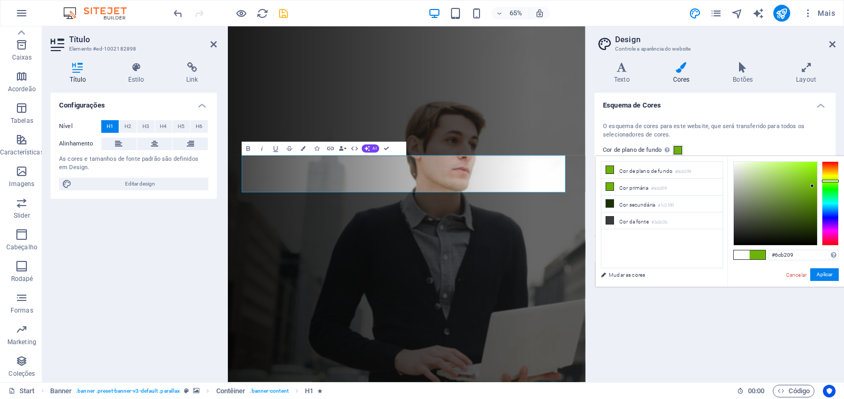
type input "#ffffff"
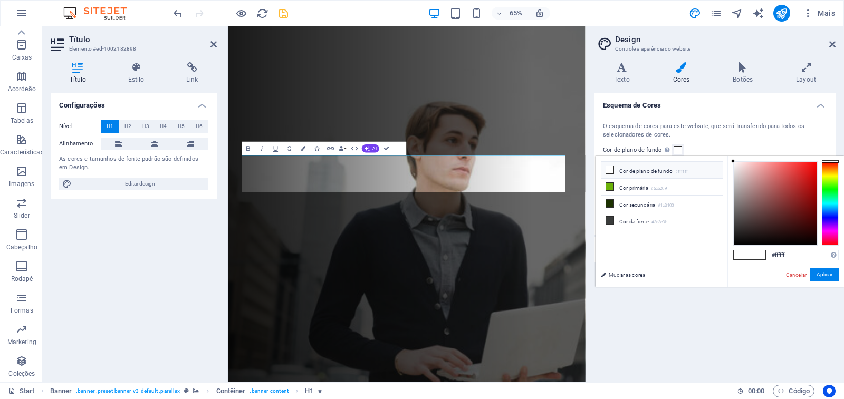
click at [612, 171] on icon at bounding box center [609, 169] width 7 height 7
click at [611, 171] on icon at bounding box center [609, 169] width 7 height 7
click at [836, 277] on button "Aplicar" at bounding box center [824, 274] width 28 height 13
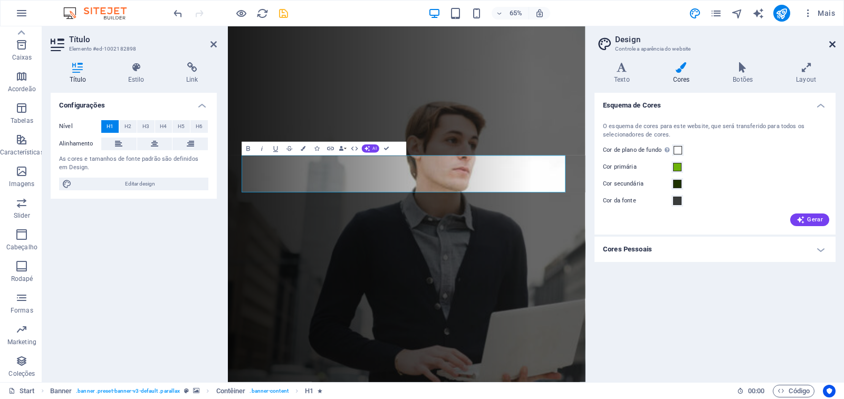
click at [835, 47] on icon at bounding box center [832, 44] width 6 height 8
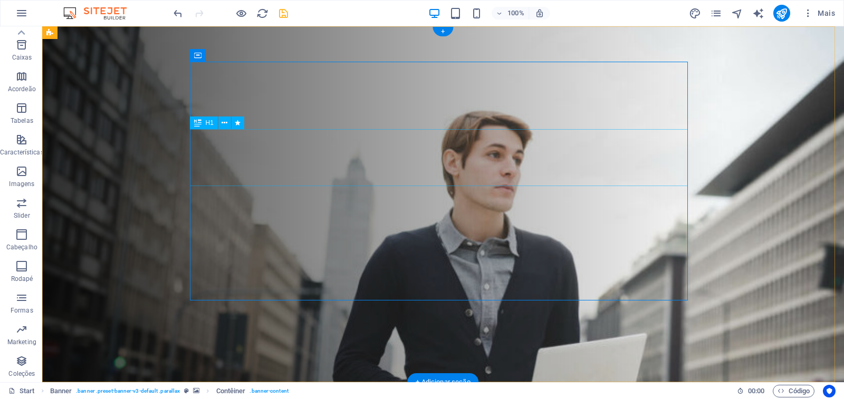
click at [208, 126] on span "H1" at bounding box center [210, 123] width 8 height 6
click at [226, 126] on icon at bounding box center [225, 123] width 6 height 11
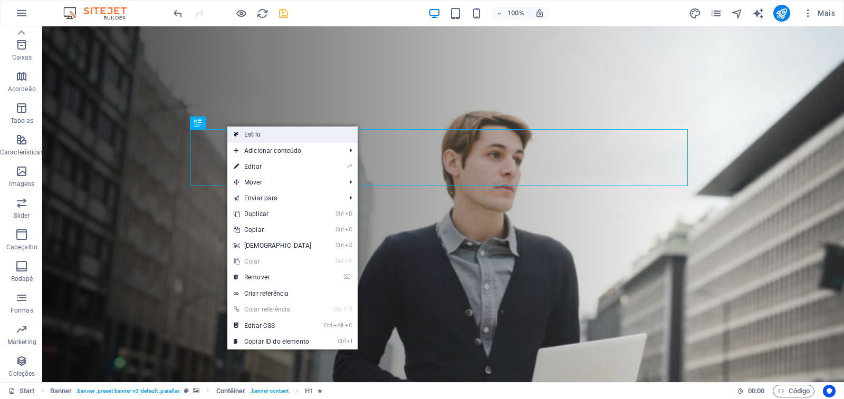
click at [245, 135] on link "Estilo" at bounding box center [292, 135] width 130 height 16
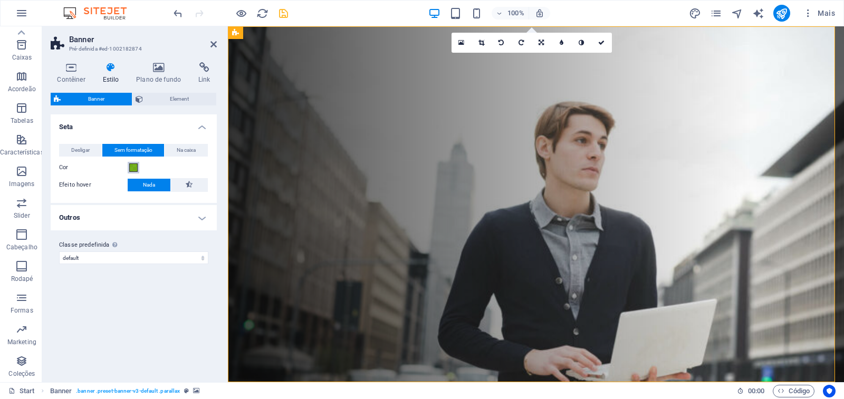
click at [136, 170] on span at bounding box center [133, 168] width 8 height 8
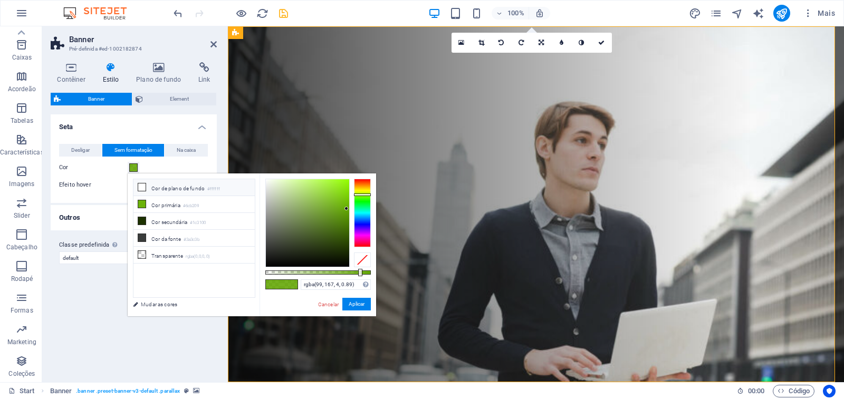
click at [143, 188] on icon at bounding box center [141, 187] width 7 height 7
type input "rgba(255, 255, 255, 0.89)"
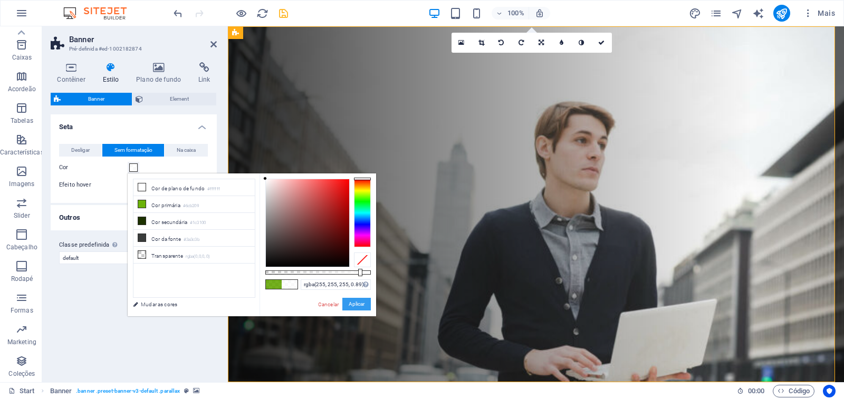
click at [359, 304] on button "Aplicar" at bounding box center [356, 304] width 28 height 13
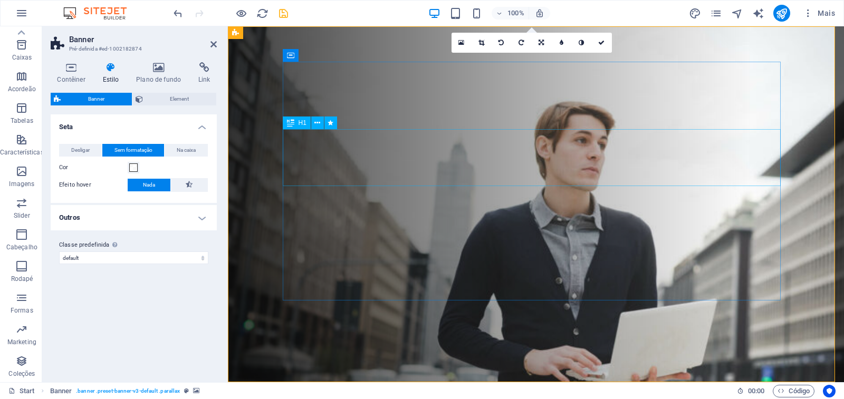
click at [153, 80] on h4 "Plano de fundo" at bounding box center [161, 73] width 62 height 22
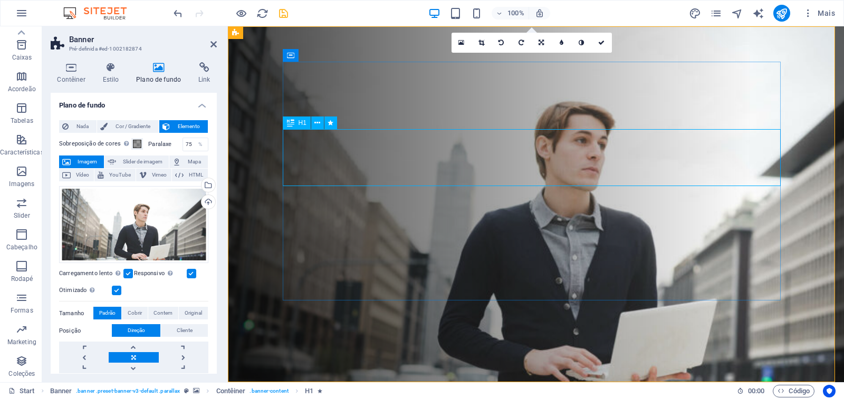
click at [322, 123] on button at bounding box center [317, 123] width 13 height 13
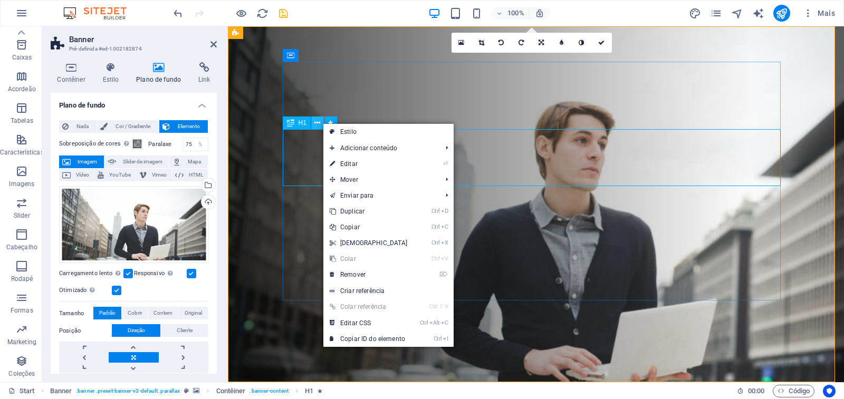
click at [316, 128] on icon at bounding box center [317, 123] width 6 height 11
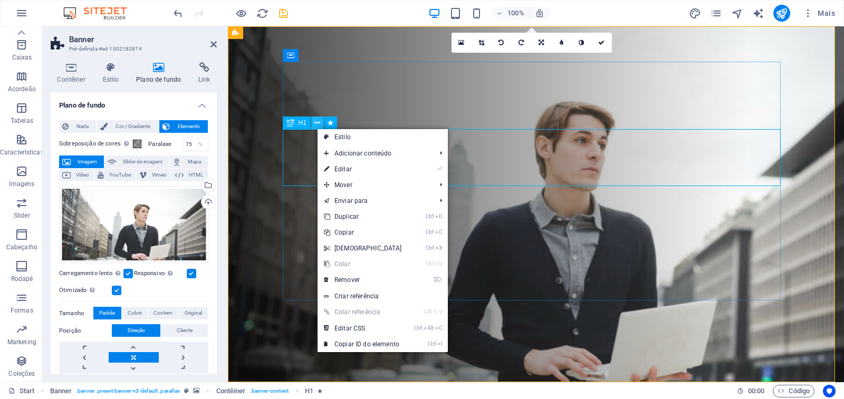
click at [318, 123] on icon at bounding box center [317, 123] width 6 height 11
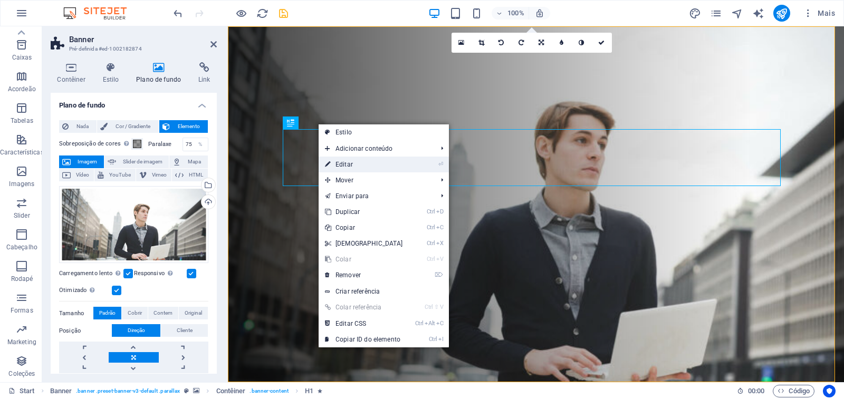
click at [338, 167] on link "⏎ Editar" at bounding box center [364, 165] width 91 height 16
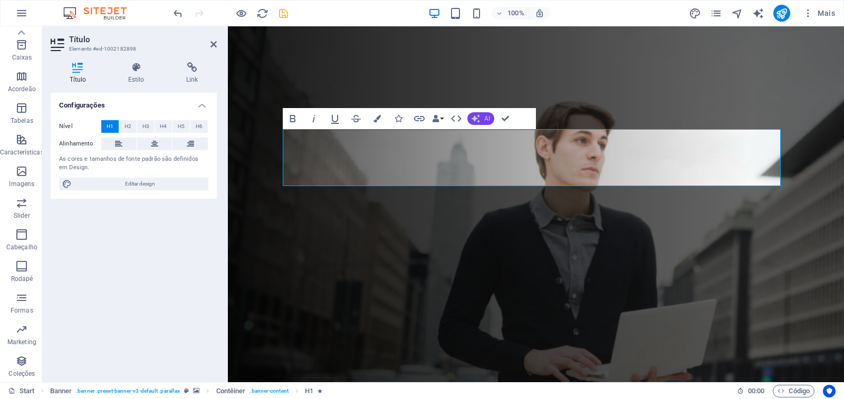
click at [487, 119] on span "AI" at bounding box center [487, 119] width 6 height 6
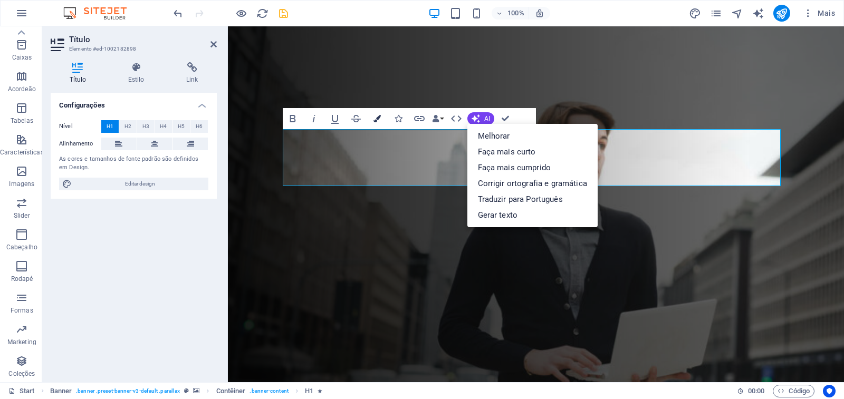
click at [379, 120] on icon "button" at bounding box center [376, 118] width 7 height 7
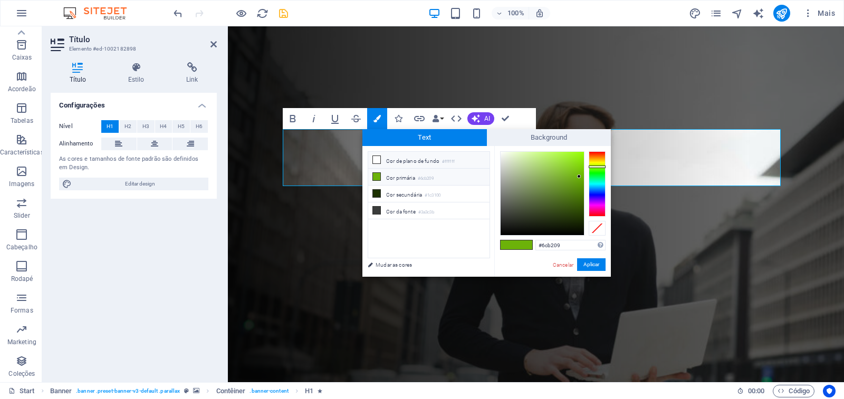
click at [376, 161] on icon at bounding box center [376, 159] width 7 height 7
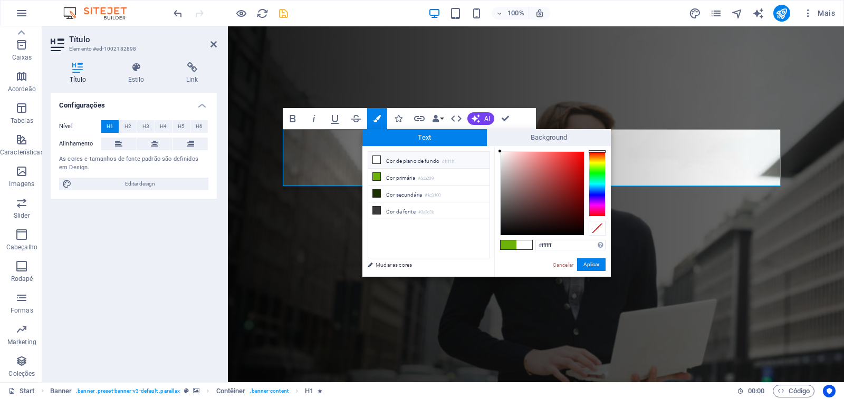
click at [376, 161] on icon at bounding box center [376, 159] width 7 height 7
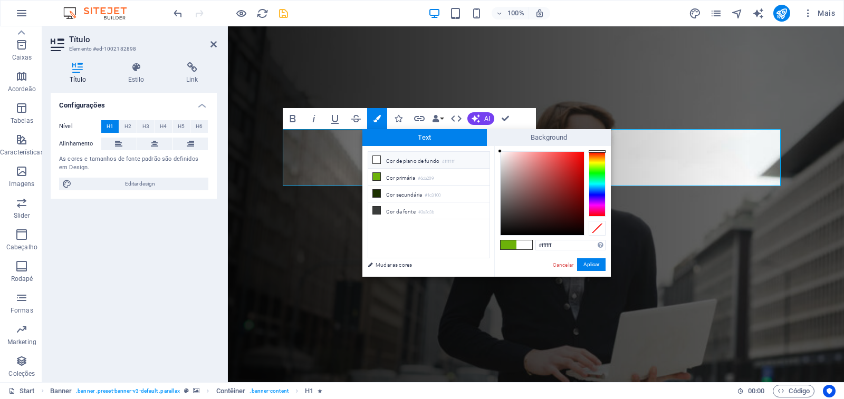
click at [376, 161] on icon at bounding box center [376, 159] width 7 height 7
click at [434, 180] on small "#6cb209" at bounding box center [426, 178] width 16 height 7
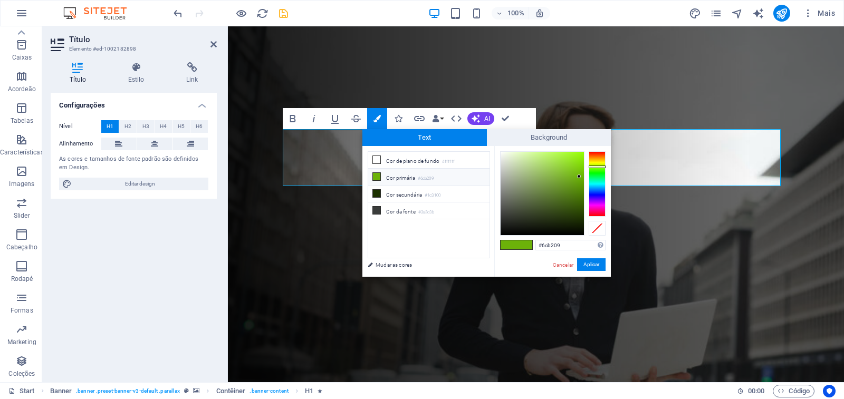
click at [375, 176] on icon at bounding box center [376, 176] width 7 height 7
click at [378, 157] on icon at bounding box center [376, 159] width 7 height 7
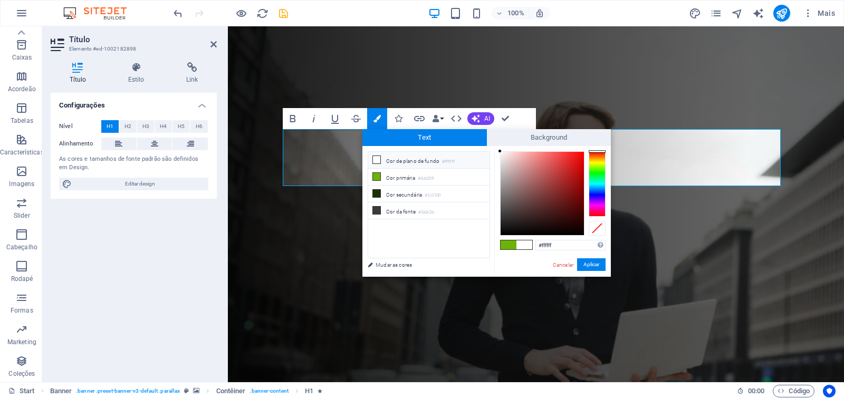
click at [424, 137] on span "Text" at bounding box center [424, 137] width 124 height 17
click at [422, 138] on span "Text" at bounding box center [424, 137] width 124 height 17
click at [421, 139] on span "Text" at bounding box center [424, 137] width 124 height 17
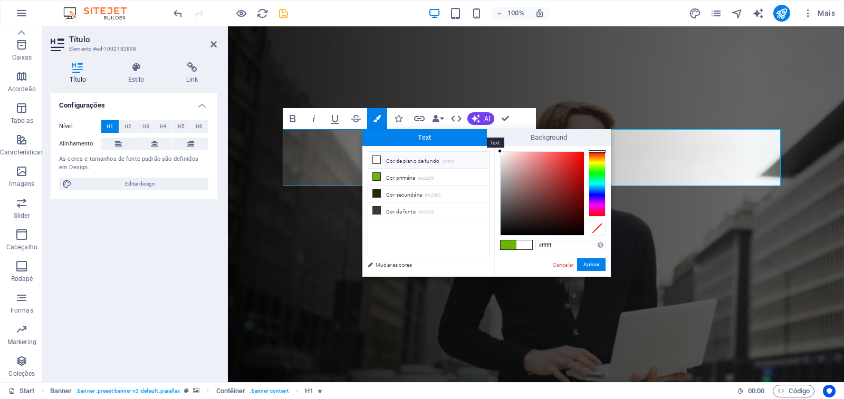
click at [421, 139] on span "Text" at bounding box center [424, 137] width 124 height 17
click at [377, 208] on icon at bounding box center [376, 210] width 7 height 7
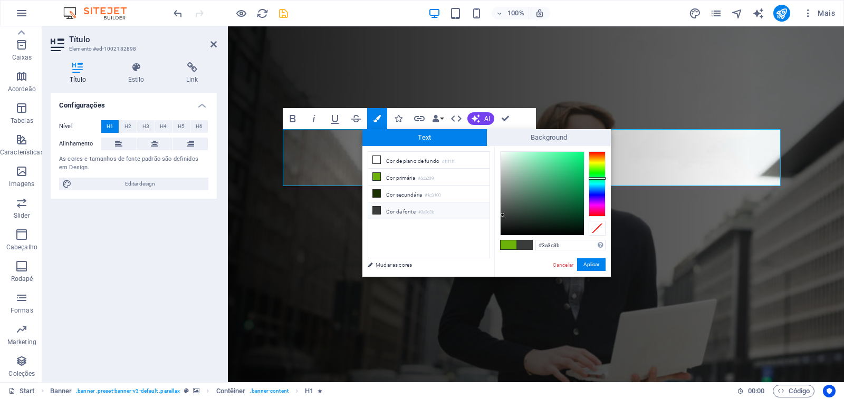
click at [377, 208] on icon at bounding box center [376, 210] width 7 height 7
click at [376, 159] on icon at bounding box center [376, 159] width 7 height 7
type input "#ffffff"
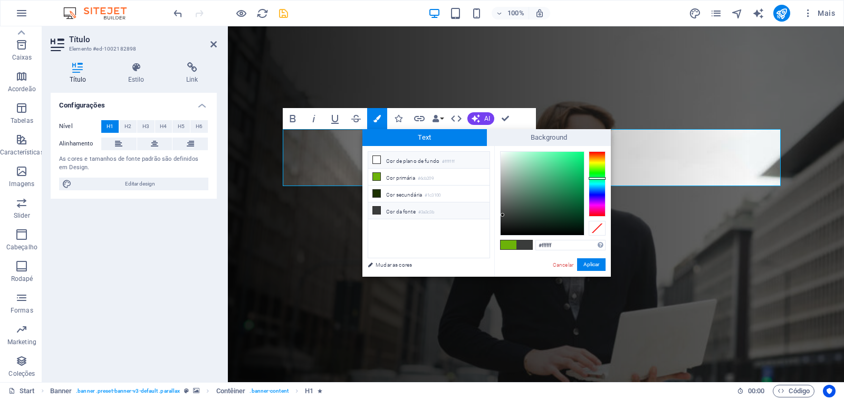
click at [375, 159] on icon at bounding box center [376, 159] width 7 height 7
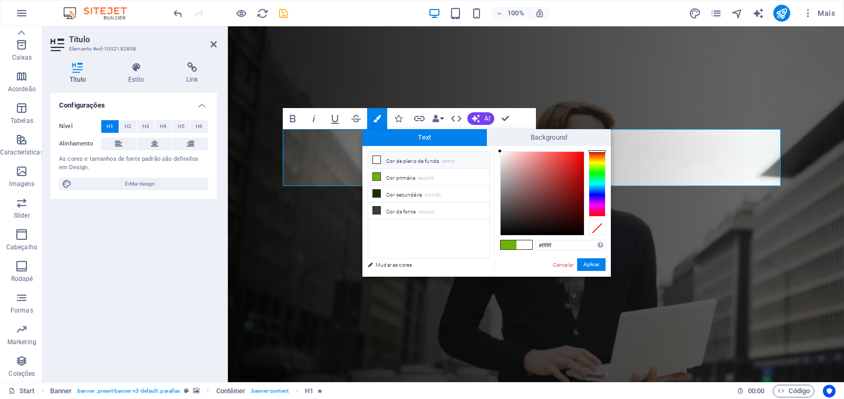
click at [375, 159] on icon at bounding box center [376, 159] width 7 height 7
click at [585, 265] on button "Aplicar" at bounding box center [591, 264] width 28 height 13
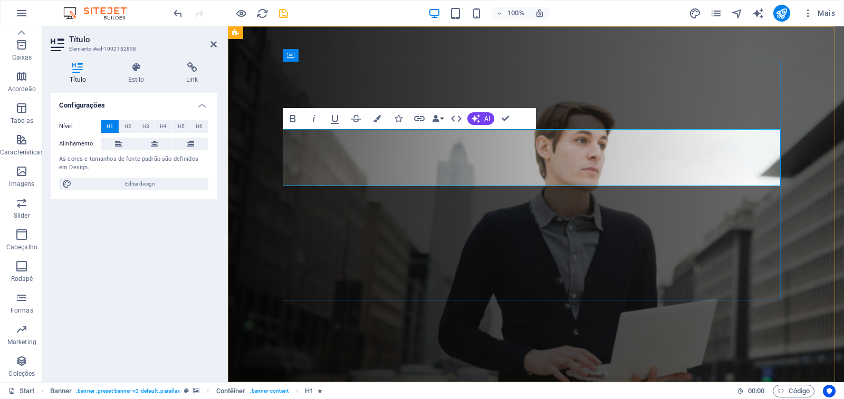
click at [270, 167] on figure at bounding box center [536, 204] width 616 height 356
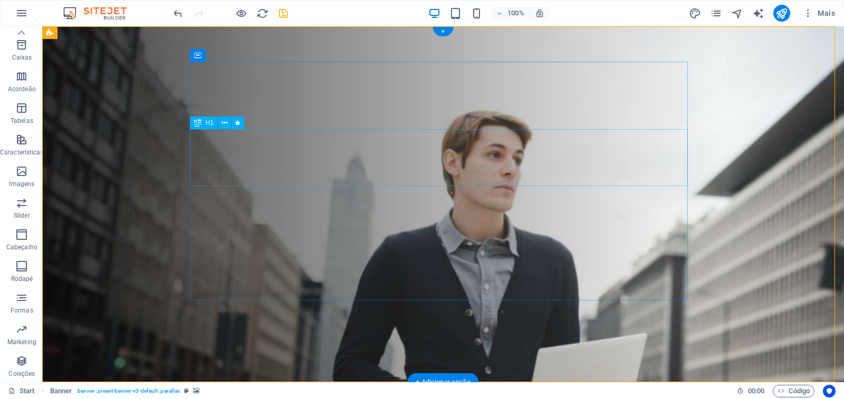
click at [223, 121] on icon at bounding box center [225, 123] width 6 height 11
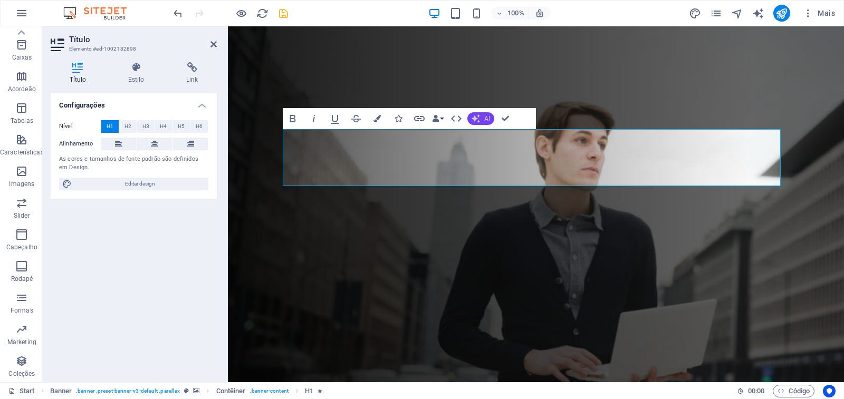
click at [485, 118] on span "AI" at bounding box center [487, 119] width 6 height 6
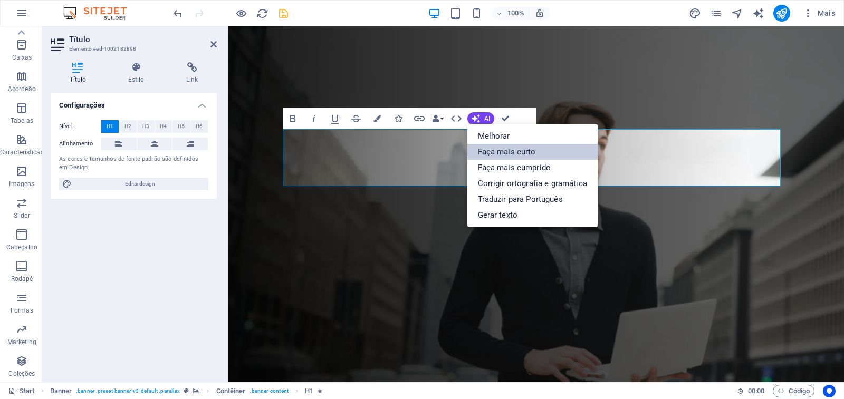
click at [489, 151] on link "Faça mais curto" at bounding box center [532, 152] width 130 height 16
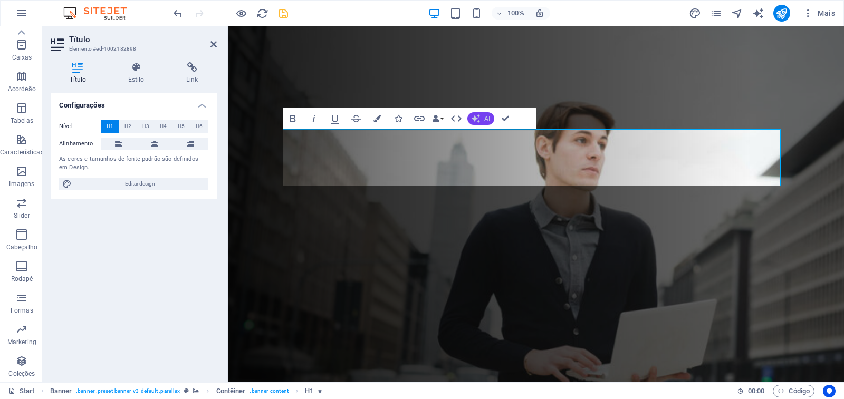
click at [486, 118] on span "AI" at bounding box center [487, 119] width 6 height 6
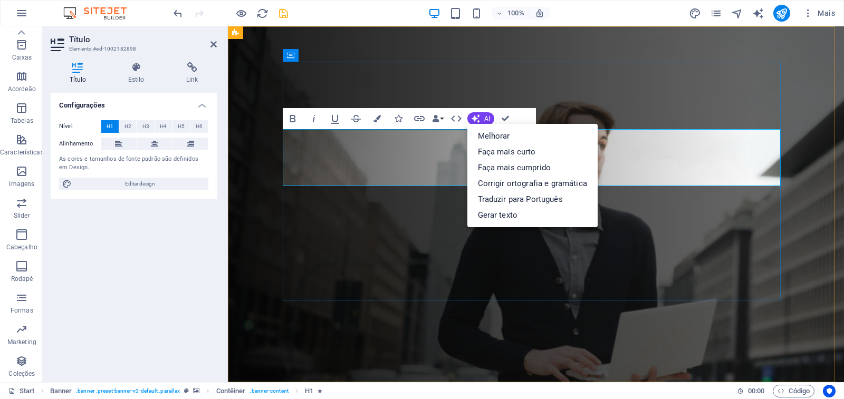
click at [179, 15] on icon "undo" at bounding box center [178, 13] width 12 height 12
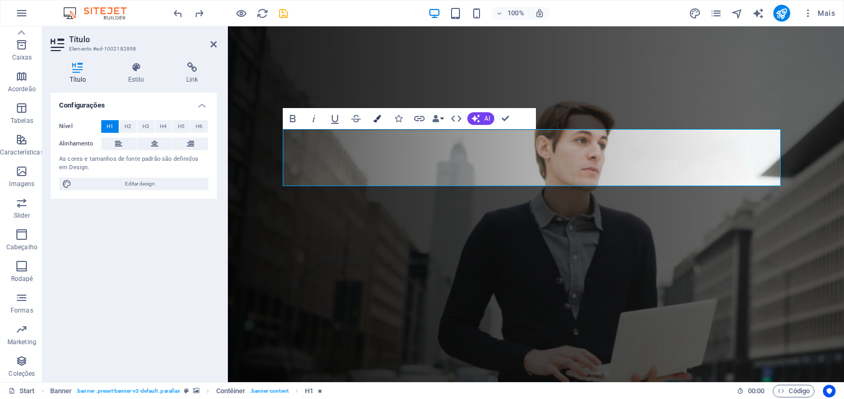
click at [374, 117] on icon "button" at bounding box center [376, 118] width 7 height 7
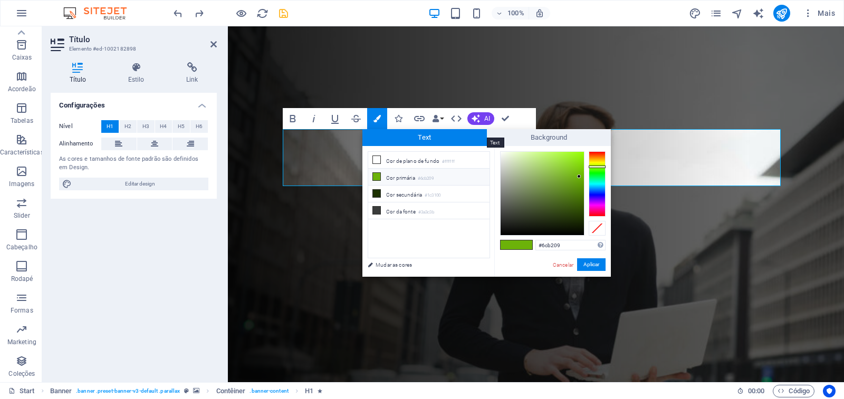
click at [416, 139] on span "Text" at bounding box center [424, 137] width 124 height 17
click at [375, 159] on icon at bounding box center [376, 159] width 7 height 7
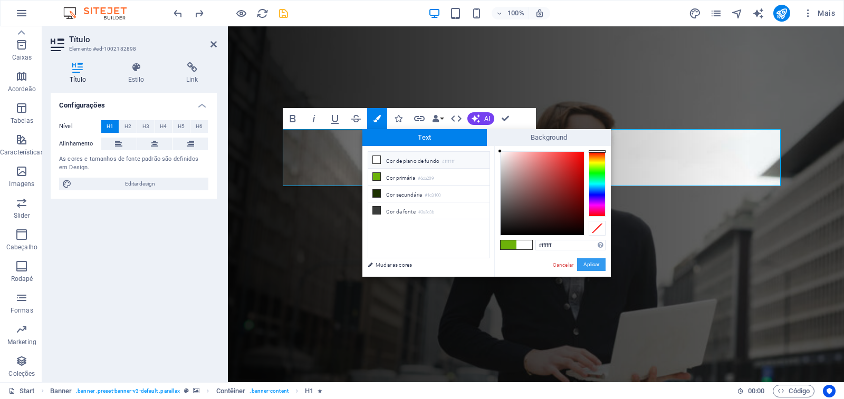
click at [593, 267] on button "Aplicar" at bounding box center [591, 264] width 28 height 13
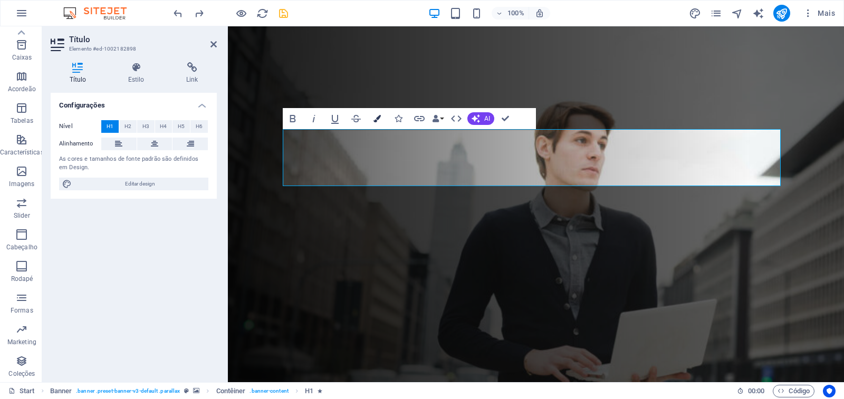
click at [373, 118] on icon "button" at bounding box center [376, 118] width 7 height 7
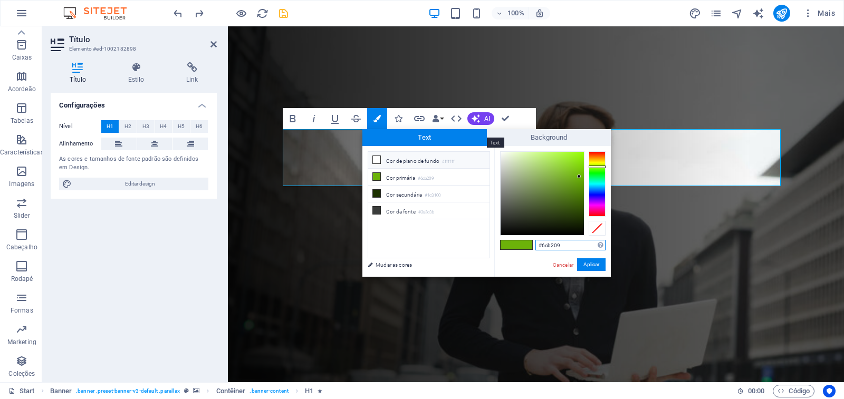
click at [406, 136] on span "Text" at bounding box center [424, 137] width 124 height 17
click at [377, 160] on icon at bounding box center [376, 159] width 7 height 7
type input "#ffffff"
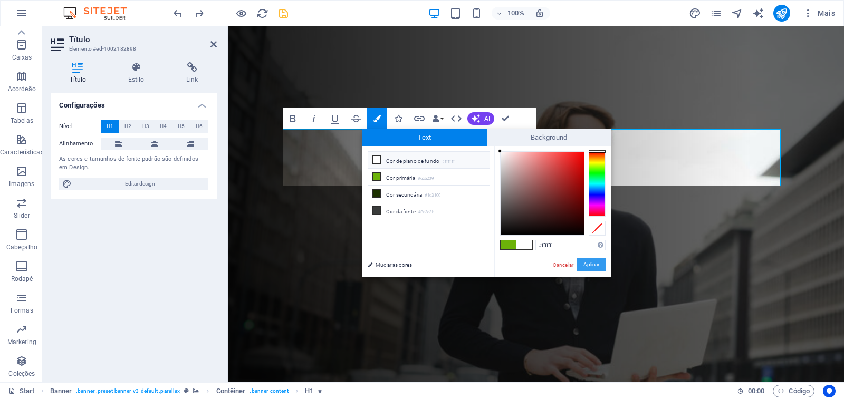
click at [589, 265] on button "Aplicar" at bounding box center [591, 264] width 28 height 13
click at [592, 264] on button "Aplicar" at bounding box center [591, 264] width 28 height 13
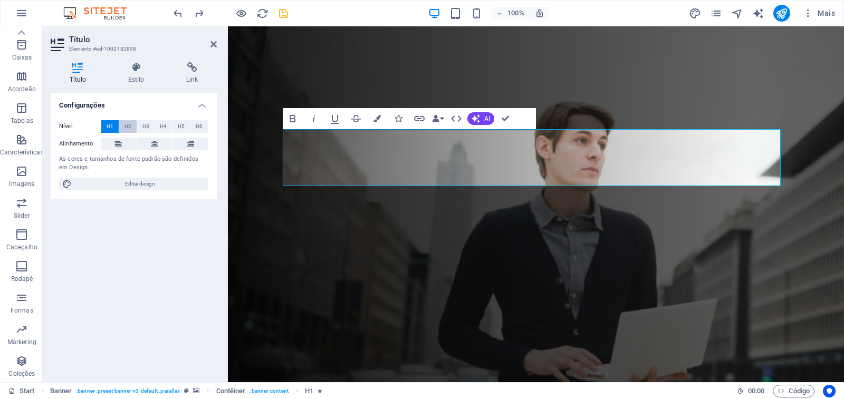
click at [130, 129] on span "H2" at bounding box center [127, 126] width 7 height 13
drag, startPoint x: 141, startPoint y: 126, endPoint x: 169, endPoint y: 126, distance: 27.4
click at [142, 126] on button "H3" at bounding box center [145, 126] width 17 height 13
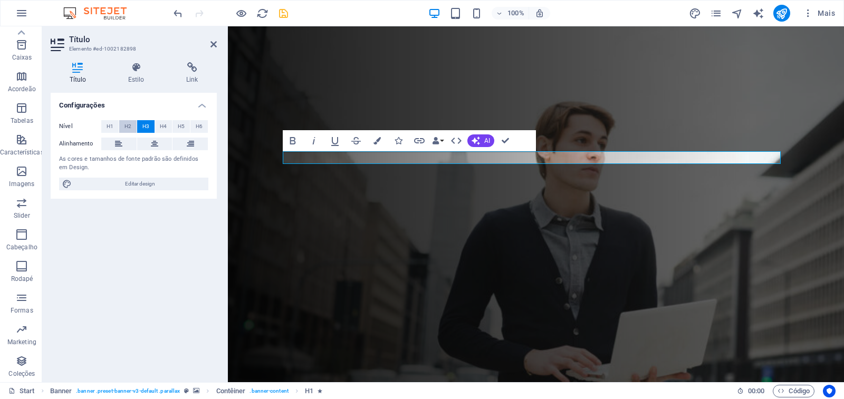
click at [129, 129] on span "H2" at bounding box center [127, 126] width 7 height 13
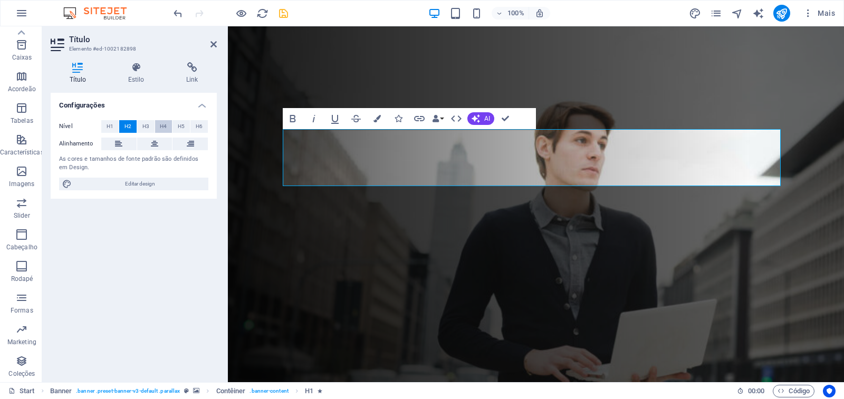
click at [159, 126] on button "H4" at bounding box center [163, 126] width 17 height 13
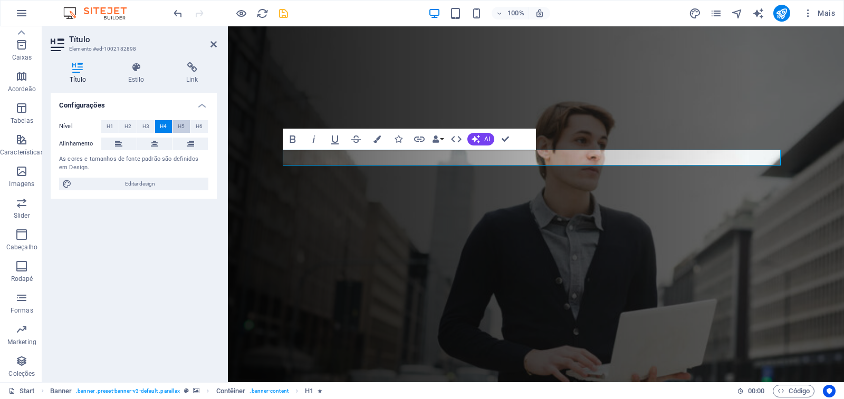
click at [181, 129] on span "H5" at bounding box center [181, 126] width 7 height 13
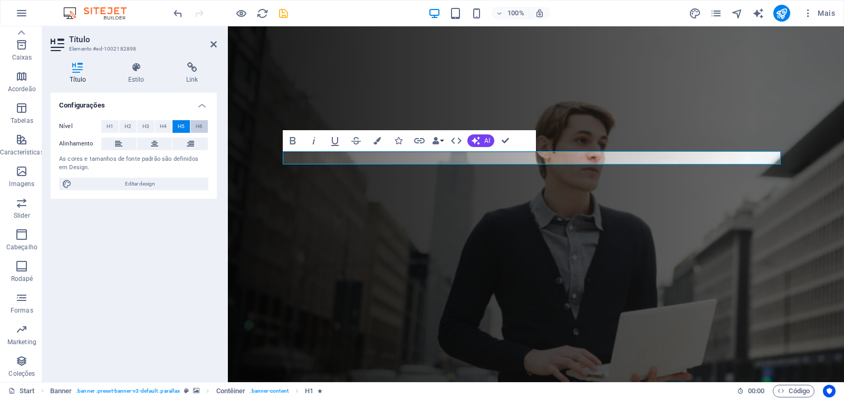
click at [195, 125] on button "H6" at bounding box center [198, 126] width 17 height 13
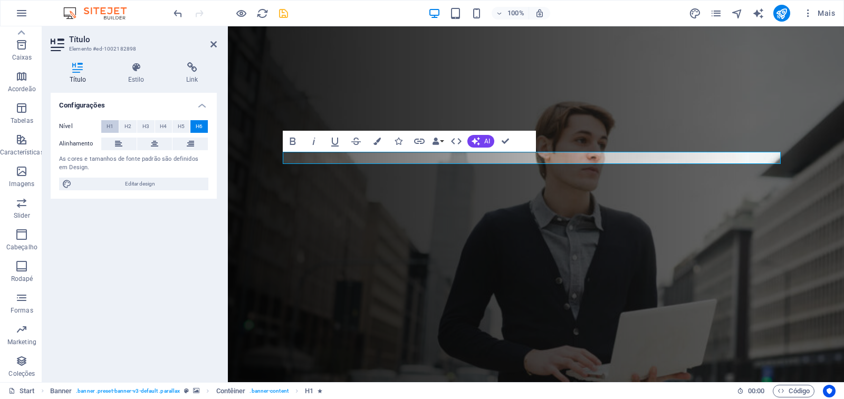
click at [112, 129] on span "H1" at bounding box center [110, 126] width 7 height 13
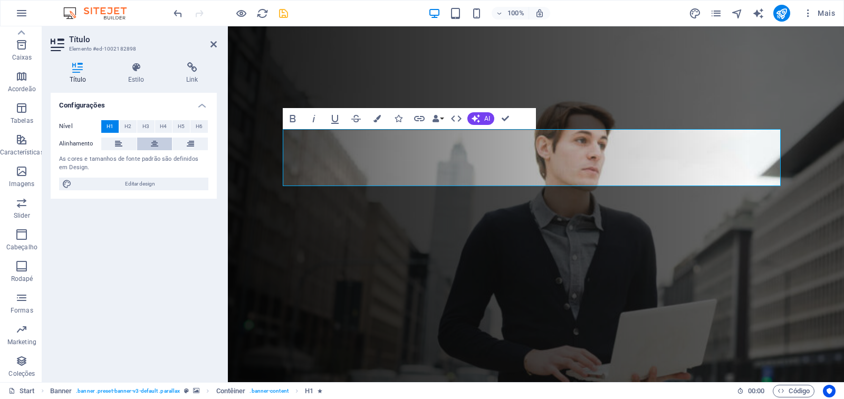
click at [153, 143] on icon at bounding box center [154, 144] width 7 height 13
click at [123, 142] on button at bounding box center [118, 144] width 35 height 13
click at [149, 141] on button at bounding box center [154, 144] width 35 height 13
click at [184, 142] on button at bounding box center [189, 144] width 35 height 13
click at [156, 146] on icon at bounding box center [154, 144] width 7 height 13
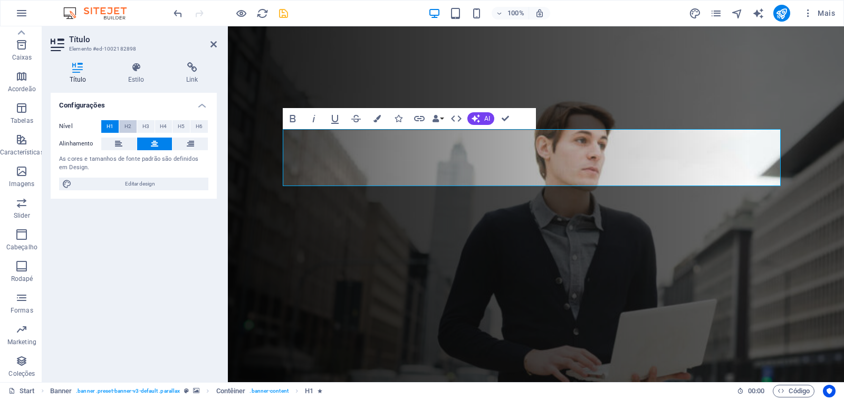
click at [125, 127] on span "H2" at bounding box center [127, 126] width 7 height 13
click at [113, 128] on button "H1" at bounding box center [109, 126] width 17 height 13
click at [140, 123] on button "H3" at bounding box center [145, 126] width 17 height 13
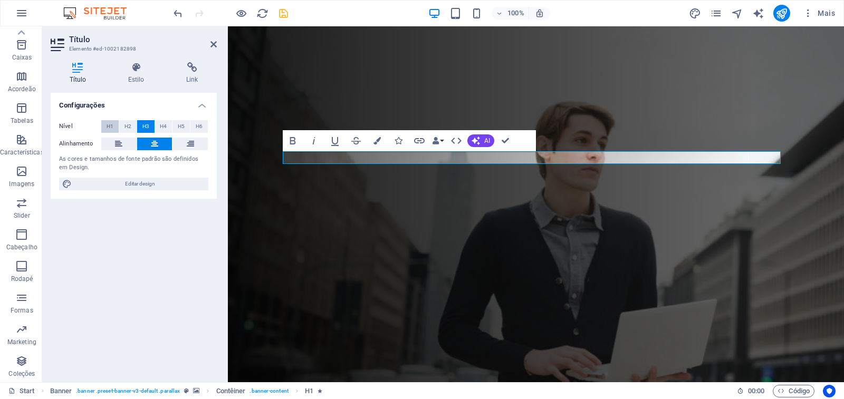
click at [112, 128] on span "H1" at bounding box center [110, 126] width 7 height 13
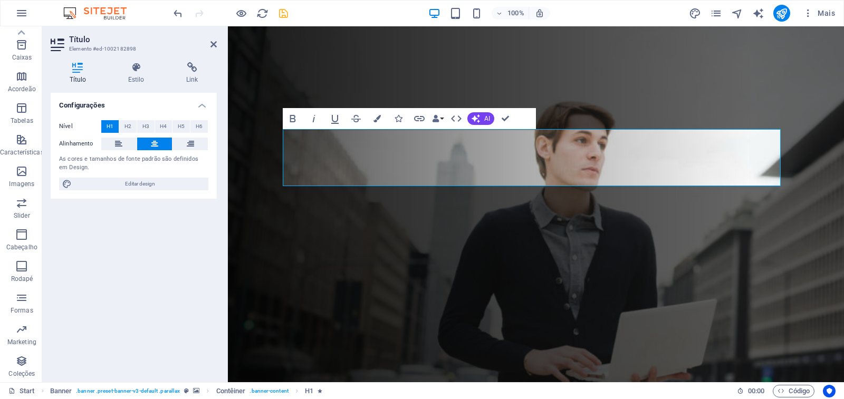
click at [198, 105] on h4 "Configurações" at bounding box center [134, 102] width 166 height 19
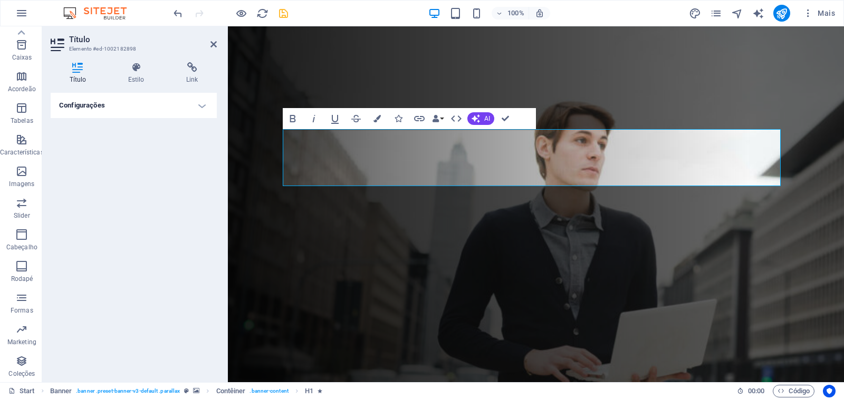
click at [198, 105] on h4 "Configurações" at bounding box center [134, 105] width 166 height 25
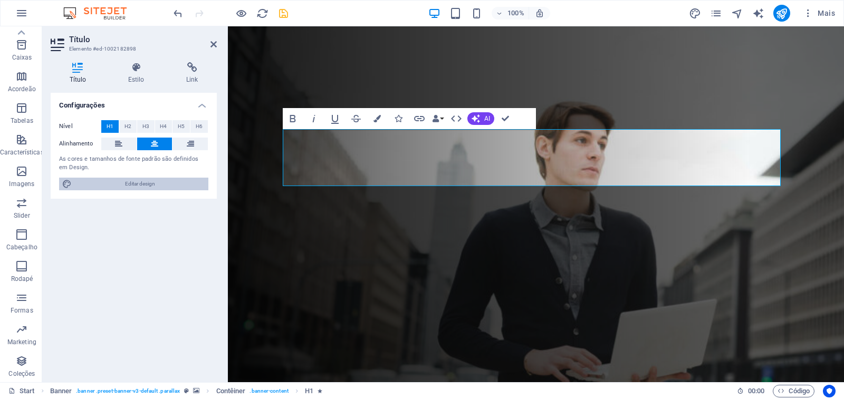
click at [140, 181] on span "Editar design" at bounding box center [140, 184] width 130 height 13
select select "px"
select select "300"
select select "px"
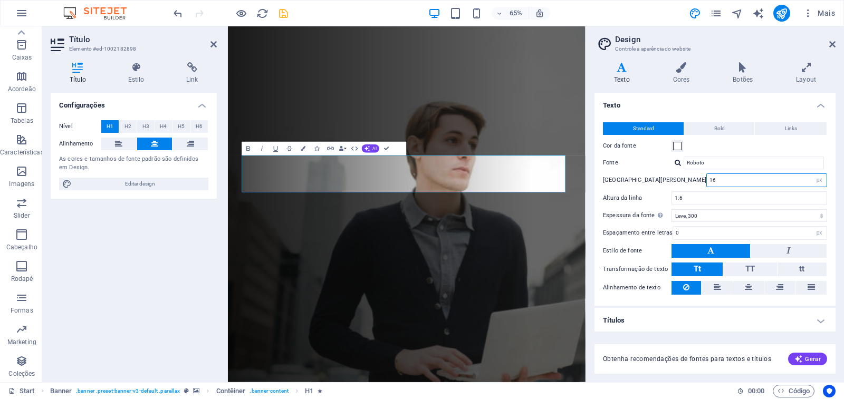
click at [707, 181] on input "16" at bounding box center [767, 180] width 120 height 13
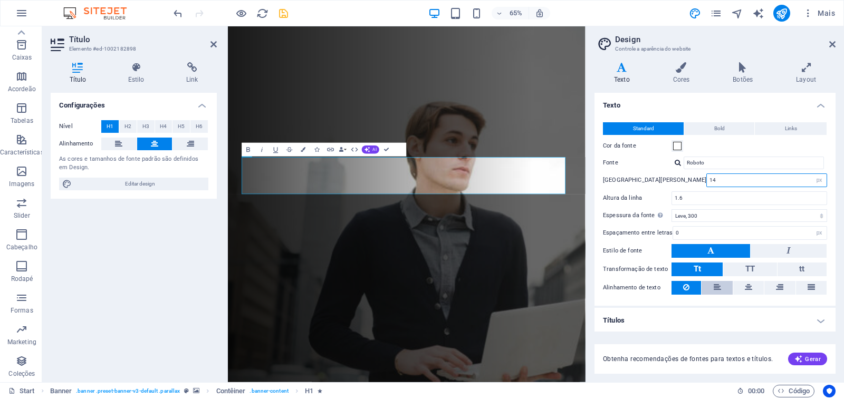
scroll to position [2, 0]
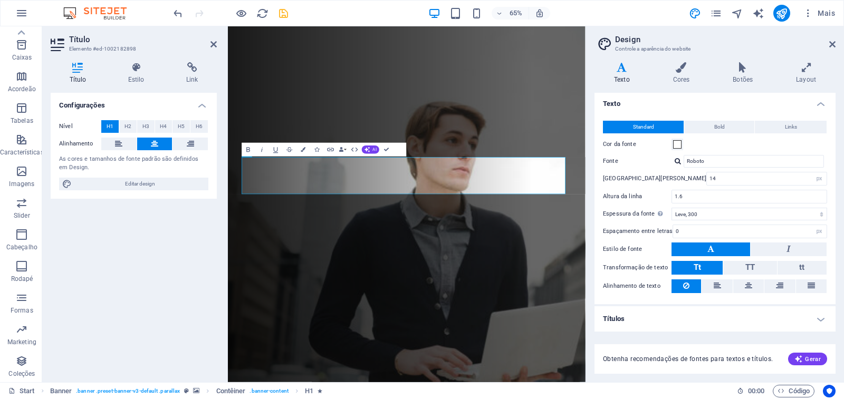
click at [786, 322] on h4 "Títulos" at bounding box center [714, 318] width 241 height 25
drag, startPoint x: 815, startPoint y: 318, endPoint x: 816, endPoint y: 296, distance: 21.7
click at [816, 318] on h4 "Títulos" at bounding box center [714, 315] width 241 height 19
click at [716, 164] on input "Roboto" at bounding box center [754, 161] width 140 height 13
click at [731, 137] on div "Standard Bold Links Cor [PERSON_NAME] [PERSON_NAME] Roboto Tamanho [PERSON_NAME…" at bounding box center [714, 207] width 245 height 194
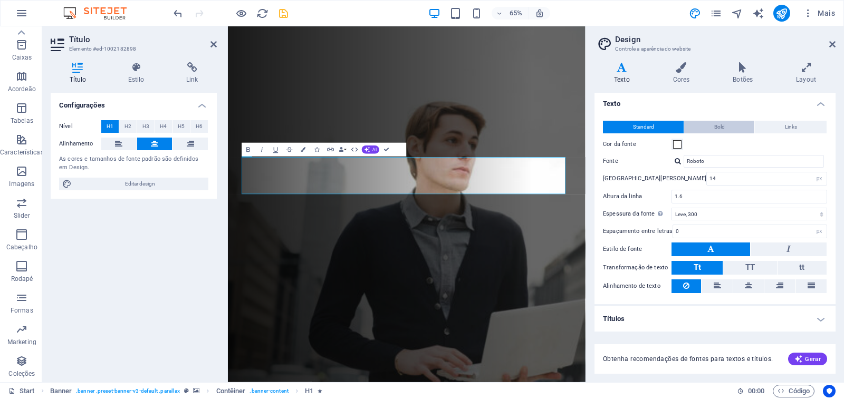
click at [733, 121] on button "Bold" at bounding box center [719, 127] width 70 height 13
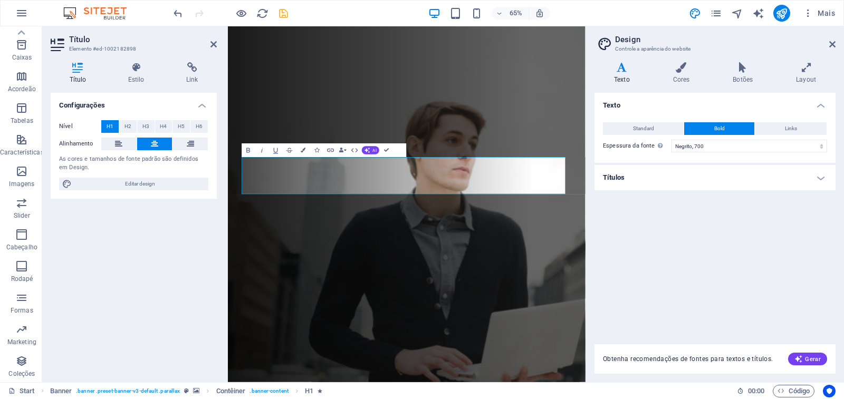
scroll to position [0, 0]
click at [665, 125] on button "Standard" at bounding box center [643, 128] width 81 height 13
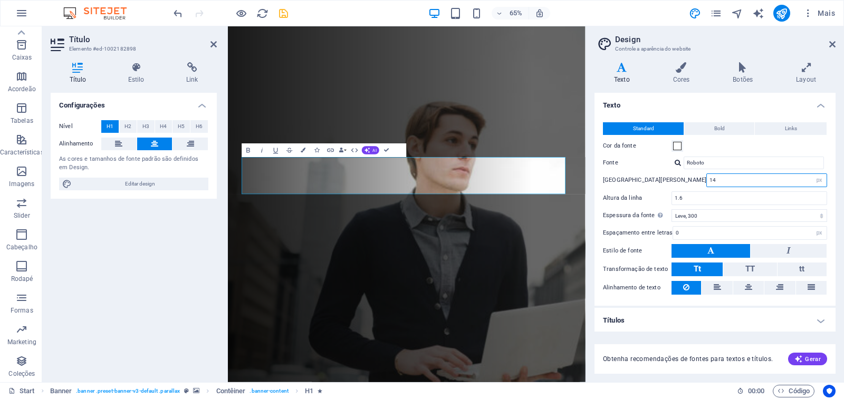
click at [707, 184] on input "14" at bounding box center [767, 180] width 120 height 13
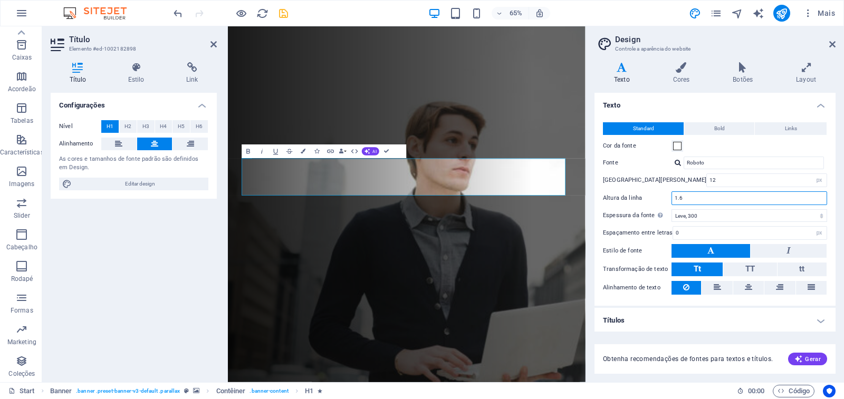
click at [688, 196] on input "1.6" at bounding box center [749, 198] width 155 height 13
click at [707, 178] on input "12" at bounding box center [767, 180] width 120 height 13
click at [707, 178] on input "16" at bounding box center [767, 180] width 120 height 13
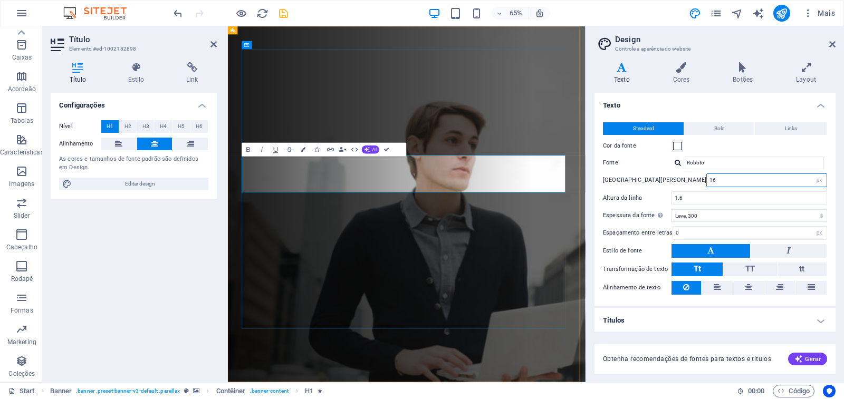
type input "16"
drag, startPoint x: 389, startPoint y: 213, endPoint x: 673, endPoint y: 97, distance: 305.9
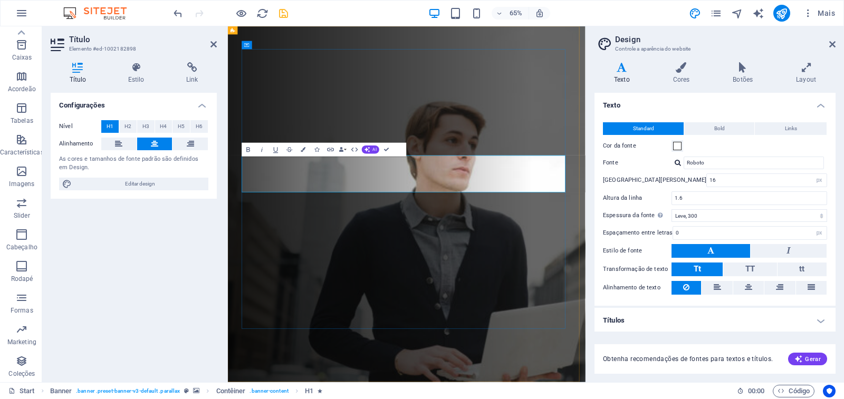
click at [673, 97] on h4 "Texto" at bounding box center [714, 102] width 241 height 19
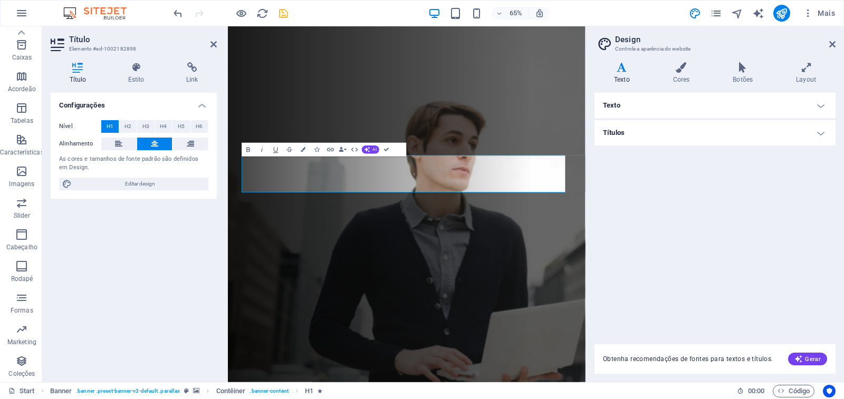
click at [839, 44] on aside "Design Controle a aparência do website Variantes Texto Cores Botões Layout Text…" at bounding box center [714, 204] width 258 height 356
click at [832, 46] on icon at bounding box center [832, 44] width 6 height 8
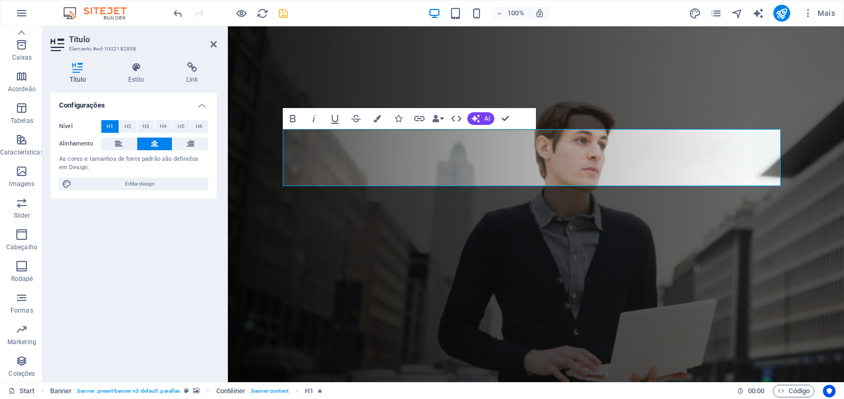
click at [815, 195] on figure at bounding box center [536, 204] width 616 height 356
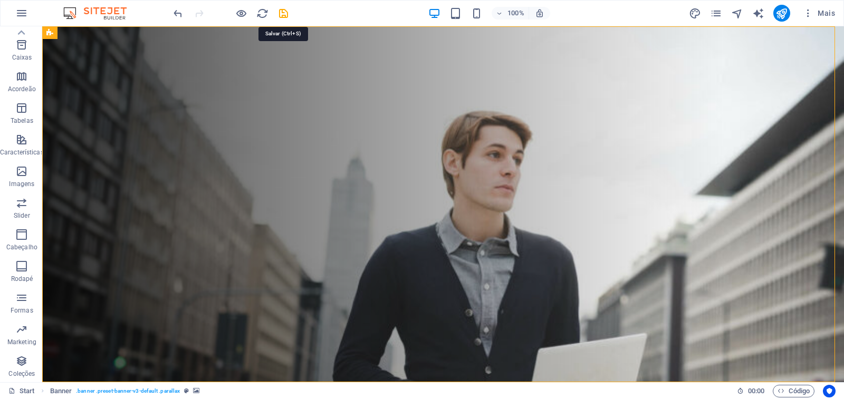
click at [281, 11] on icon "save" at bounding box center [283, 13] width 12 height 12
checkbox input "false"
